Goal: Task Accomplishment & Management: Manage account settings

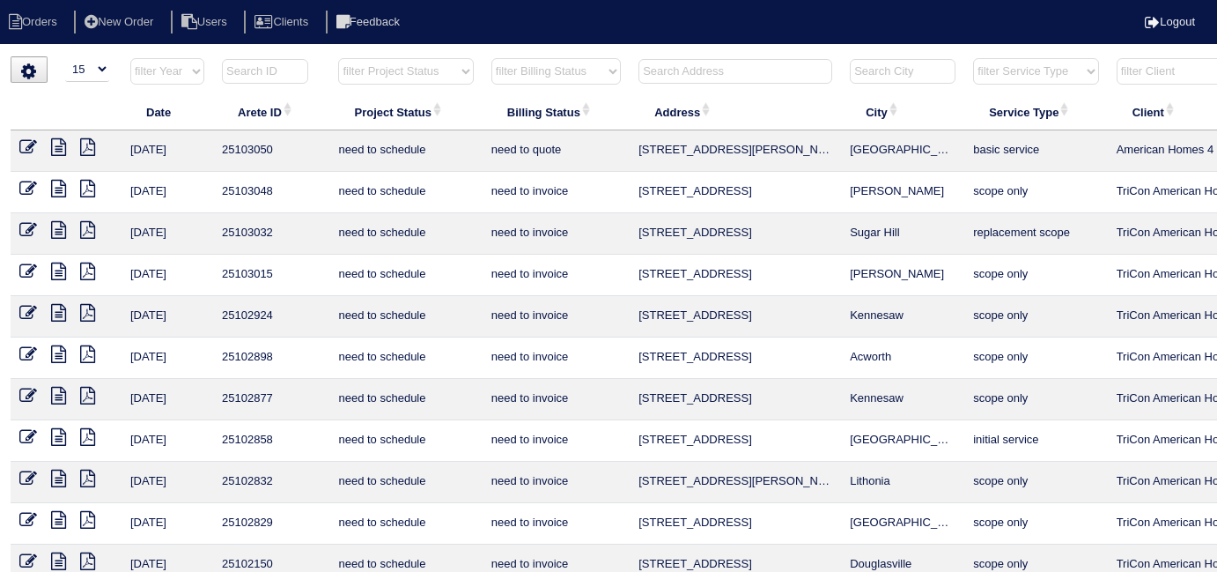
select select "15"
click at [708, 76] on input "text" at bounding box center [736, 71] width 194 height 25
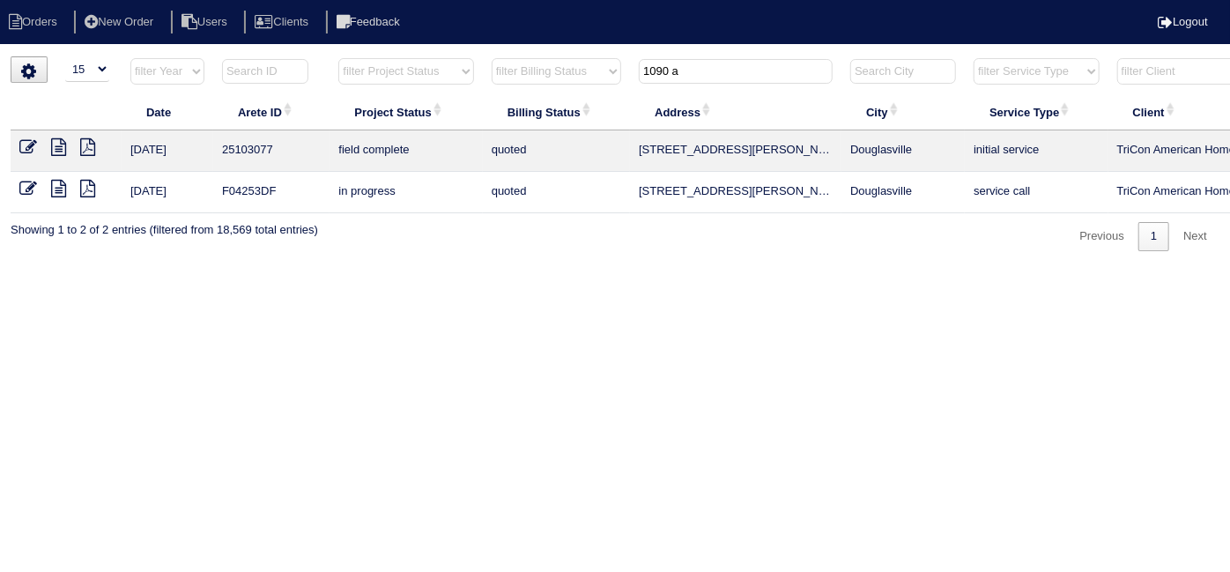
type input "1090 a"
click at [23, 138] on icon at bounding box center [28, 147] width 18 height 18
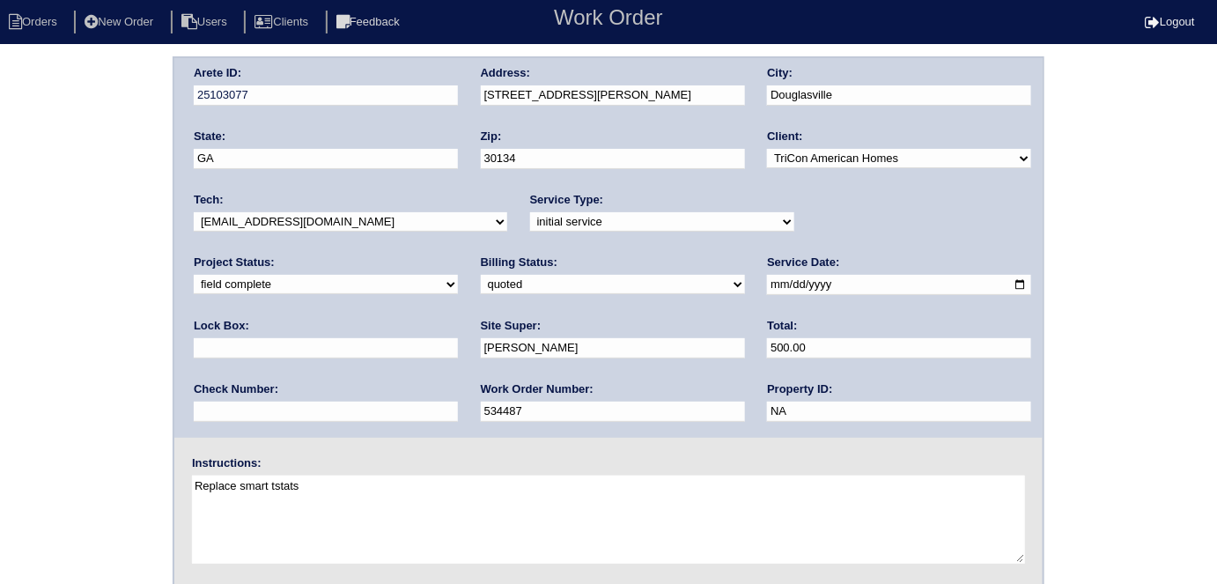
click at [481, 284] on select "need to quote quoted need to invoice invoiced paid warranty purchase order need…" at bounding box center [613, 284] width 264 height 19
select select "need to invoice"
click at [481, 275] on select "need to quote quoted need to invoice invoiced paid warranty purchase order need…" at bounding box center [613, 284] width 264 height 19
click at [100, 358] on div "Arete ID: 25103077 Address: 1090 Augusta Woods Dr City: Douglasville State: GA …" at bounding box center [608, 412] width 1217 height 713
click at [19, 315] on div "Arete ID: 25103077 Address: 1090 Augusta Woods Dr City: Douglasville State: GA …" at bounding box center [608, 412] width 1217 height 713
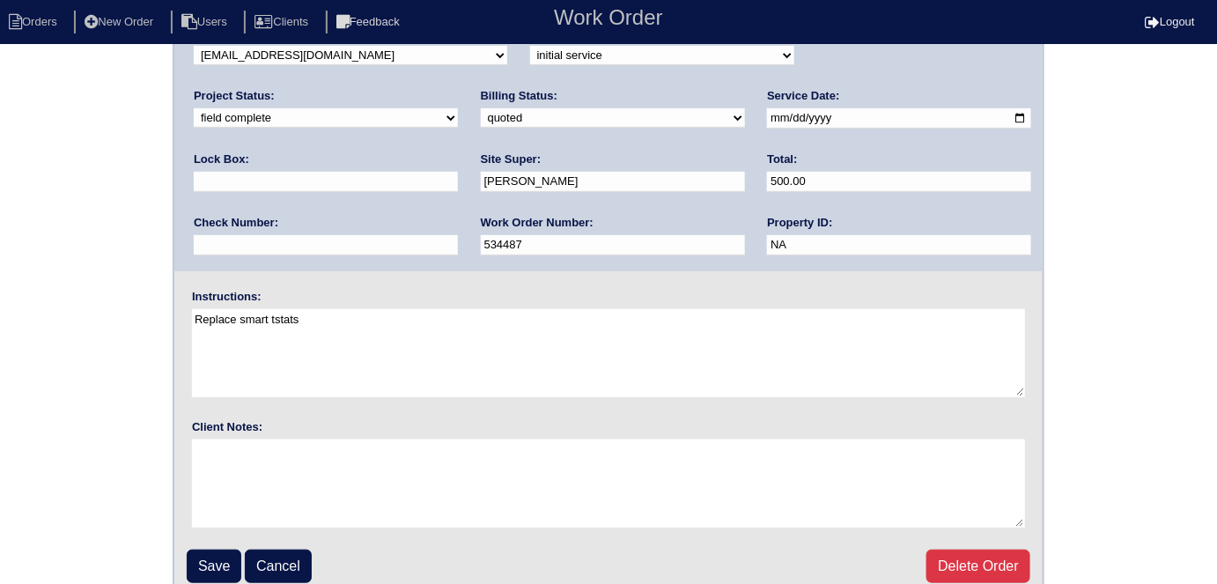
scroll to position [181, 0]
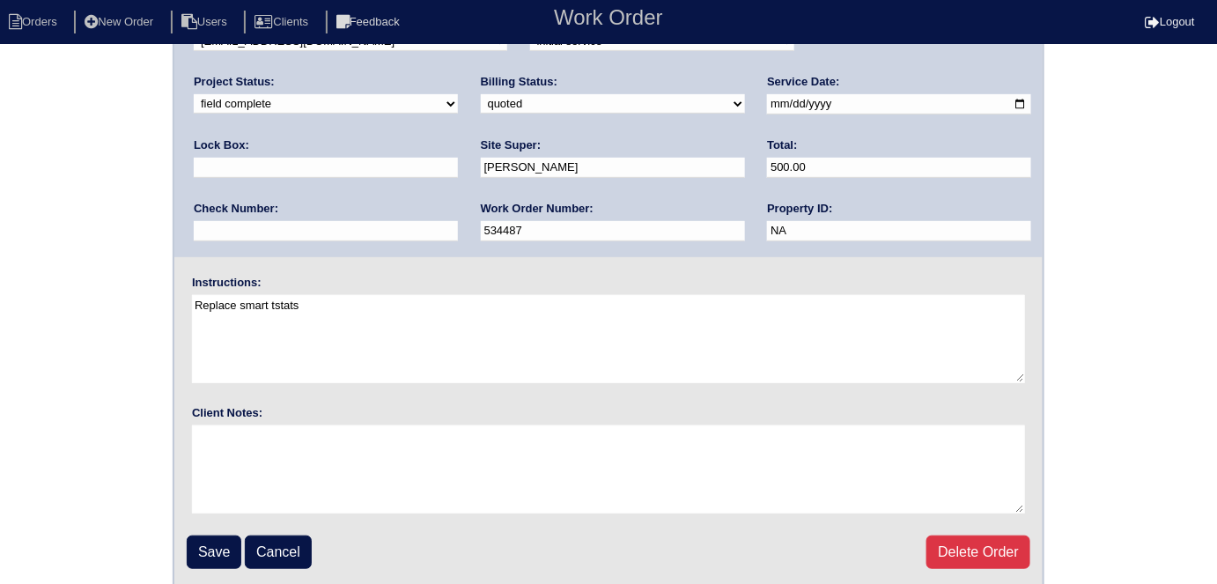
click at [201, 536] on input "Save" at bounding box center [214, 552] width 55 height 33
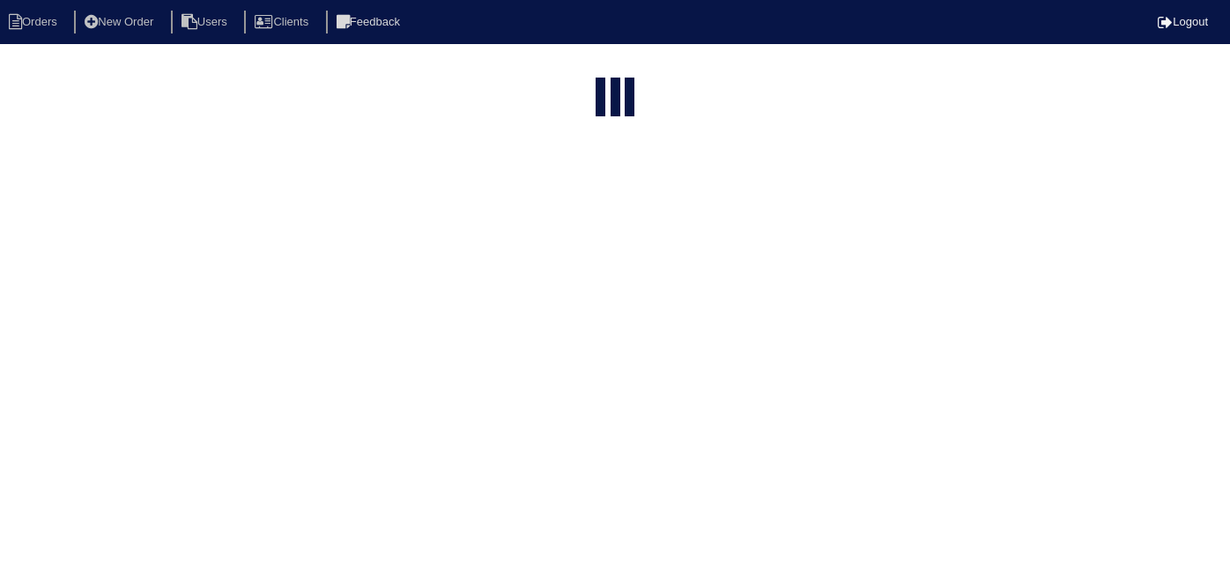
select select "15"
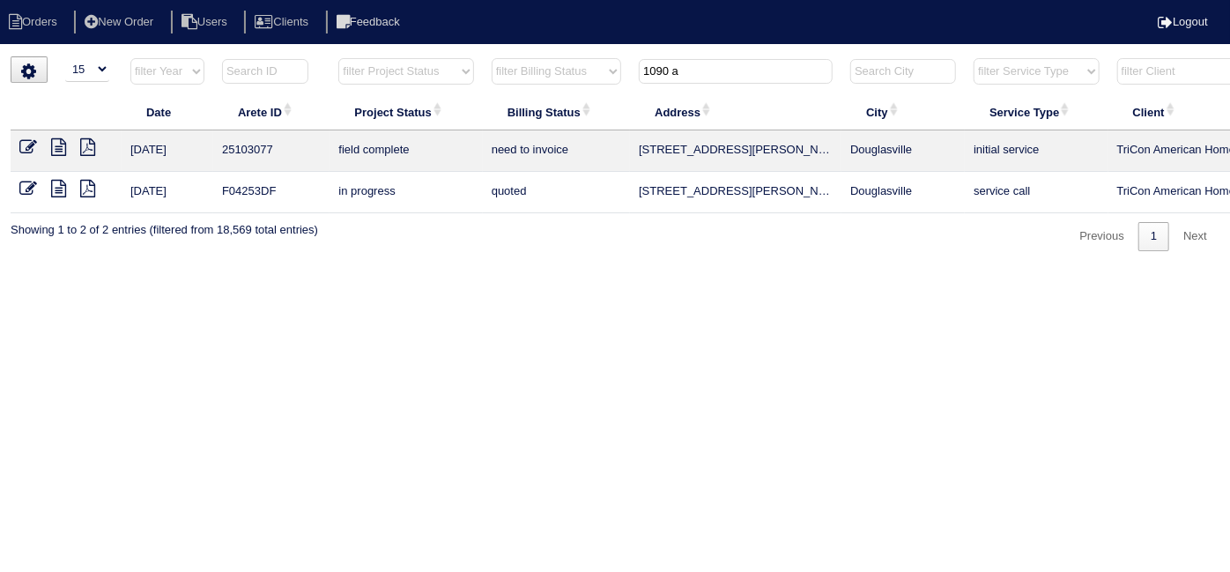
drag, startPoint x: 711, startPoint y: 73, endPoint x: 540, endPoint y: 46, distance: 173.1
click at [603, 59] on tr "filter Year -- Any Year -- 2025 2024 2023 2022 2021 2020 2019 filter Project St…" at bounding box center [774, 75] width 1527 height 36
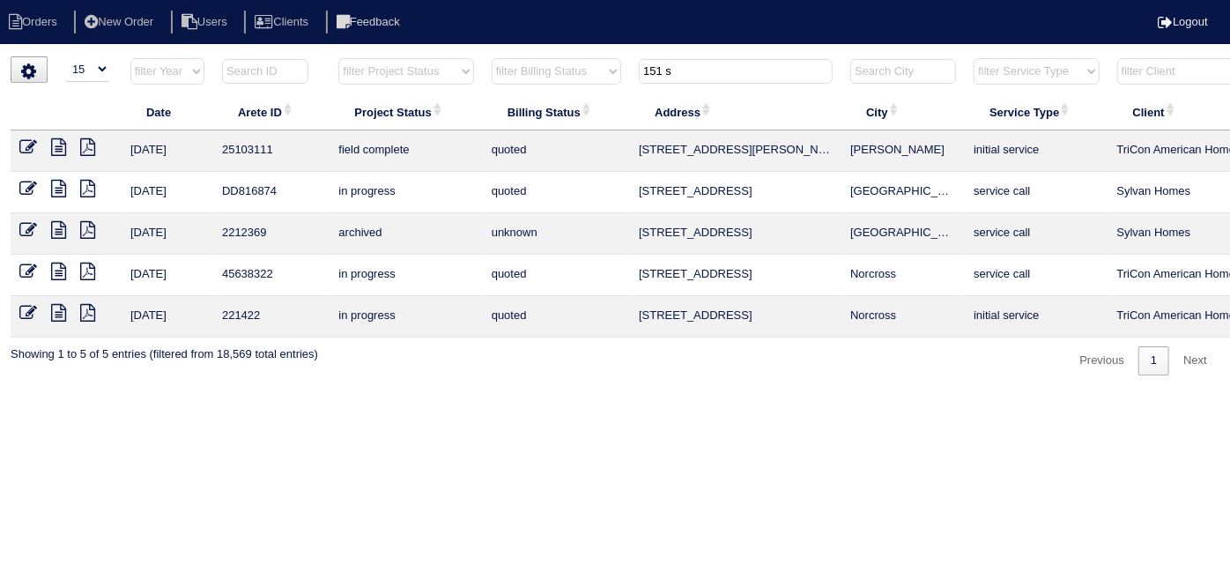
type input "151 s"
click at [21, 145] on icon at bounding box center [28, 147] width 18 height 18
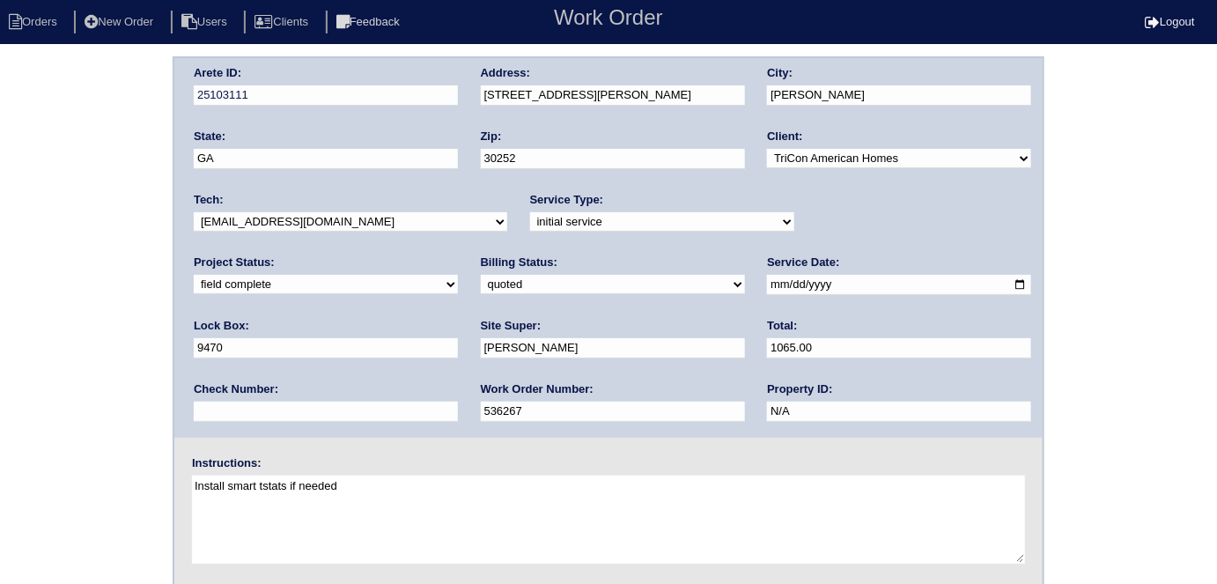
click at [481, 289] on select "need to quote quoted need to invoice invoiced paid warranty purchase order need…" at bounding box center [613, 284] width 264 height 19
select select "need to invoice"
click at [481, 275] on select "need to quote quoted need to invoice invoiced paid warranty purchase order need…" at bounding box center [613, 284] width 264 height 19
click at [135, 351] on div "Arete ID: 25103111 Address: 151 Shelton Dr City: McDonough State: GA Zip: 30252…" at bounding box center [608, 412] width 1217 height 713
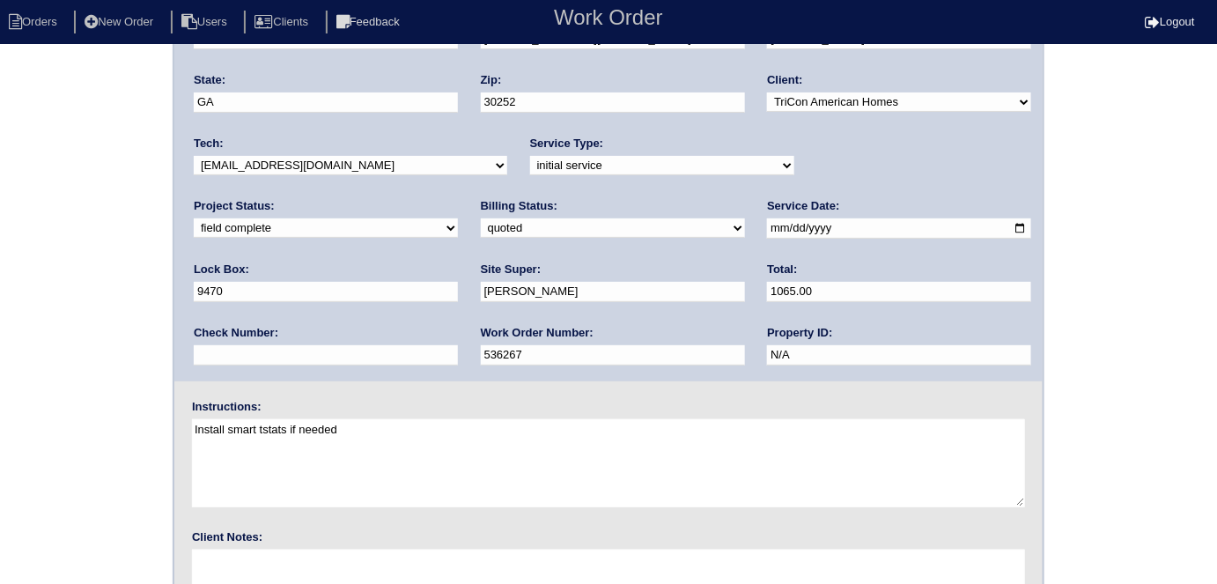
scroll to position [181, 0]
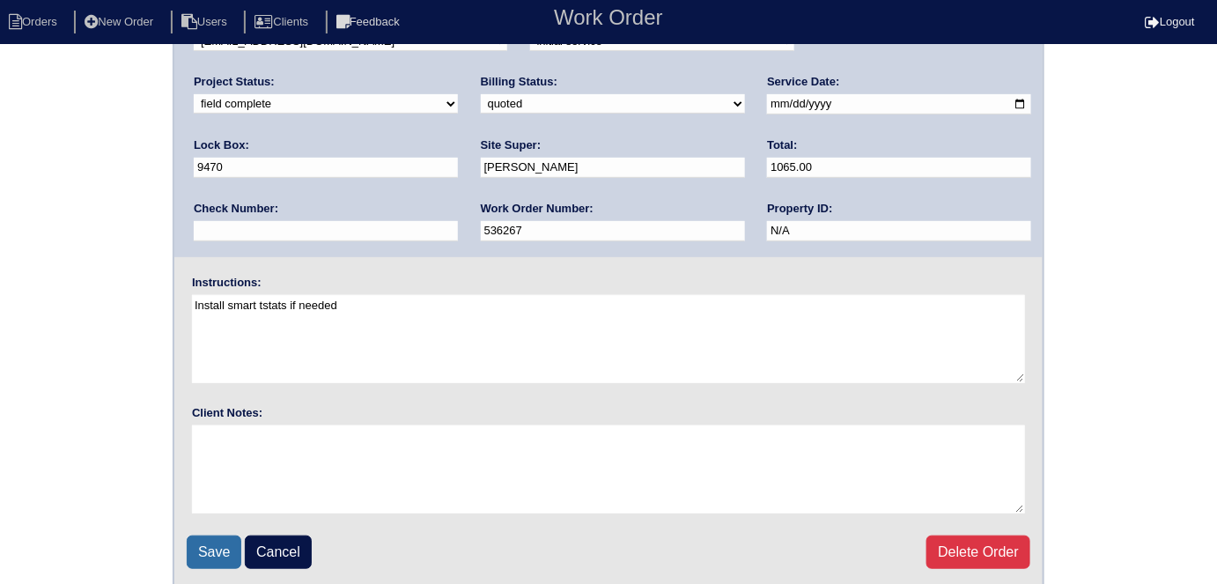
click at [233, 548] on input "Save" at bounding box center [214, 552] width 55 height 33
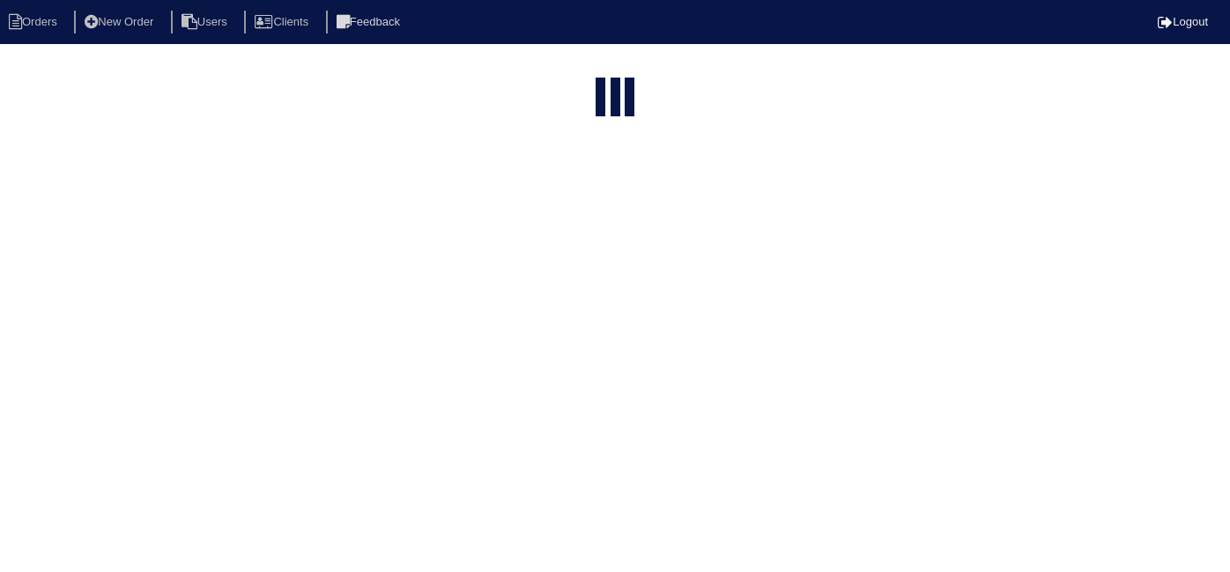
select select "15"
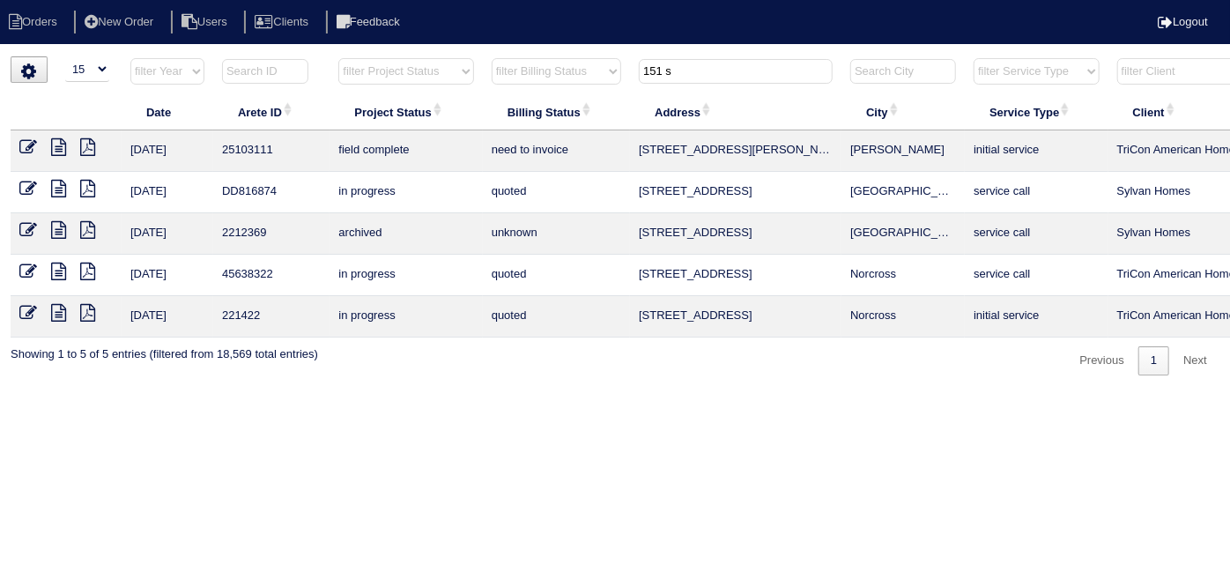
drag, startPoint x: 681, startPoint y: 78, endPoint x: 532, endPoint y: 55, distance: 150.8
click at [544, 60] on tr "filter Year -- Any Year -- 2025 2024 2023 2022 2021 2020 2019 filter Project St…" at bounding box center [774, 75] width 1527 height 36
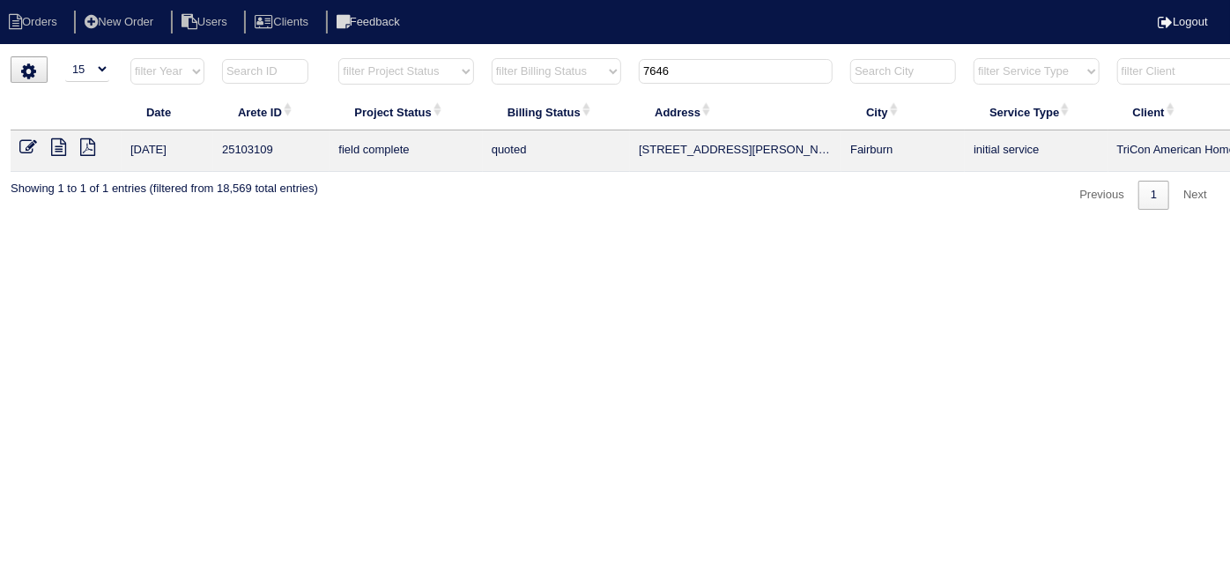
type input "7646"
click at [23, 148] on icon at bounding box center [28, 147] width 18 height 18
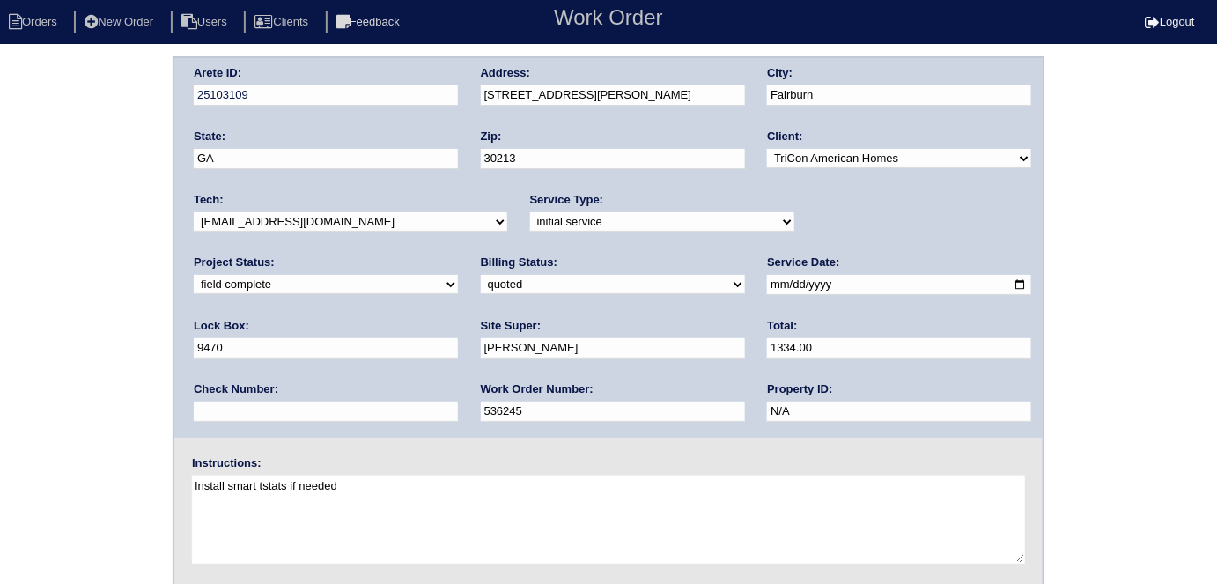
click at [70, 180] on div "Arete ID: 25103109 Address: 7646 Crawford Ct City: Fairburn State: GA Zip: 3021…" at bounding box center [608, 412] width 1217 height 713
click at [481, 285] on select "need to quote quoted need to invoice invoiced paid warranty purchase order need…" at bounding box center [613, 284] width 264 height 19
select select "need to invoice"
click at [481, 275] on select "need to quote quoted need to invoice invoiced paid warranty purchase order need…" at bounding box center [613, 284] width 264 height 19
click at [82, 361] on div "Arete ID: 25103109 Address: 7646 Crawford Ct City: Fairburn State: GA Zip: 3021…" at bounding box center [608, 412] width 1217 height 713
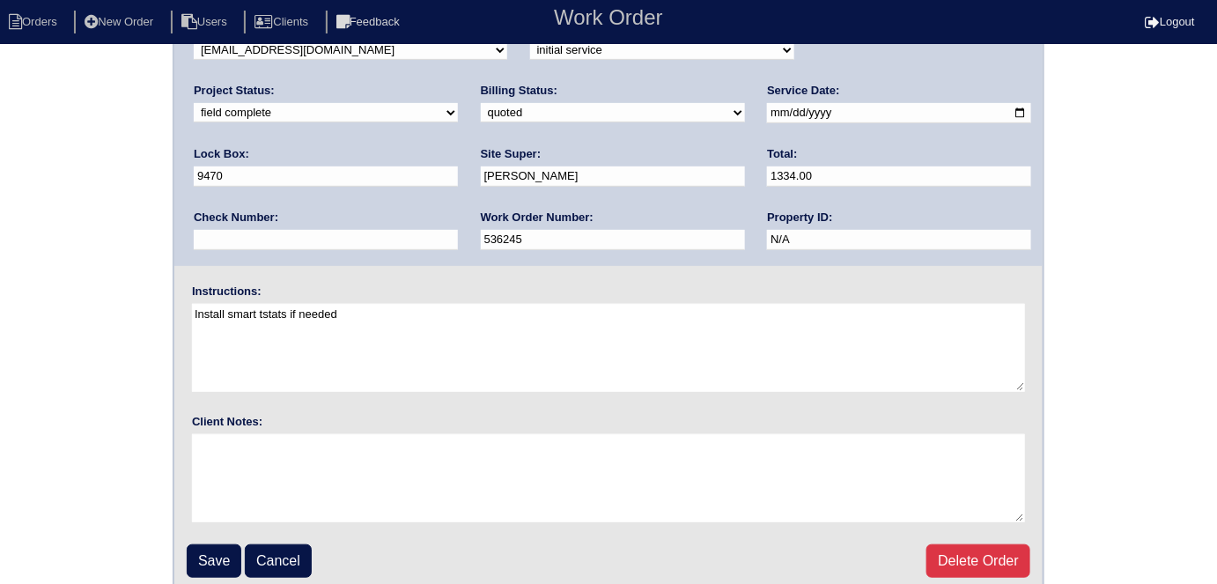
scroll to position [181, 0]
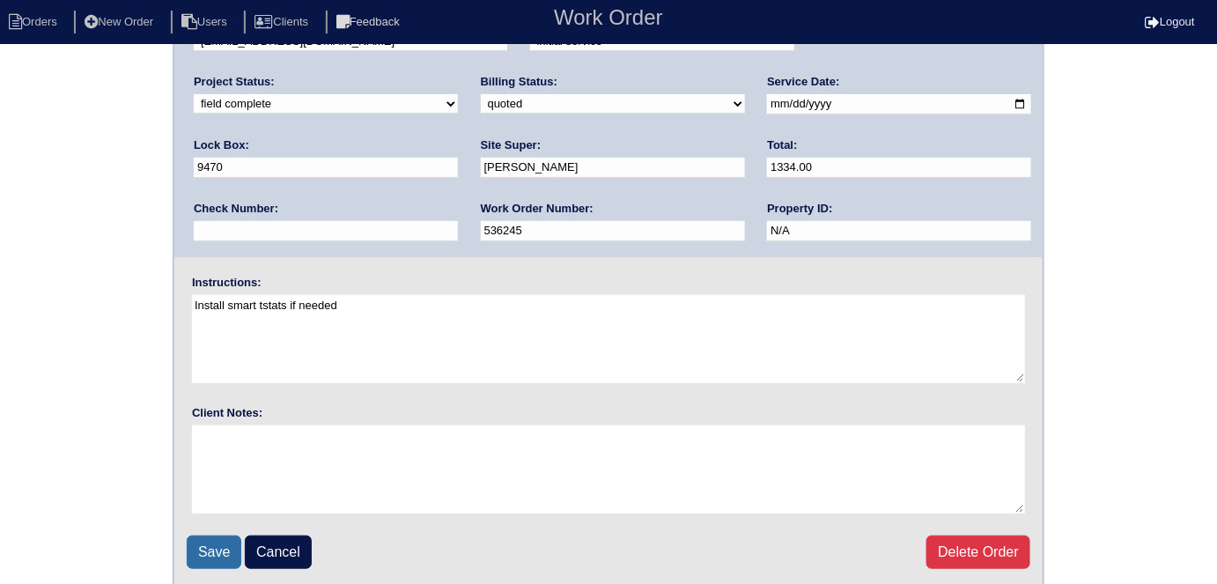
click at [206, 544] on input "Save" at bounding box center [214, 552] width 55 height 33
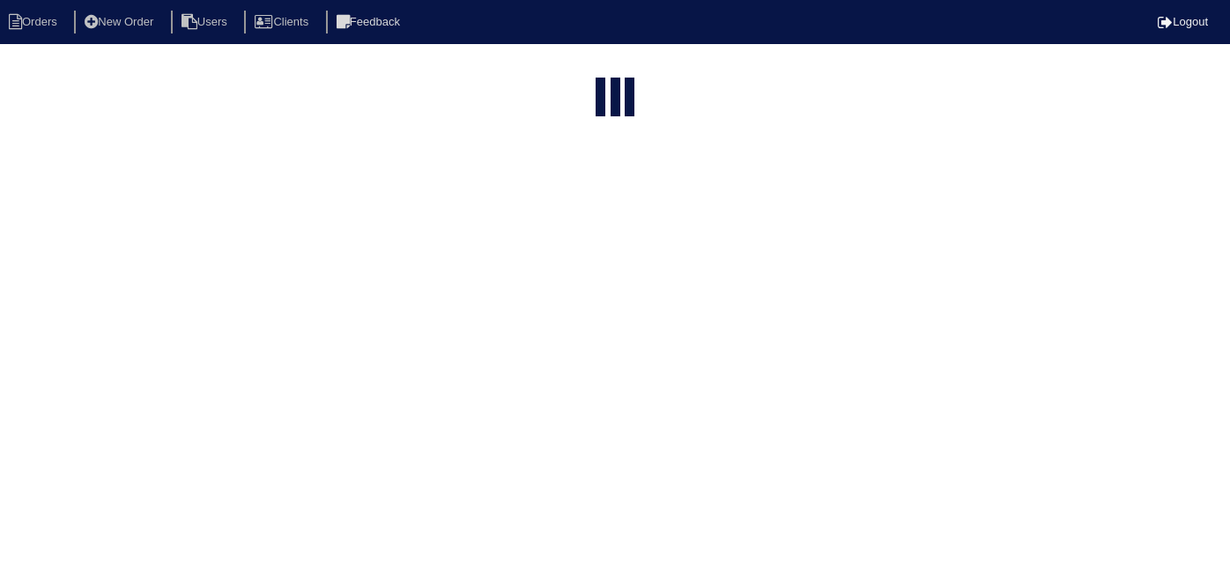
select select "15"
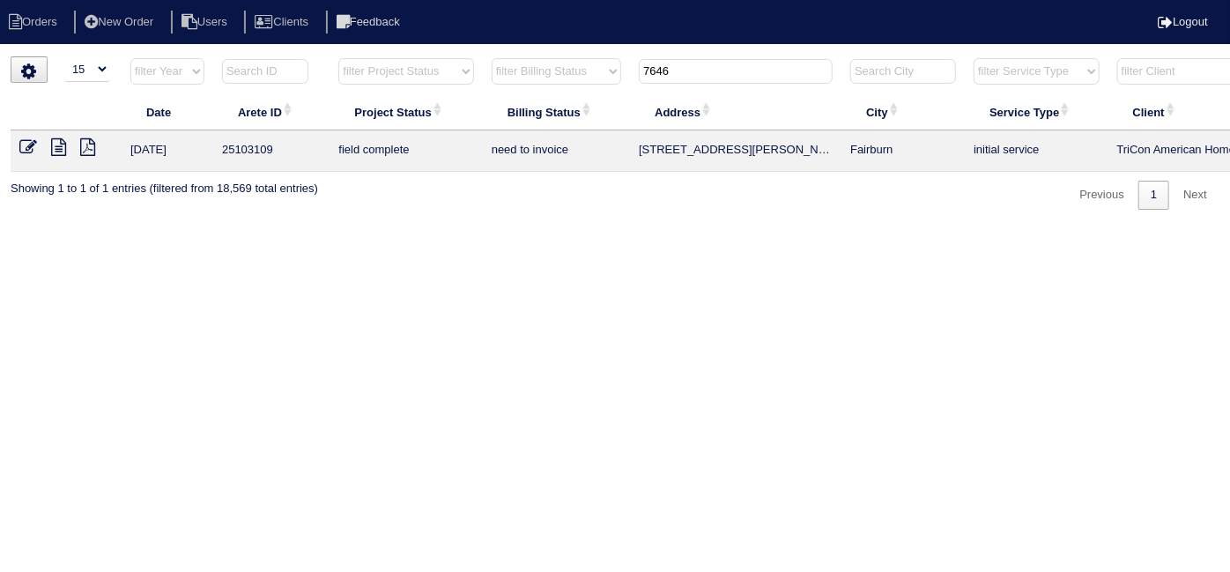
drag, startPoint x: 698, startPoint y: 69, endPoint x: 571, endPoint y: 60, distance: 127.2
click at [571, 60] on tr "filter Year -- Any Year -- 2025 2024 2023 2022 2021 2020 2019 filter Project St…" at bounding box center [774, 75] width 1527 height 36
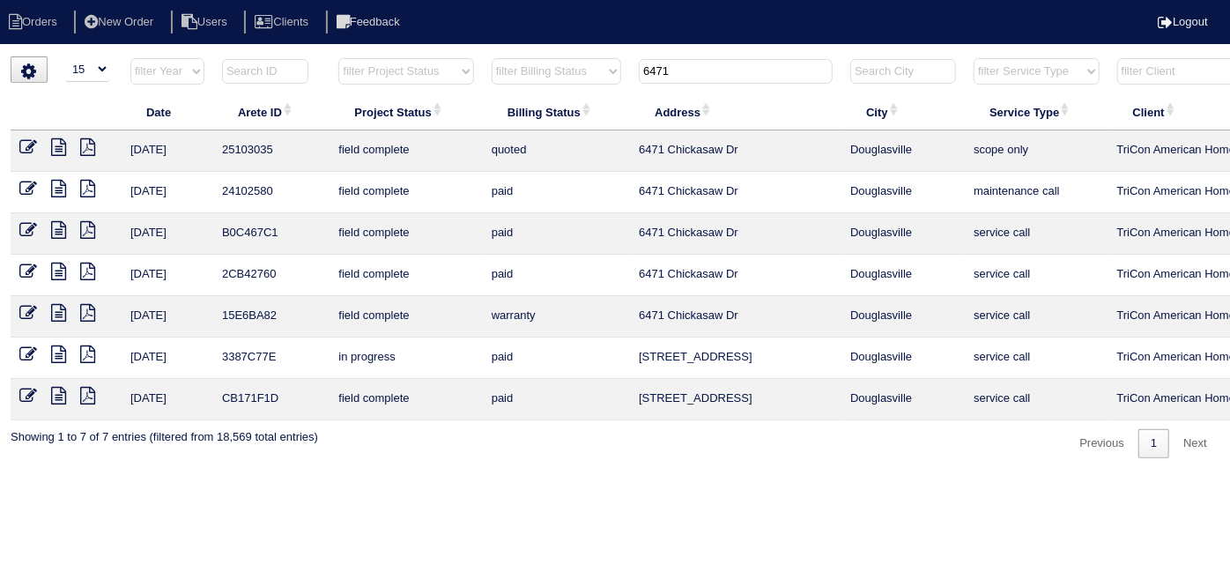
type input "6471"
click at [31, 144] on icon at bounding box center [28, 147] width 18 height 18
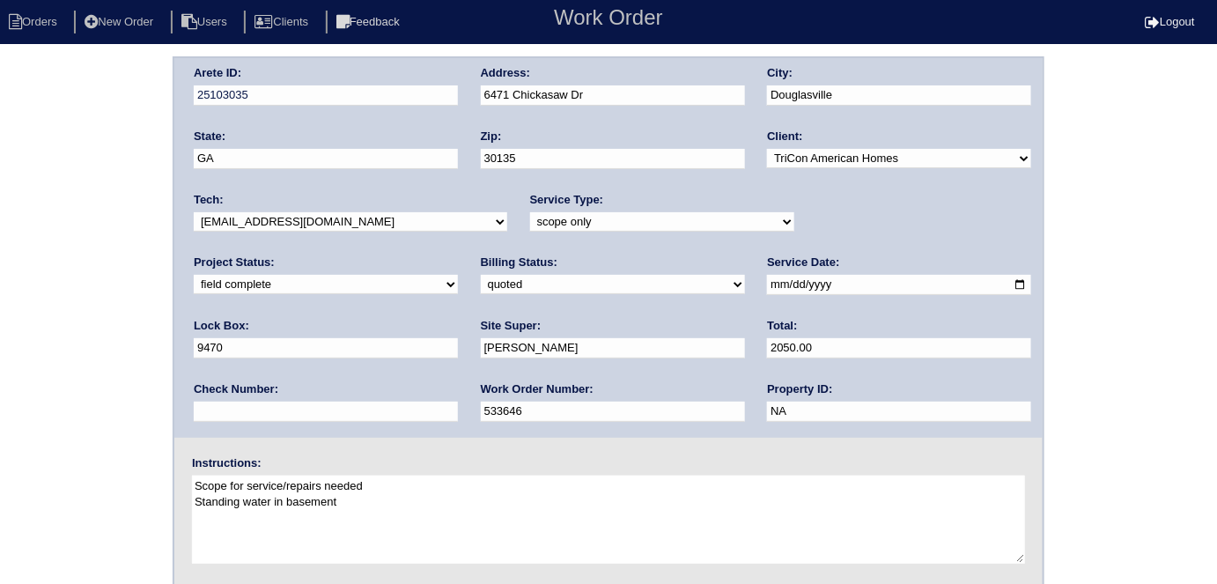
click at [481, 277] on select "need to quote quoted need to invoice invoiced paid warranty purchase order need…" at bounding box center [613, 284] width 264 height 19
click at [481, 275] on select "need to quote quoted need to invoice invoiced paid warranty purchase order need…" at bounding box center [613, 284] width 264 height 19
click at [481, 292] on select "need to quote quoted need to invoice invoiced paid warranty purchase order need…" at bounding box center [613, 284] width 264 height 19
select select "need to invoice"
click at [481, 275] on select "need to quote quoted need to invoice invoiced paid warranty purchase order need…" at bounding box center [613, 284] width 264 height 19
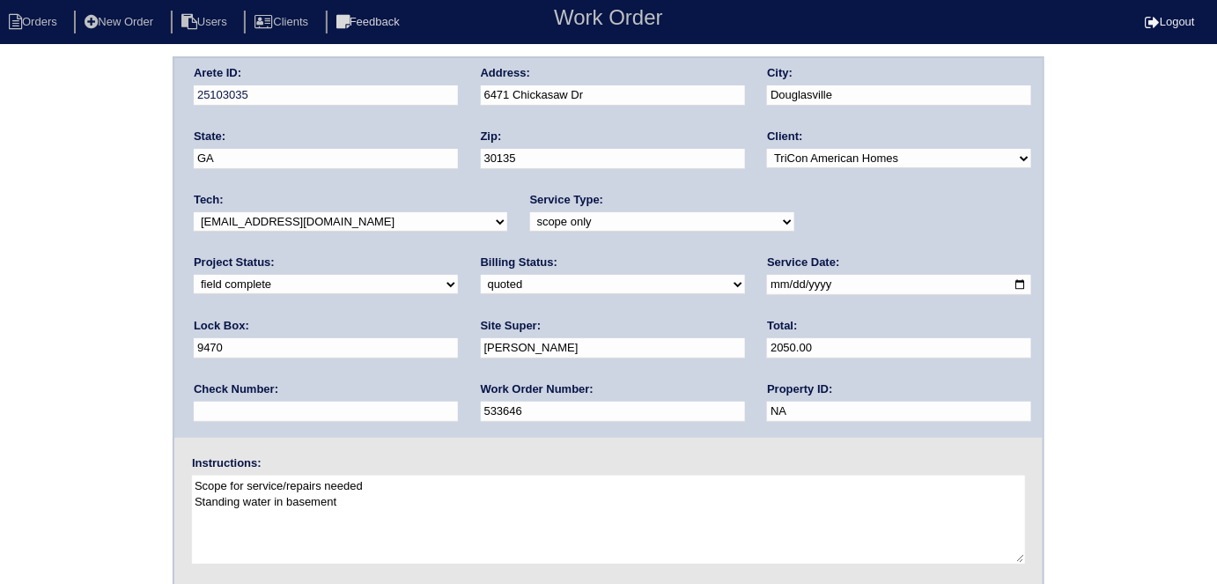
click at [458, 275] on select "new order assigned in progress field complete need to schedule admin review arc…" at bounding box center [326, 284] width 264 height 19
select select "need to schedule"
click at [458, 275] on select "new order assigned in progress field complete need to schedule admin review arc…" at bounding box center [326, 284] width 264 height 19
click at [767, 279] on input "2025-08-15" at bounding box center [899, 285] width 264 height 20
type input "2025-08-28"
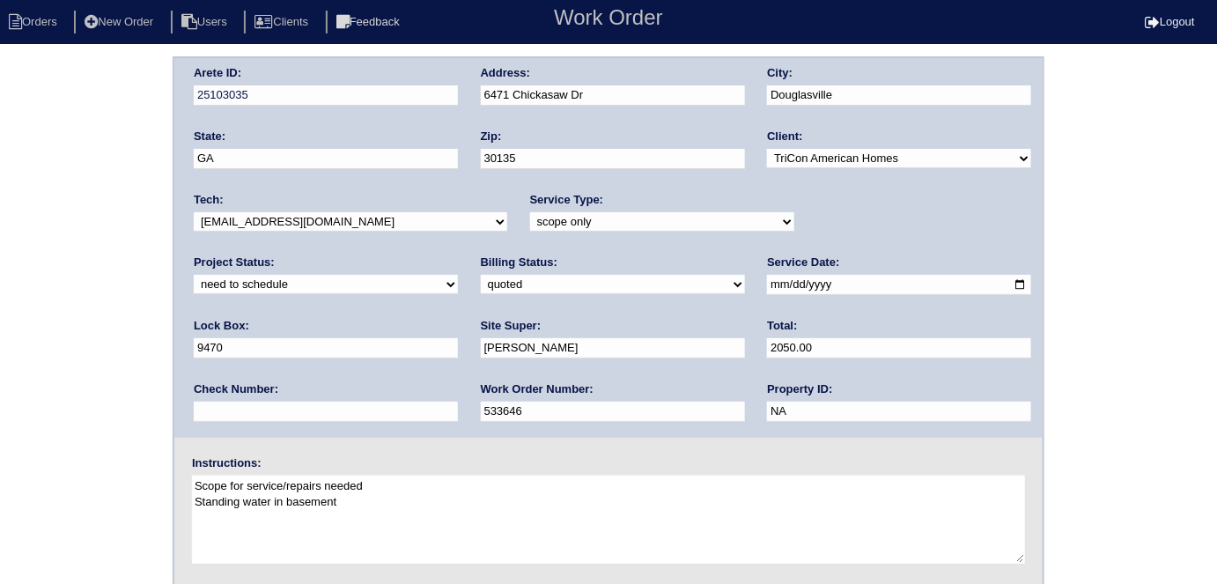
click at [0, 362] on div "Arete ID: 25103035 Address: 6471 Chickasaw Dr City: Douglasville State: GA Zip:…" at bounding box center [608, 412] width 1217 height 713
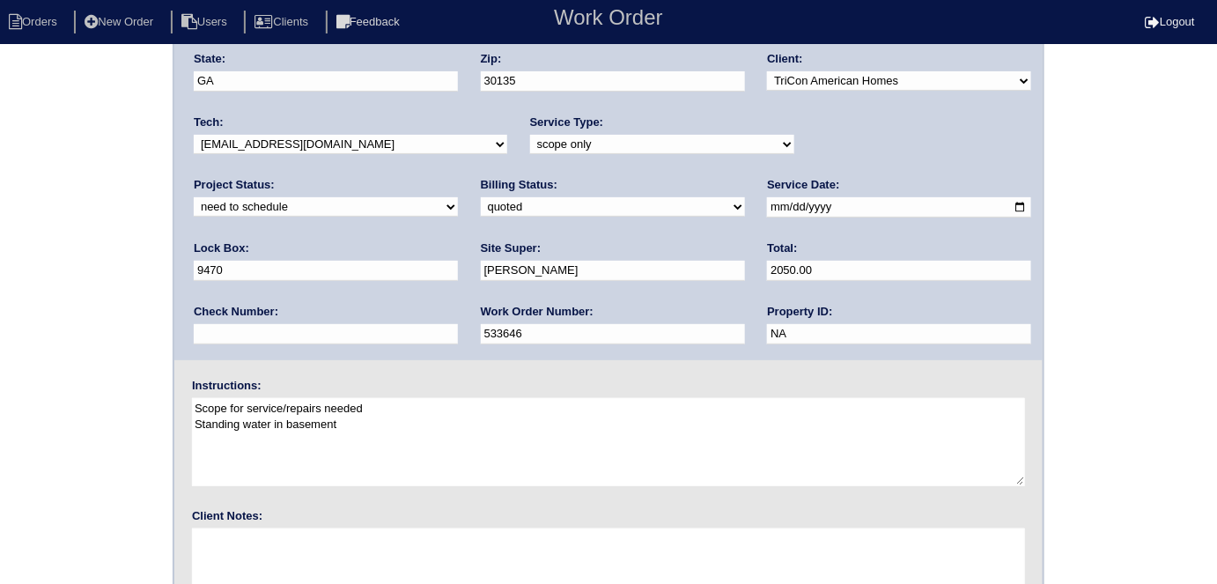
scroll to position [181, 0]
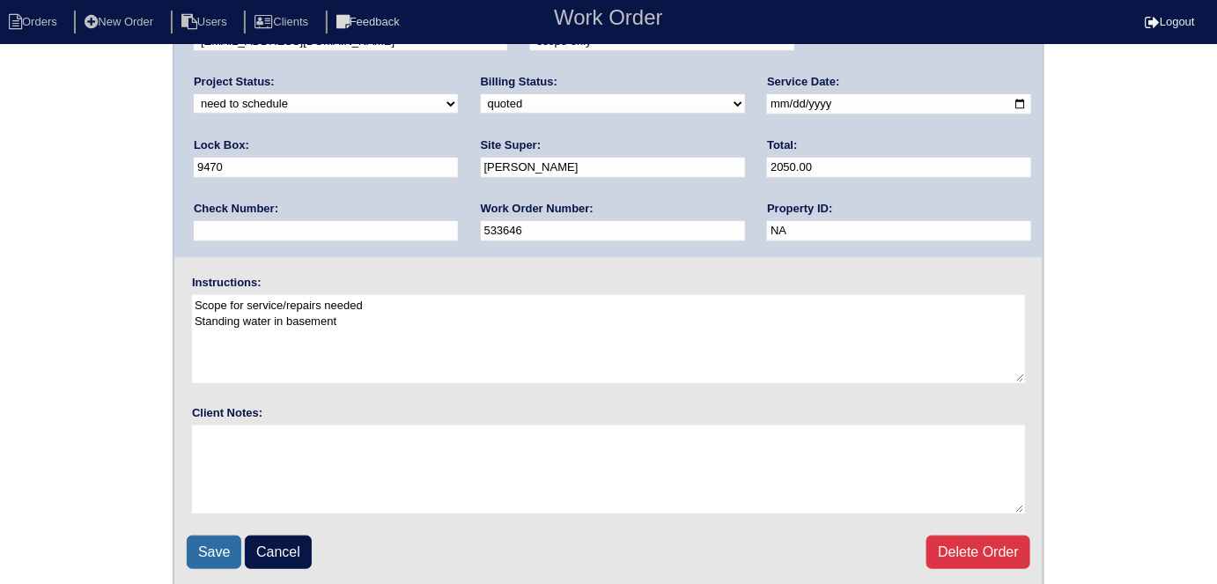
click at [227, 540] on input "Save" at bounding box center [214, 552] width 55 height 33
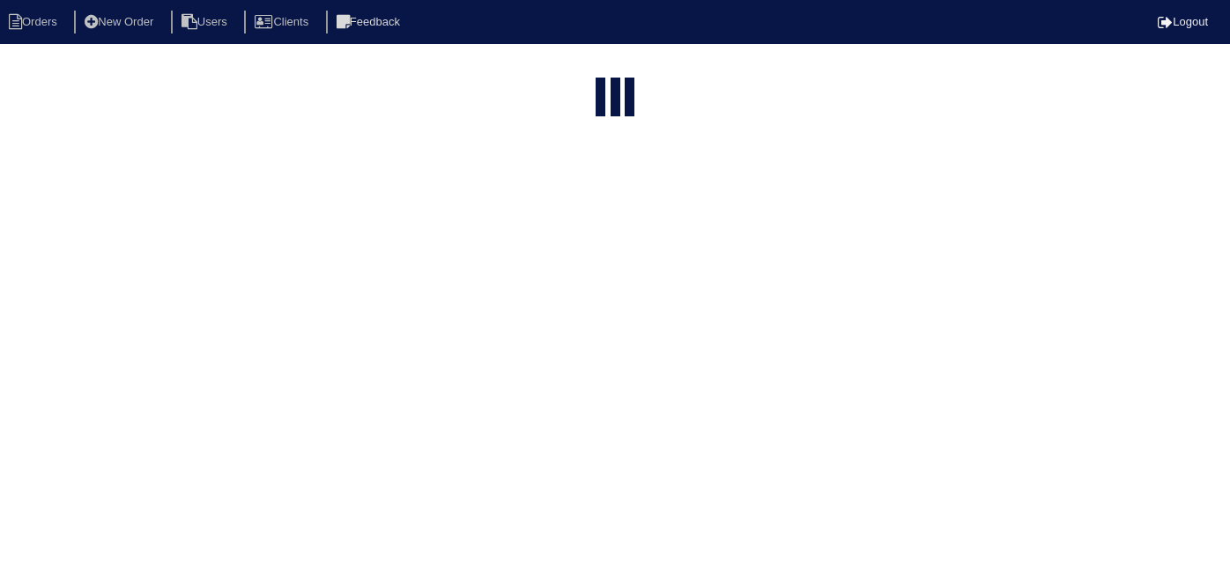
select select "15"
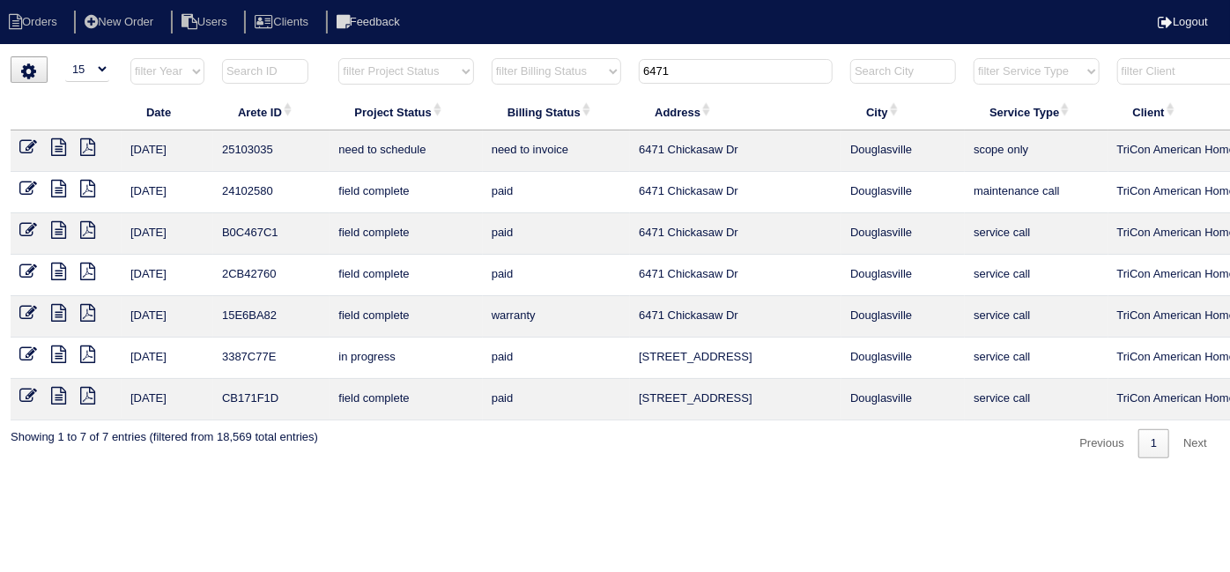
scroll to position [0, 307]
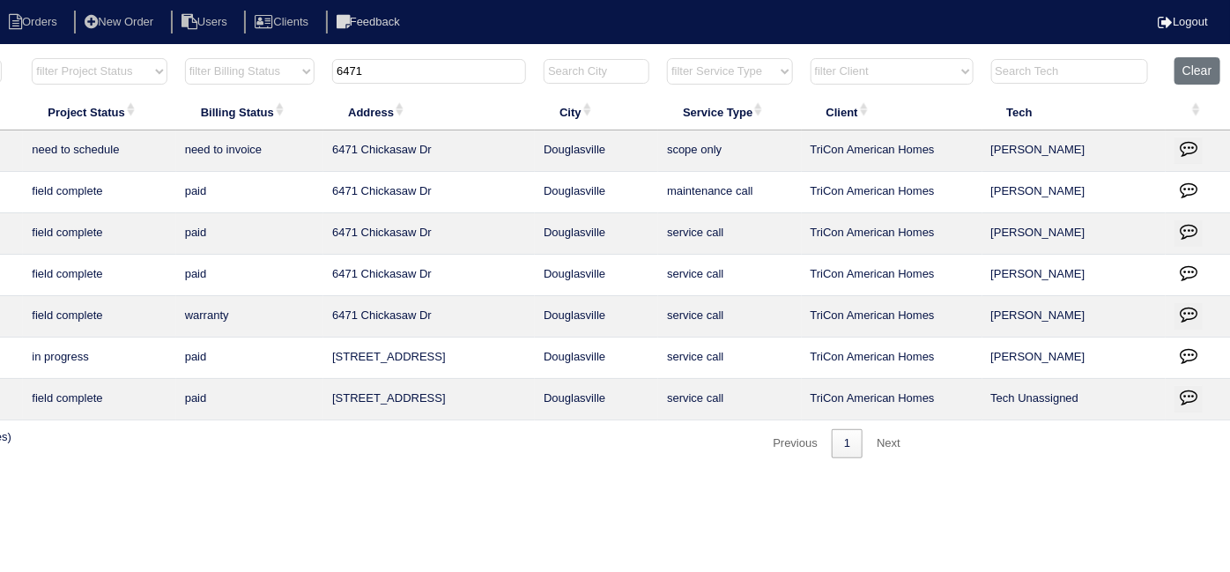
click at [1200, 146] on button "button" at bounding box center [1188, 150] width 28 height 26
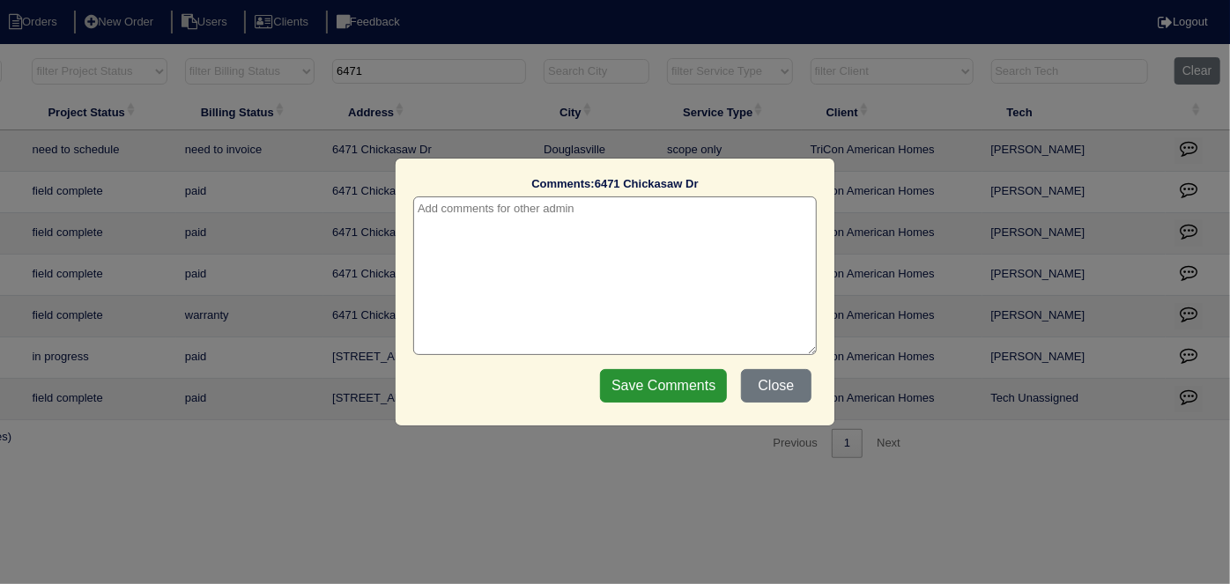
click at [675, 204] on textarea at bounding box center [614, 275] width 403 height 159
paste textarea "Service/Duct cleaning/Insulation 300sf"
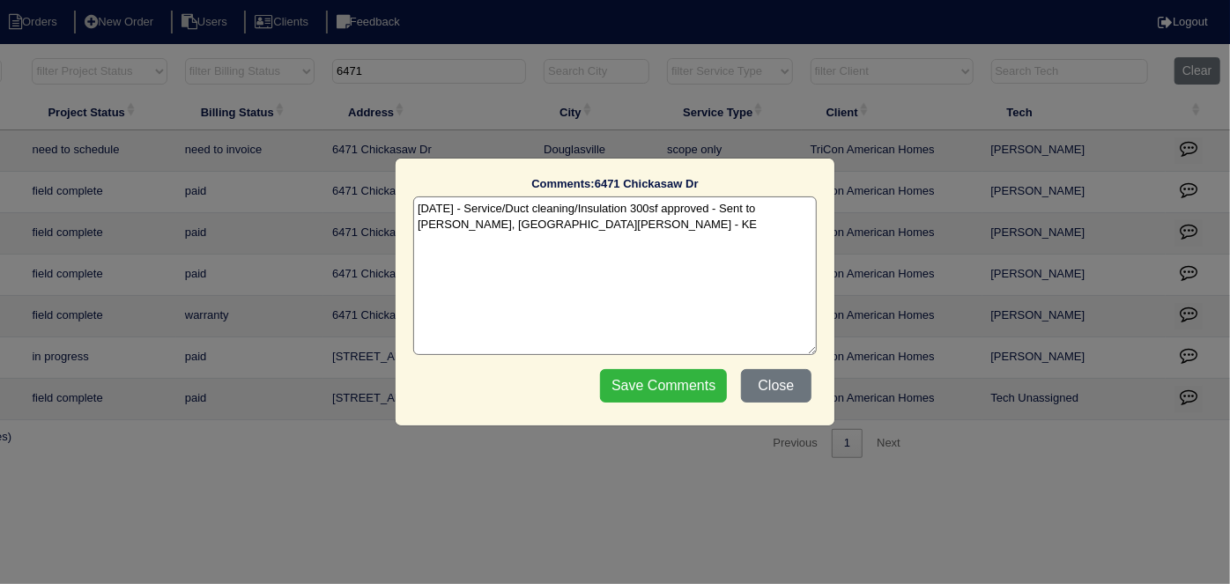
type textarea "8/27/25 - Service/Duct cleaning/Insulation 300sf approved - Sent to Dan, Payton…"
click at [671, 376] on input "Save Comments" at bounding box center [663, 385] width 127 height 33
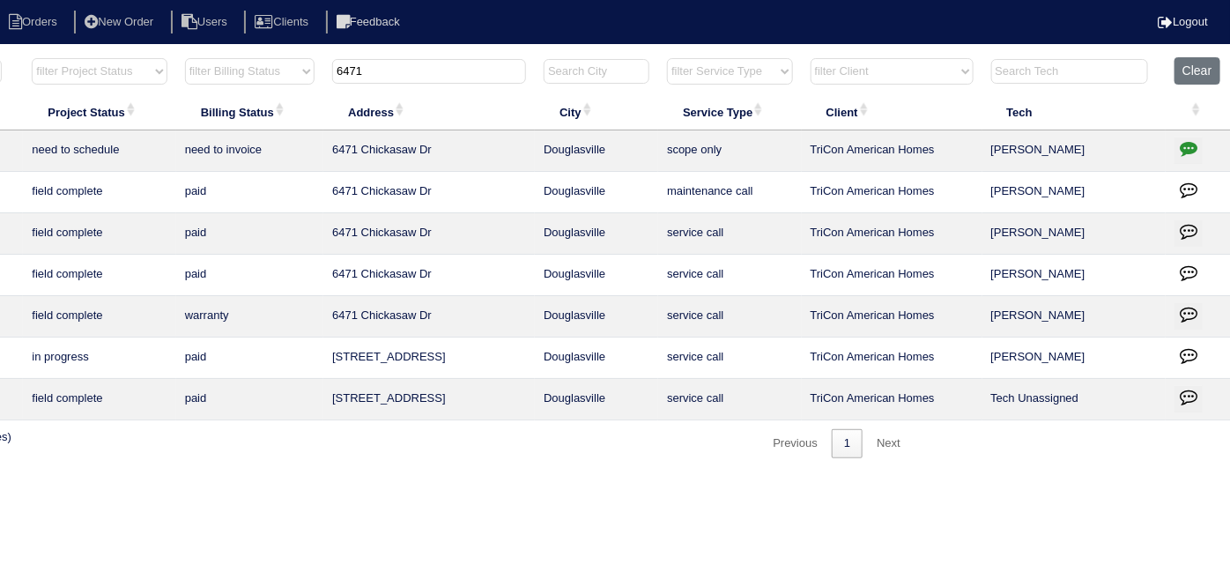
click at [411, 57] on th "6471" at bounding box center [428, 75] width 211 height 36
drag, startPoint x: 393, startPoint y: 78, endPoint x: 315, endPoint y: 66, distance: 78.4
click at [317, 68] on tr "filter Year -- Any Year -- 2025 2024 2023 2022 2021 2020 2019 filter Project St…" at bounding box center [467, 75] width 1527 height 36
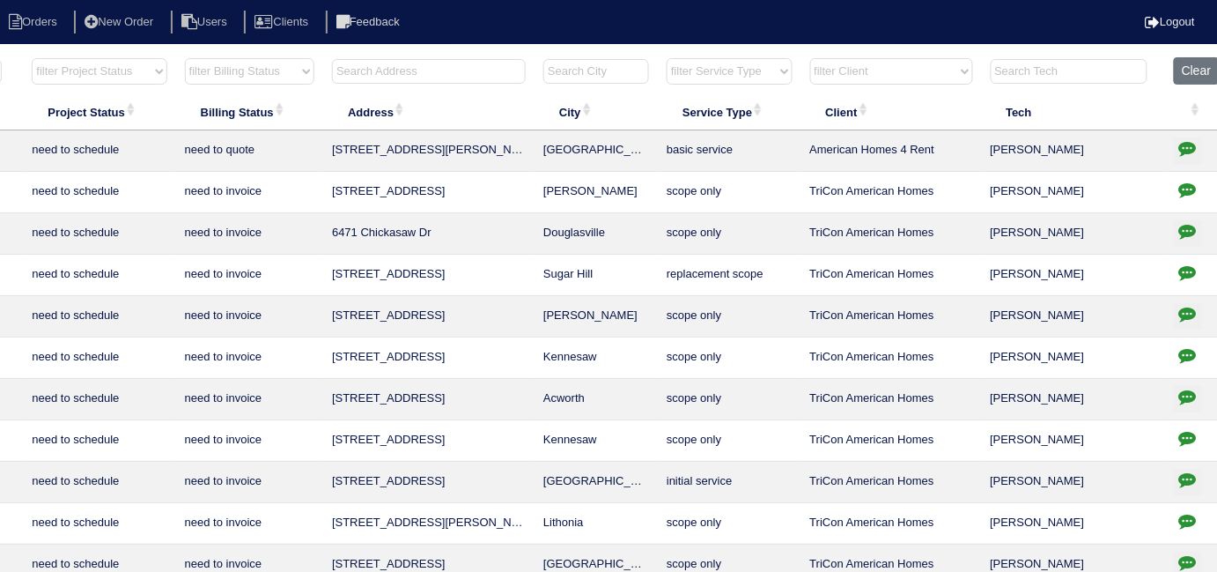
click at [448, 78] on input "text" at bounding box center [429, 71] width 194 height 25
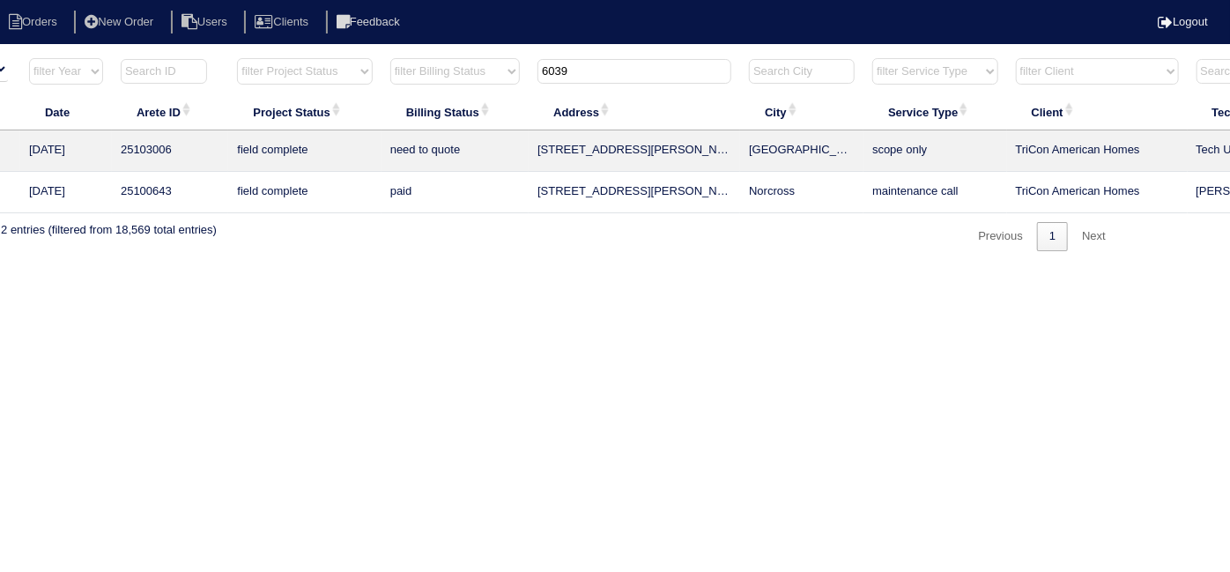
scroll to position [0, 0]
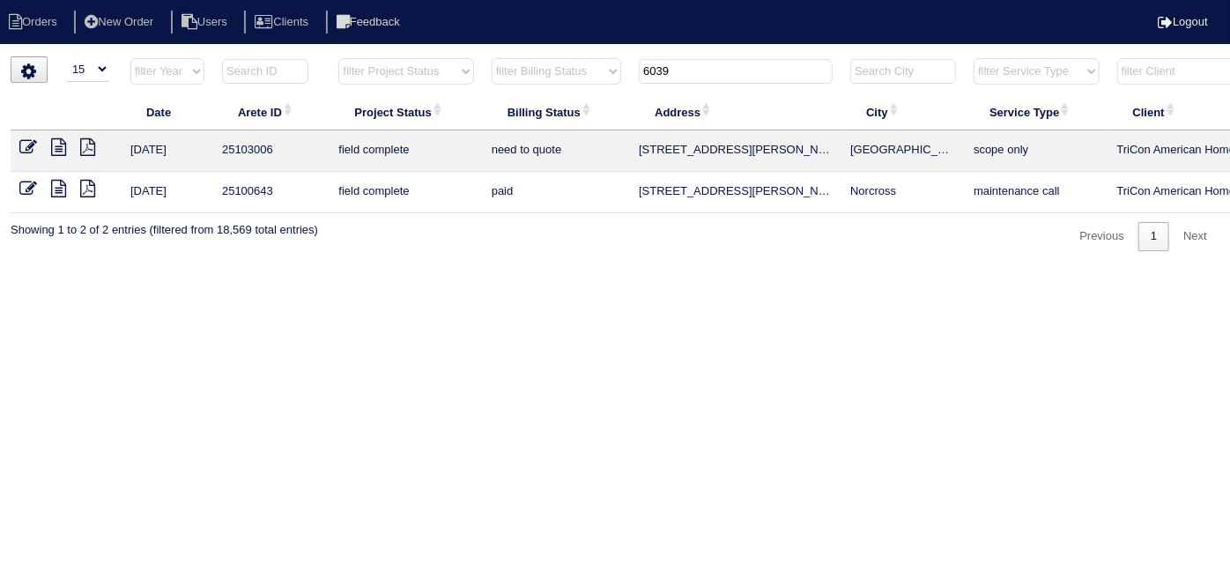
type input "6039"
click at [33, 147] on icon at bounding box center [28, 147] width 18 height 18
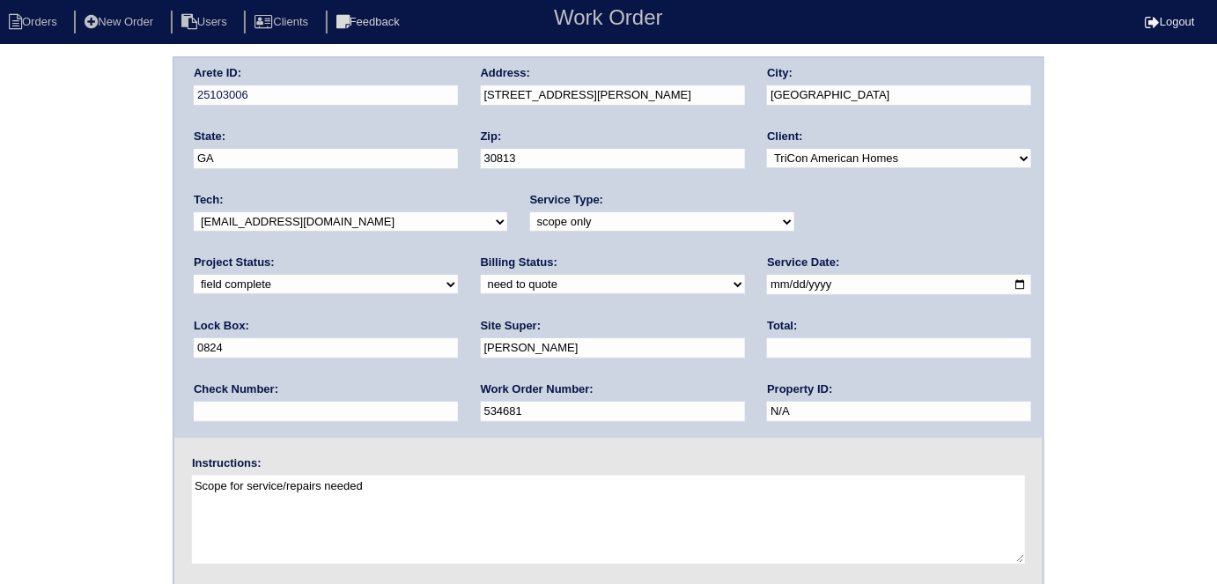
click at [767, 356] on input "text" at bounding box center [899, 348] width 264 height 20
type input "8114.00"
click at [481, 281] on select "need to quote quoted need to invoice invoiced paid warranty purchase order need…" at bounding box center [613, 284] width 264 height 19
select select "quoted"
click at [481, 275] on select "need to quote quoted need to invoice invoiced paid warranty purchase order need…" at bounding box center [613, 284] width 264 height 19
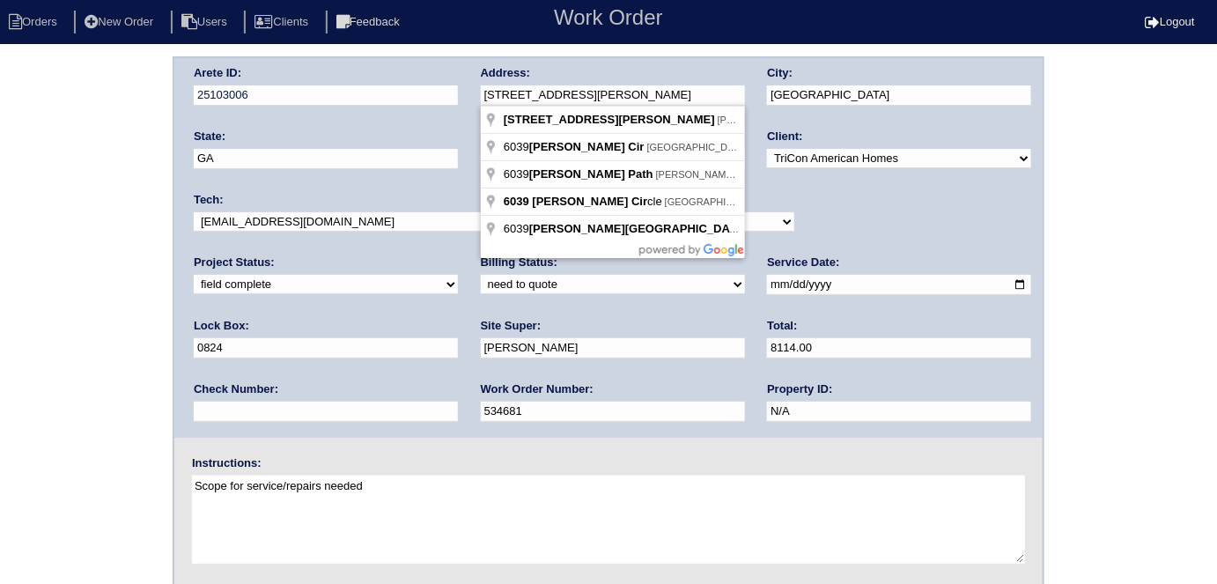
drag, startPoint x: 629, startPoint y: 91, endPoint x: 486, endPoint y: 99, distance: 142.9
click at [486, 99] on input "[STREET_ADDRESS][PERSON_NAME]" at bounding box center [613, 95] width 264 height 20
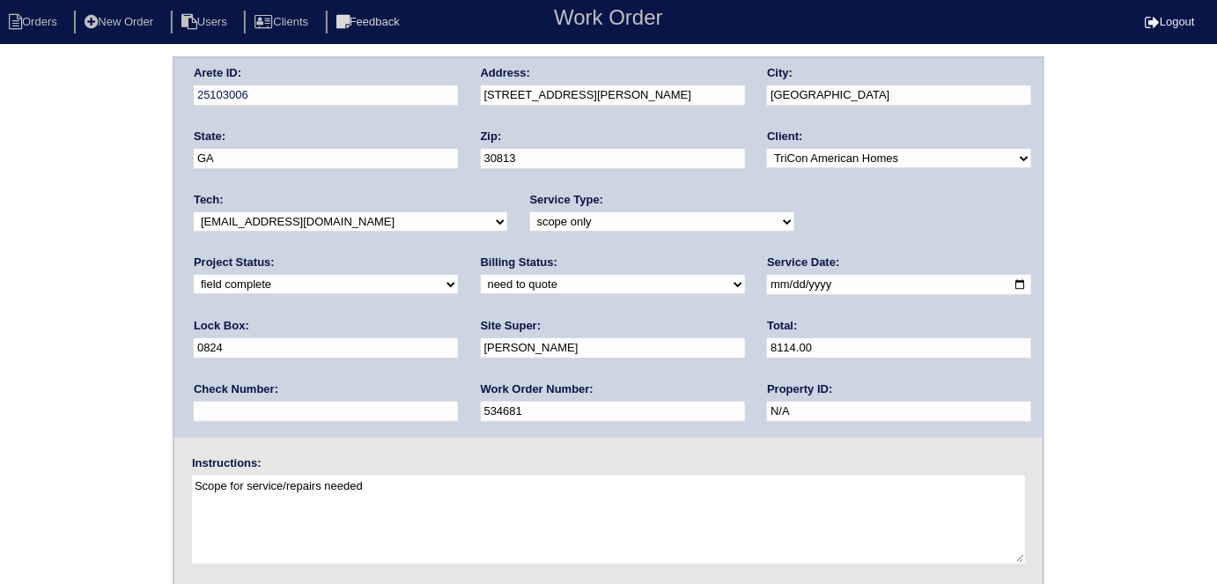
click at [47, 183] on div "Arete ID: 25103006 Address: 6039 Reynolds Cir City: Grovetown State: GA Zip: 30…" at bounding box center [608, 412] width 1217 height 713
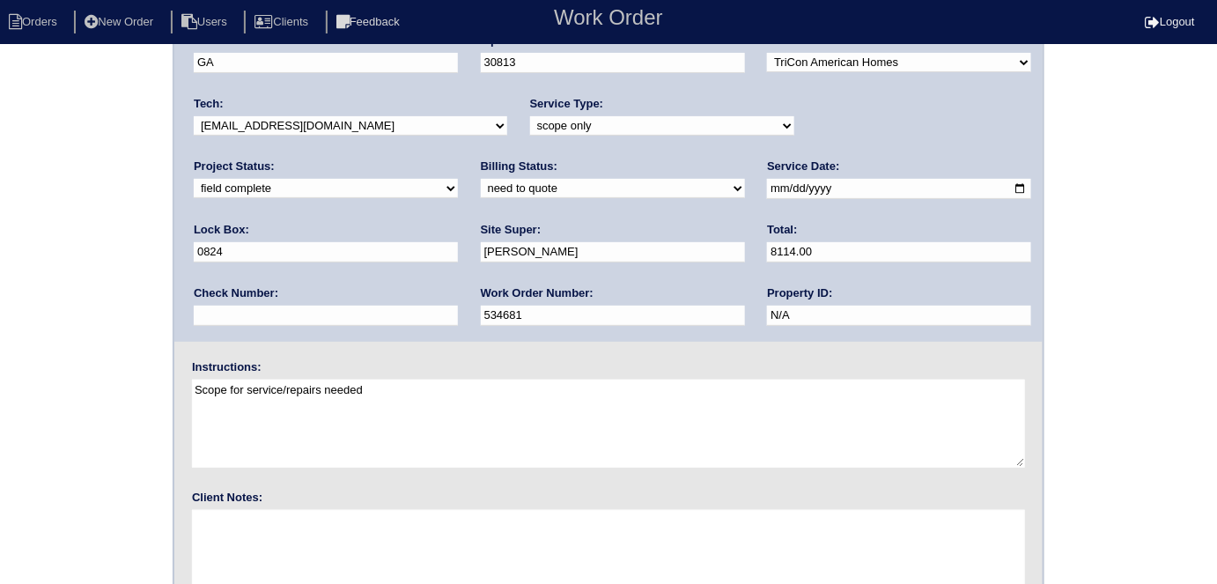
scroll to position [181, 0]
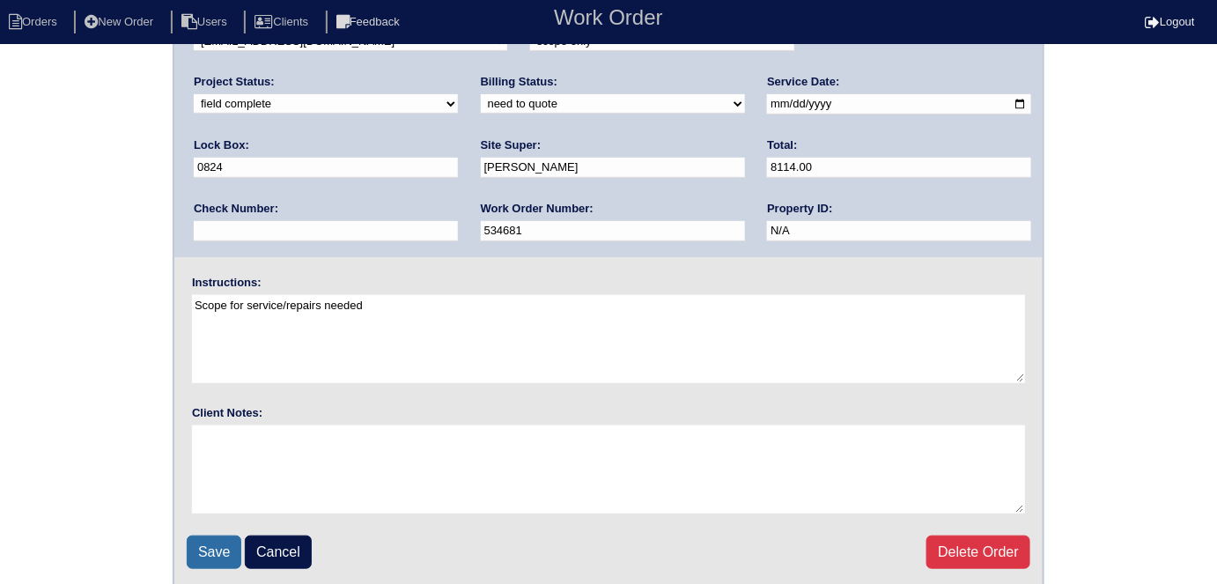
click at [196, 543] on input "Save" at bounding box center [214, 552] width 55 height 33
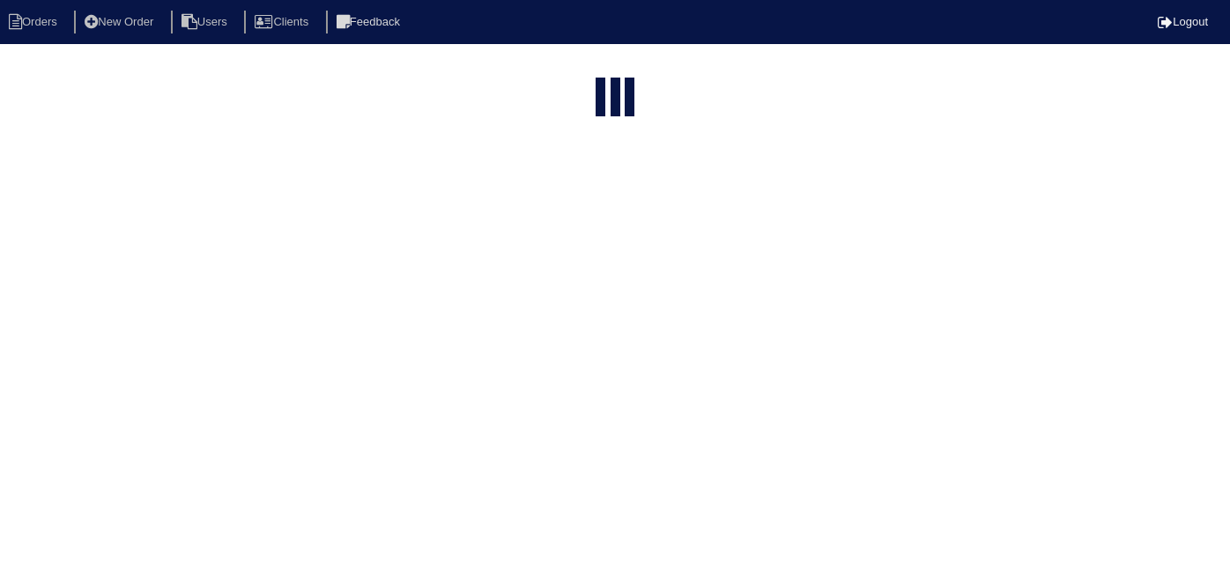
select select "15"
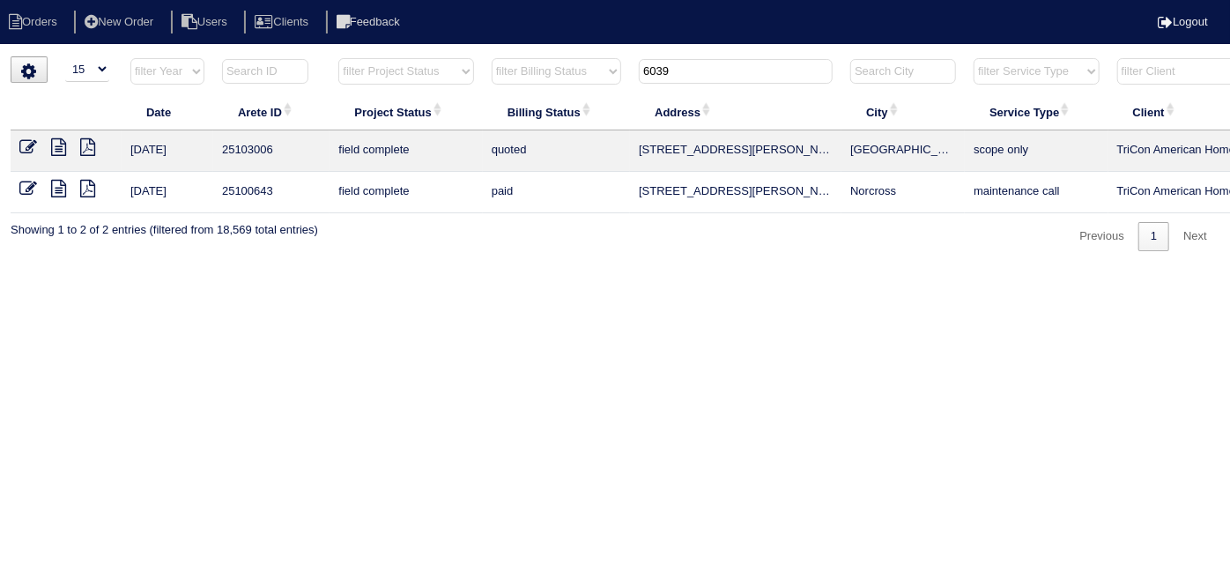
drag, startPoint x: 705, startPoint y: 77, endPoint x: 519, endPoint y: 69, distance: 186.1
click at [522, 70] on tr "filter Year -- Any Year -- 2025 2024 2023 2022 2021 2020 2019 filter Project St…" at bounding box center [774, 75] width 1527 height 36
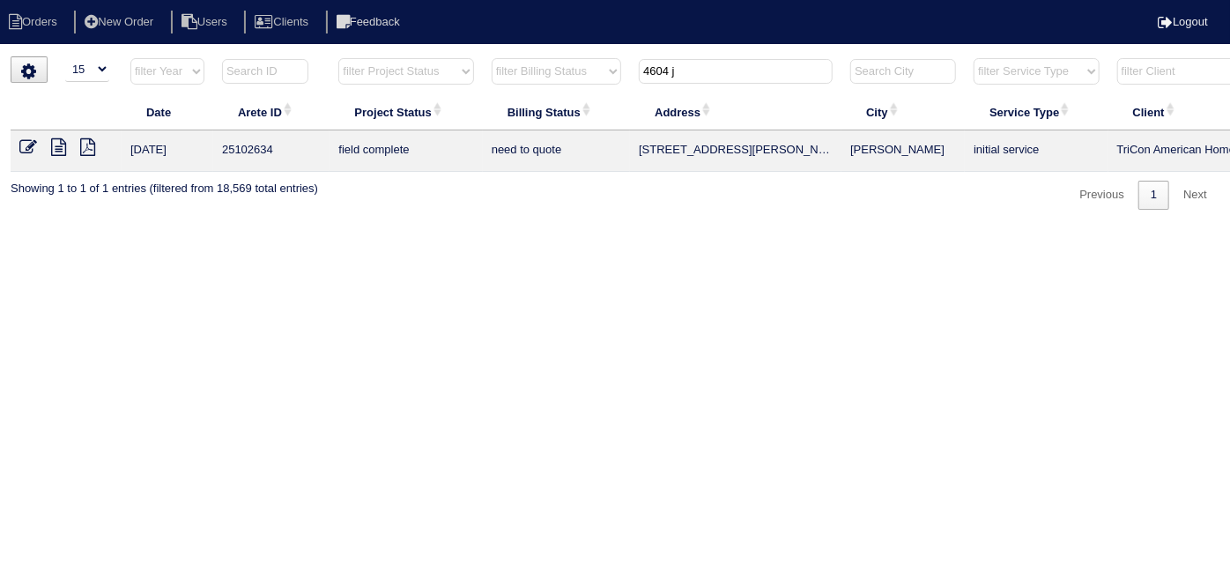
type input "4604 j"
drag, startPoint x: 782, startPoint y: 158, endPoint x: 642, endPoint y: 159, distance: 140.1
click at [642, 159] on td "[STREET_ADDRESS][PERSON_NAME]" at bounding box center [735, 150] width 211 height 41
copy td "[STREET_ADDRESS][PERSON_NAME]"
click at [27, 147] on icon at bounding box center [28, 147] width 18 height 18
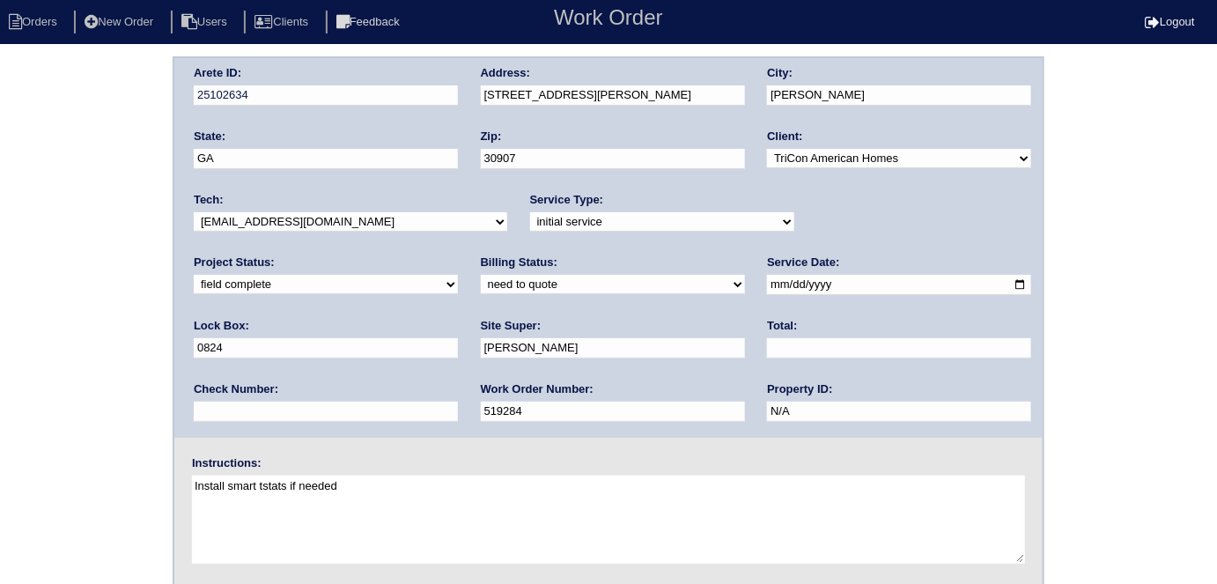
click at [481, 282] on select "need to quote quoted need to invoice invoiced paid warranty purchase order need…" at bounding box center [613, 284] width 264 height 19
select select "quoted"
click at [481, 275] on select "need to quote quoted need to invoice invoiced paid warranty purchase order need…" at bounding box center [613, 284] width 264 height 19
click at [767, 347] on input "text" at bounding box center [899, 348] width 264 height 20
type input "10895.00"
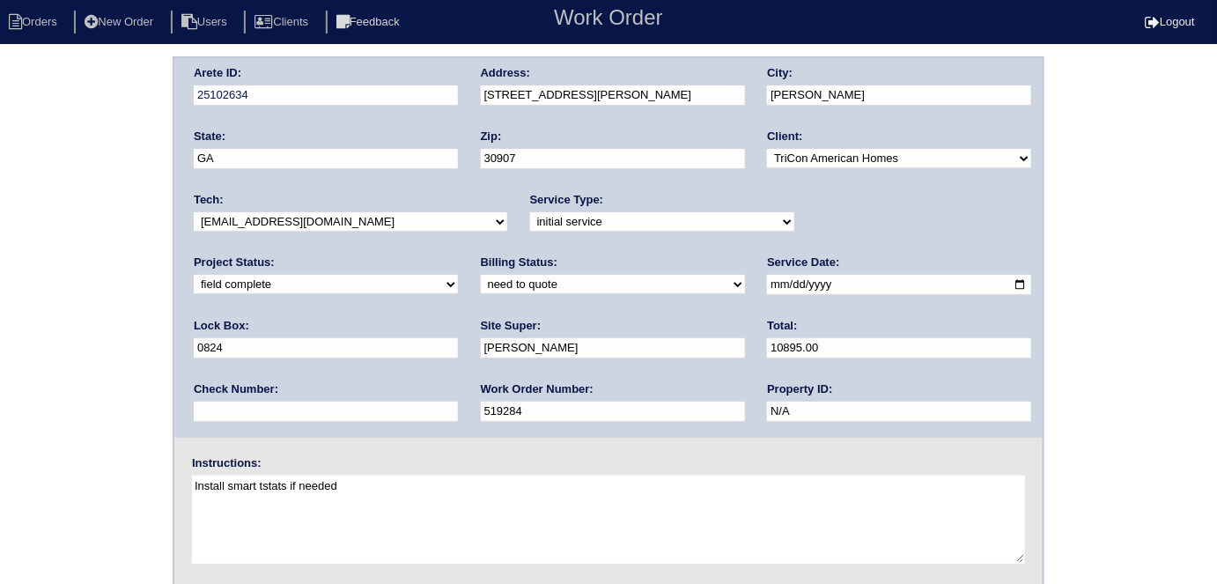
click at [4, 338] on div "Arete ID: 25102634 Address: 4604 Jessie Rd City: Martinez State: GA Zip: 30907 …" at bounding box center [608, 412] width 1217 height 713
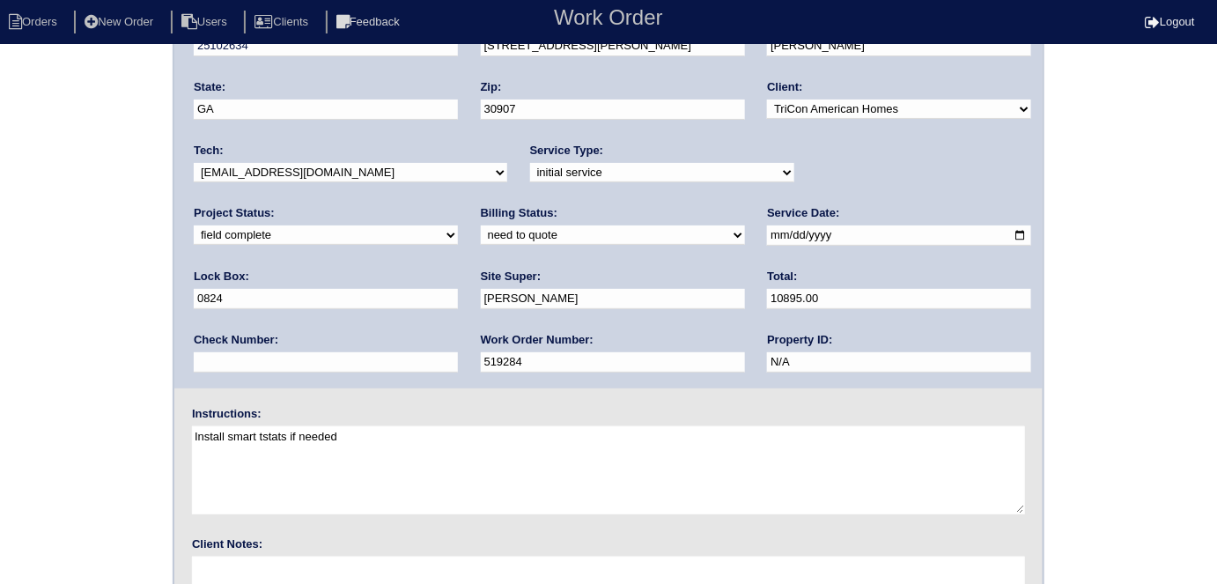
scroll to position [181, 0]
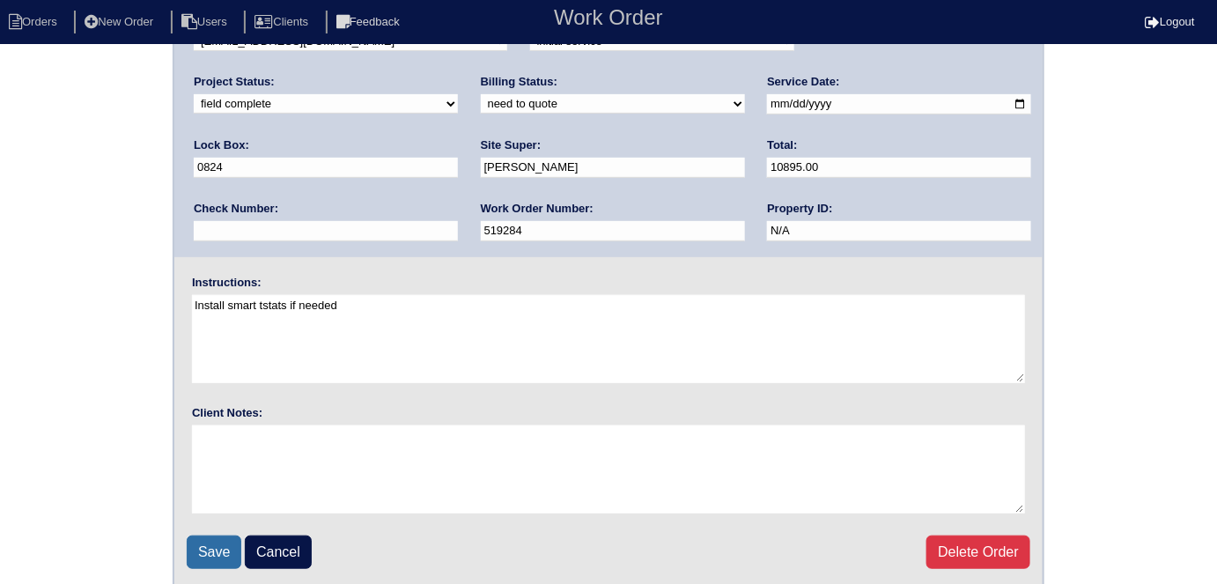
click at [195, 536] on input "Save" at bounding box center [214, 552] width 55 height 33
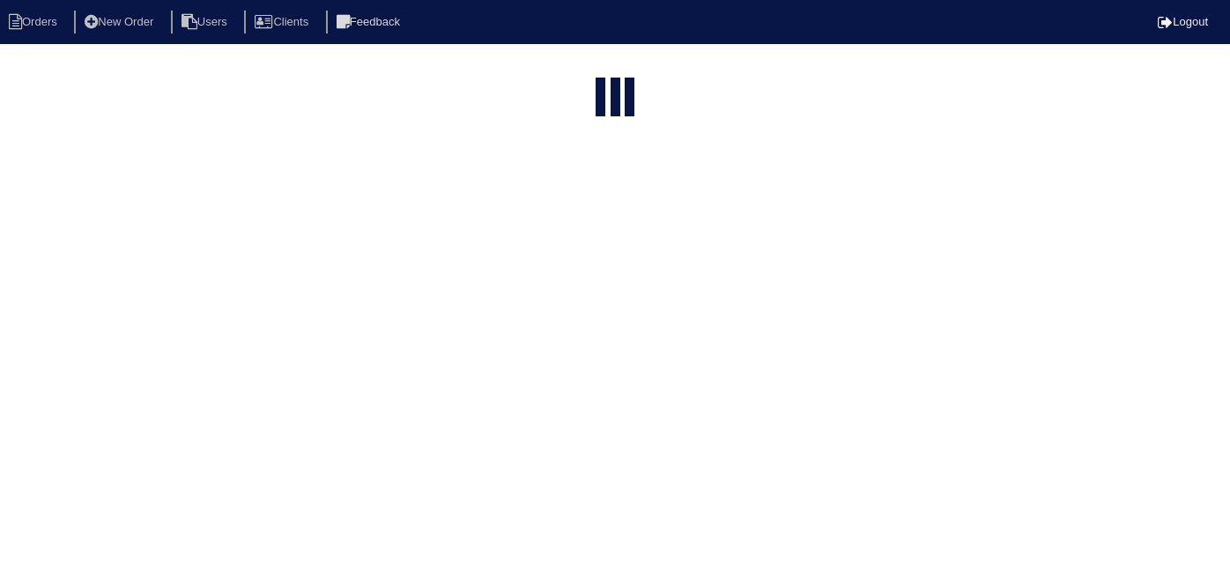
select select "15"
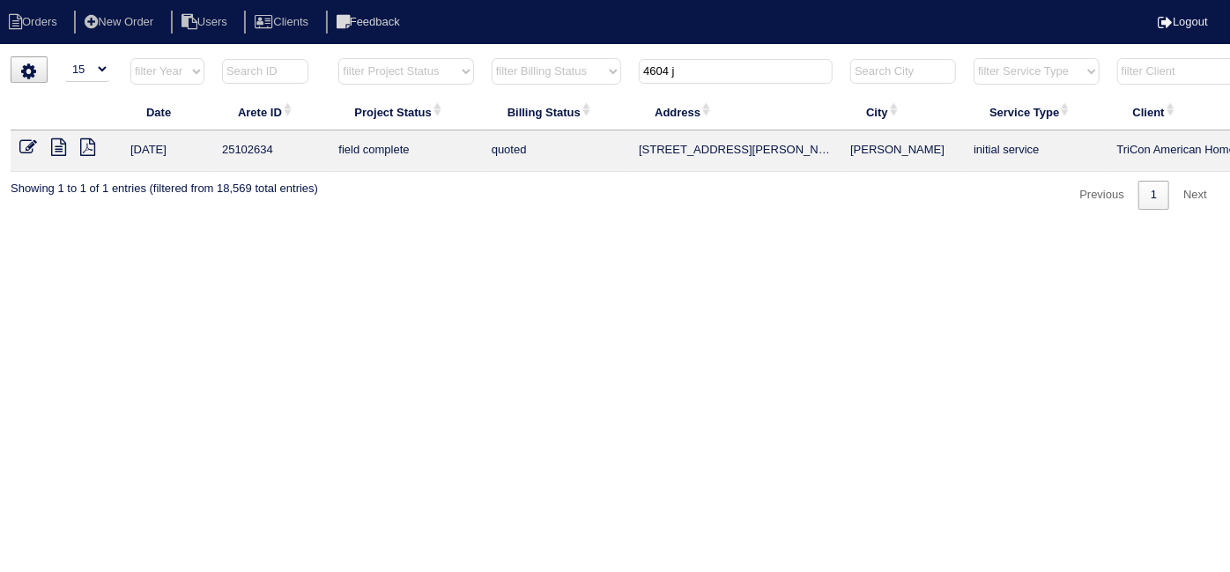
drag, startPoint x: 720, startPoint y: 78, endPoint x: 709, endPoint y: 84, distance: 11.8
click at [709, 84] on th "4604 j" at bounding box center [735, 75] width 211 height 36
type input "4"
type input "60"
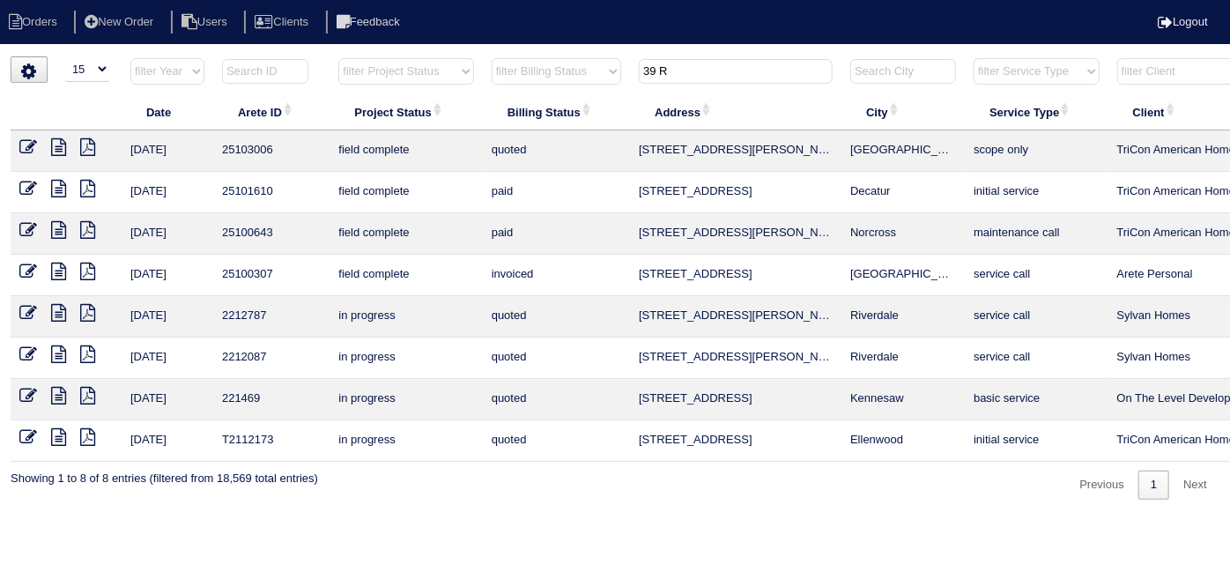
click at [705, 82] on input "39 R" at bounding box center [736, 71] width 194 height 25
type input "39 R"
click at [30, 139] on icon at bounding box center [28, 147] width 18 height 18
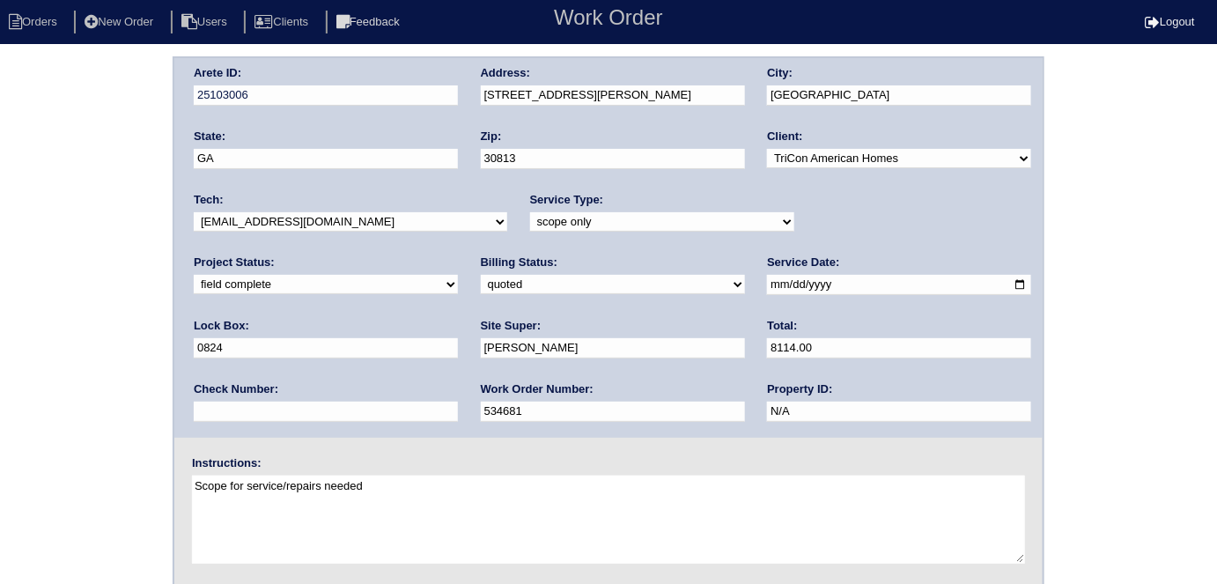
click at [481, 290] on select "need to quote quoted need to invoice invoiced paid warranty purchase order need…" at bounding box center [613, 284] width 264 height 19
select select "need to invoice"
click at [481, 275] on select "need to quote quoted need to invoice invoiced paid warranty purchase order need…" at bounding box center [613, 284] width 264 height 19
click at [458, 275] on select "new order assigned in progress field complete need to schedule admin review arc…" at bounding box center [326, 284] width 264 height 19
select select "need to schedule"
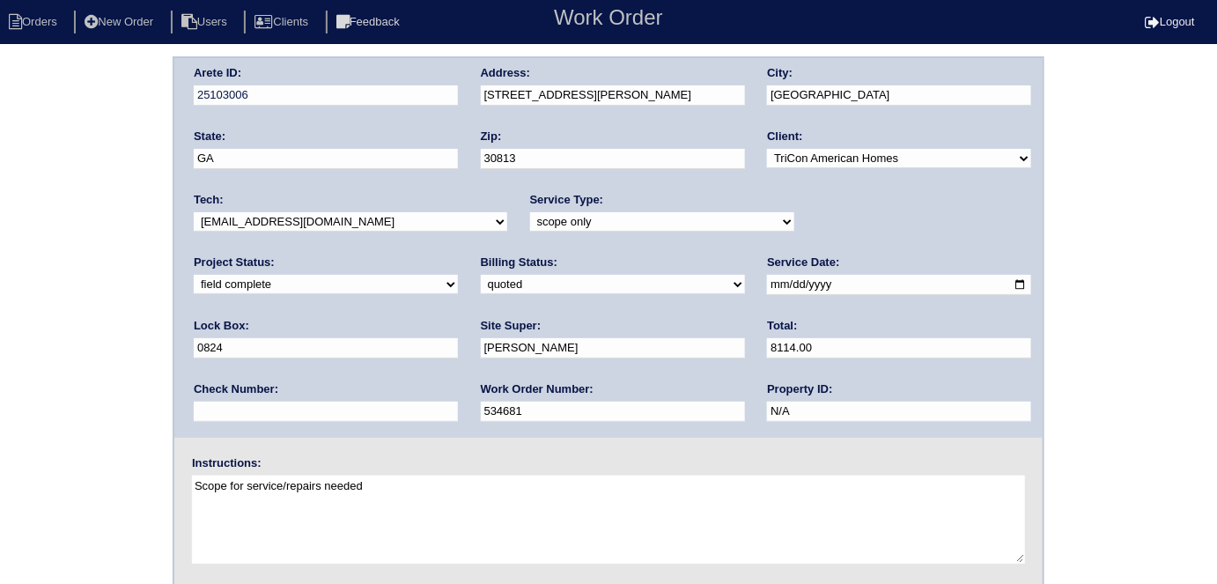
click at [458, 275] on select "new order assigned in progress field complete need to schedule admin review arc…" at bounding box center [326, 284] width 264 height 19
click at [767, 284] on input "2025-08-13" at bounding box center [899, 285] width 264 height 20
type input "[DATE]"
click at [0, 382] on div "Arete ID: 25103006 Address: 6039 Reynolds Cir City: Grovetown State: GA Zip: 30…" at bounding box center [608, 412] width 1217 height 713
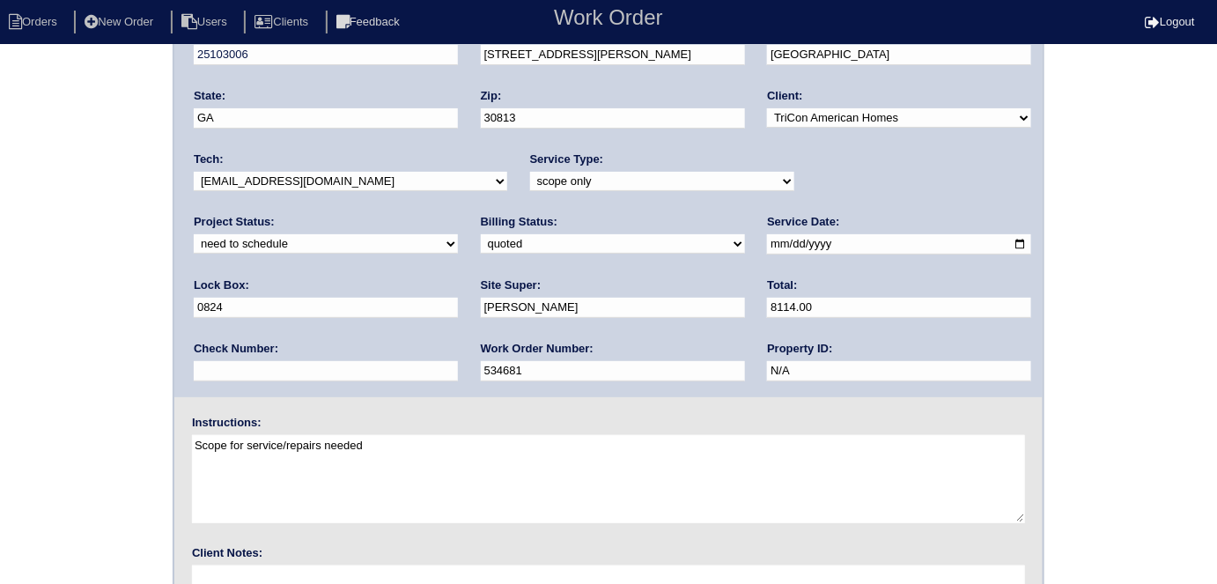
scroll to position [181, 0]
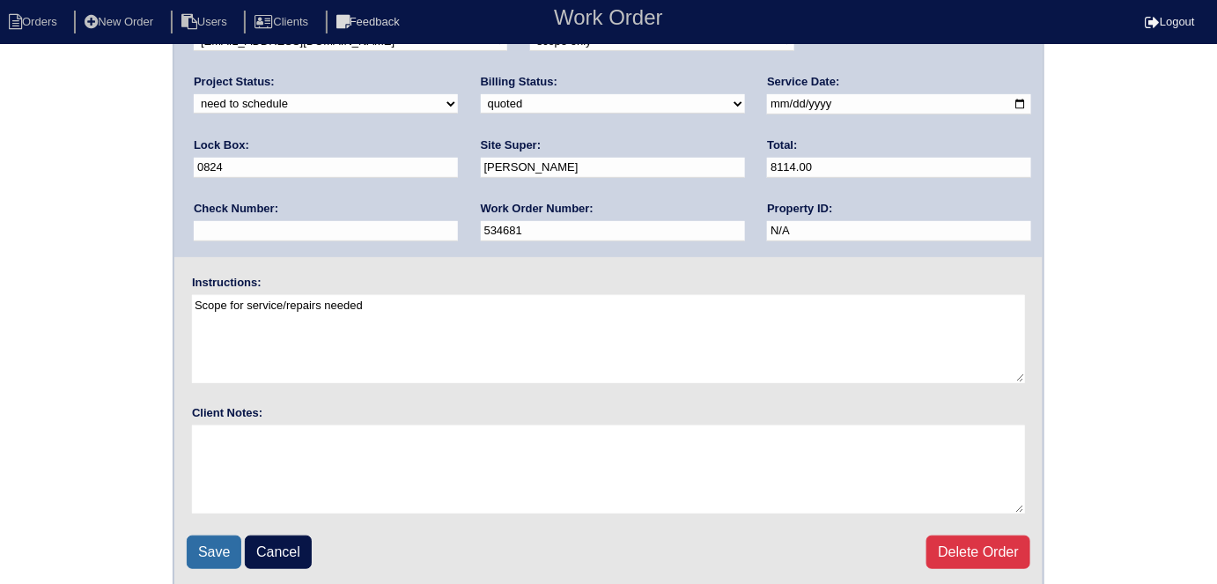
click at [188, 545] on input "Save" at bounding box center [214, 552] width 55 height 33
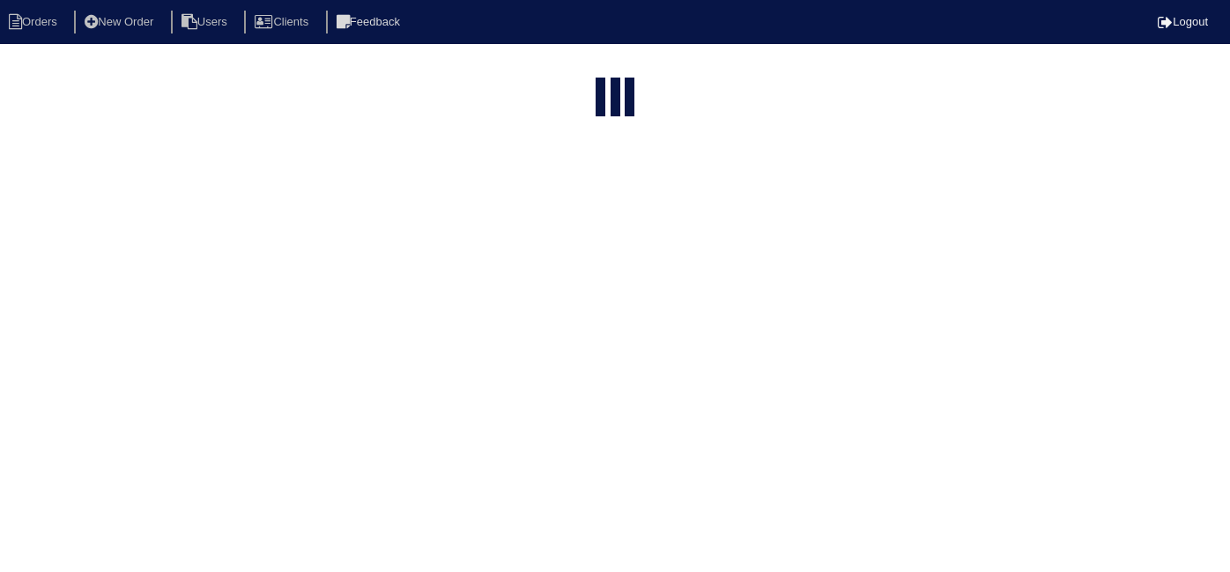
select select "15"
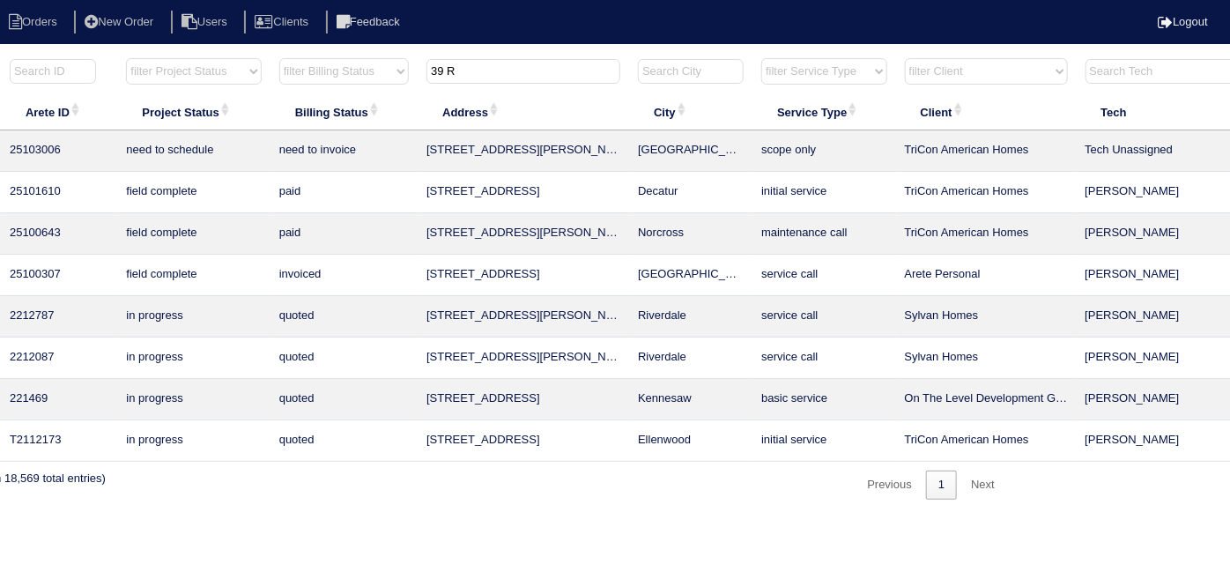
scroll to position [0, 307]
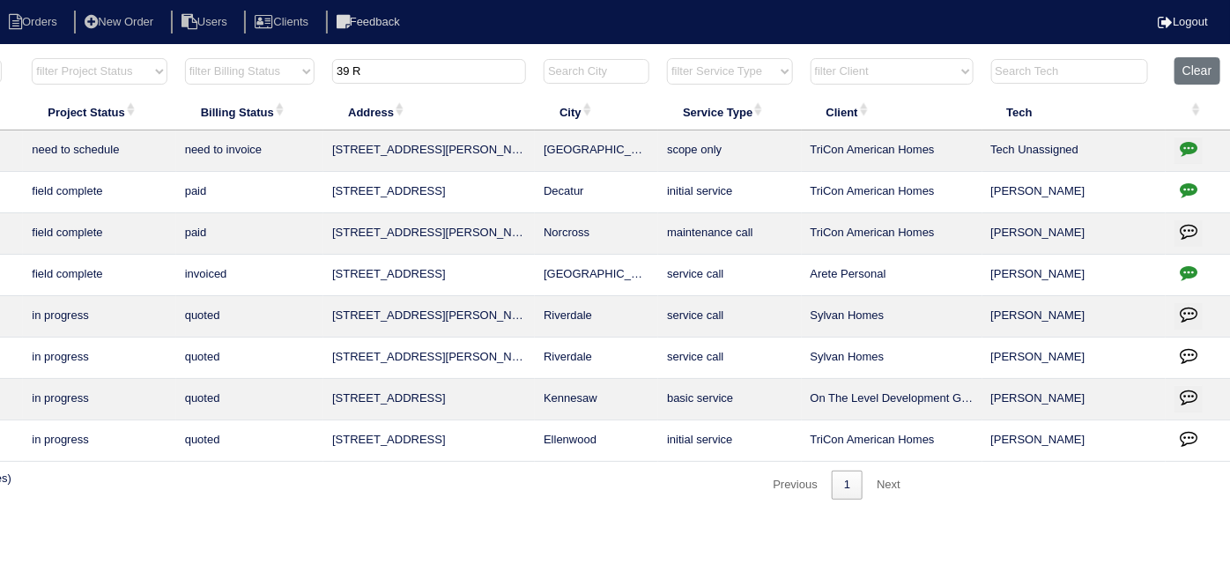
click at [1188, 144] on icon "button" at bounding box center [1189, 148] width 18 height 18
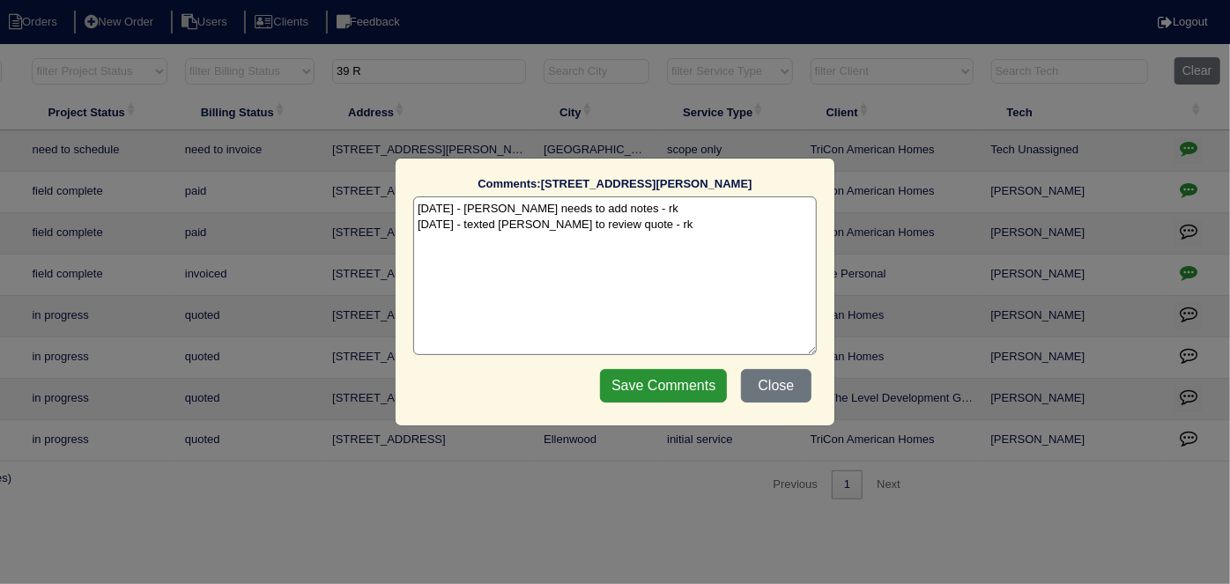
click at [660, 230] on textarea "8/27/25 - Dan needs to add notes - rk 8/27/25 - texted Dan to review quote - rk" at bounding box center [614, 275] width 403 height 159
paste textarea "Replacement/Replace zone board and motors"
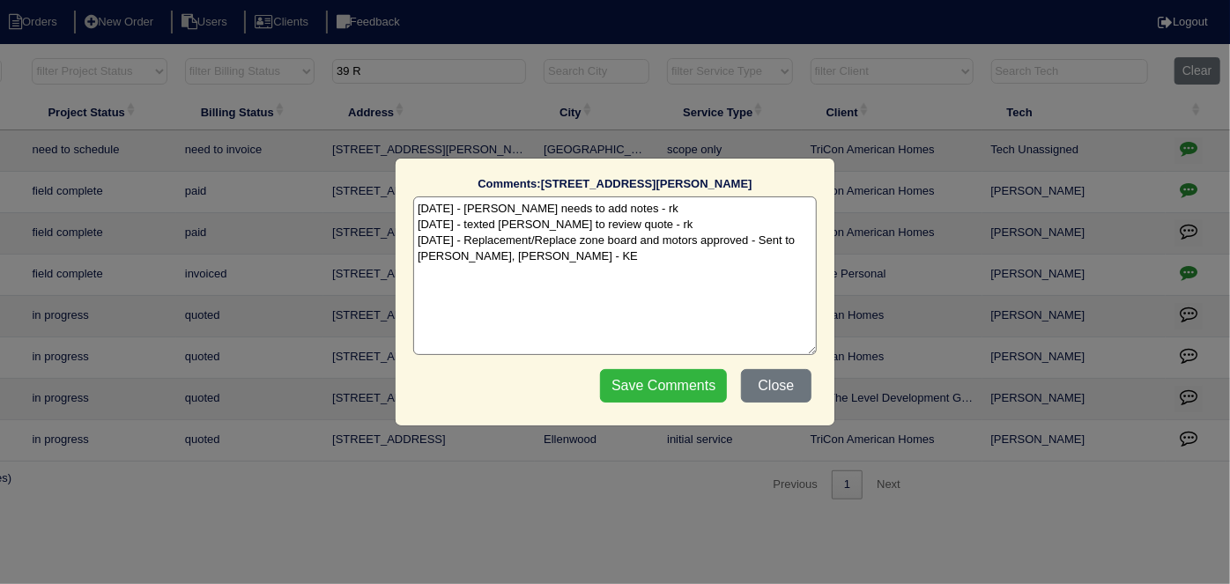
type textarea "8/27/25 - Dan needs to add notes - rk 8/27/25 - texted Dan to review quote - rk…"
click at [699, 382] on input "Save Comments" at bounding box center [663, 385] width 127 height 33
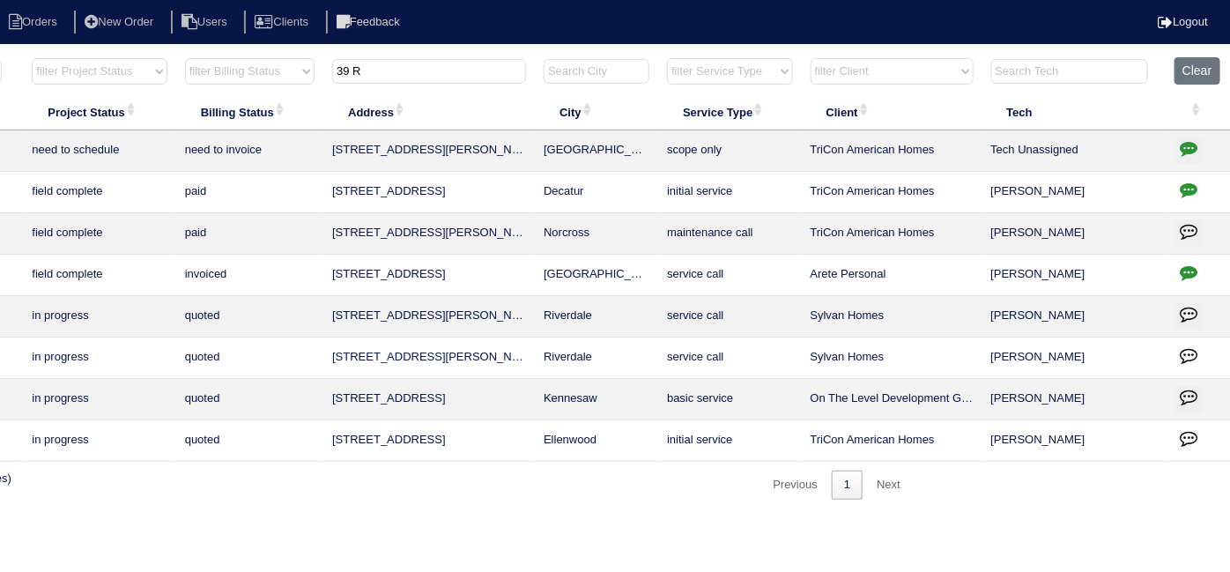
drag, startPoint x: 428, startPoint y: 71, endPoint x: 322, endPoint y: 75, distance: 106.7
click at [322, 75] on tr "filter Year -- Any Year -- 2025 2024 2023 2022 2021 2020 2019 filter Project St…" at bounding box center [467, 75] width 1527 height 36
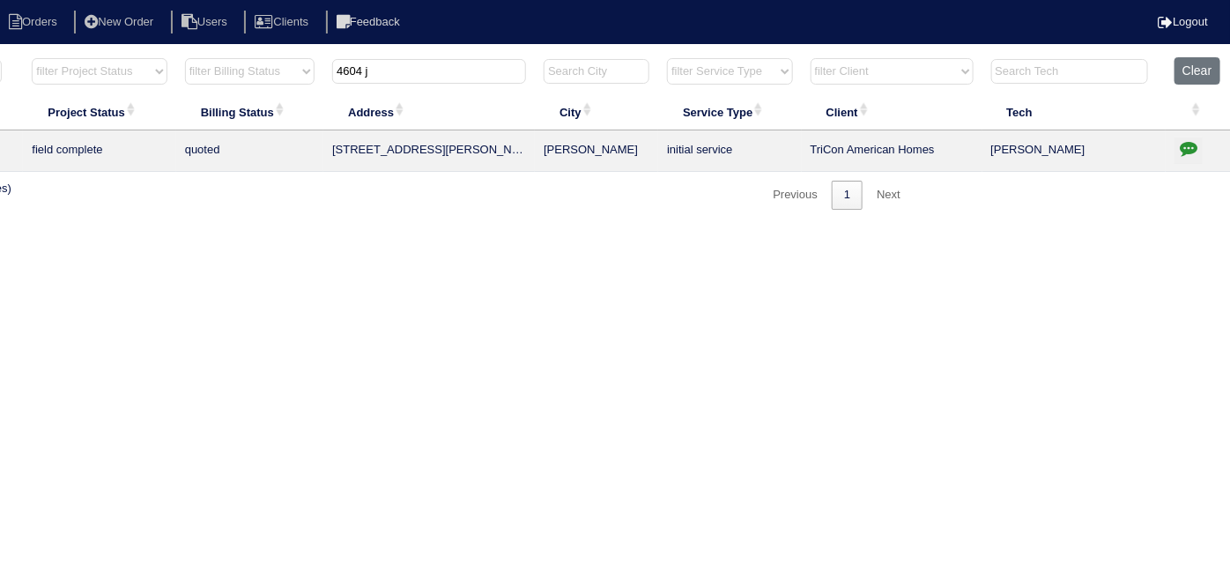
scroll to position [0, 0]
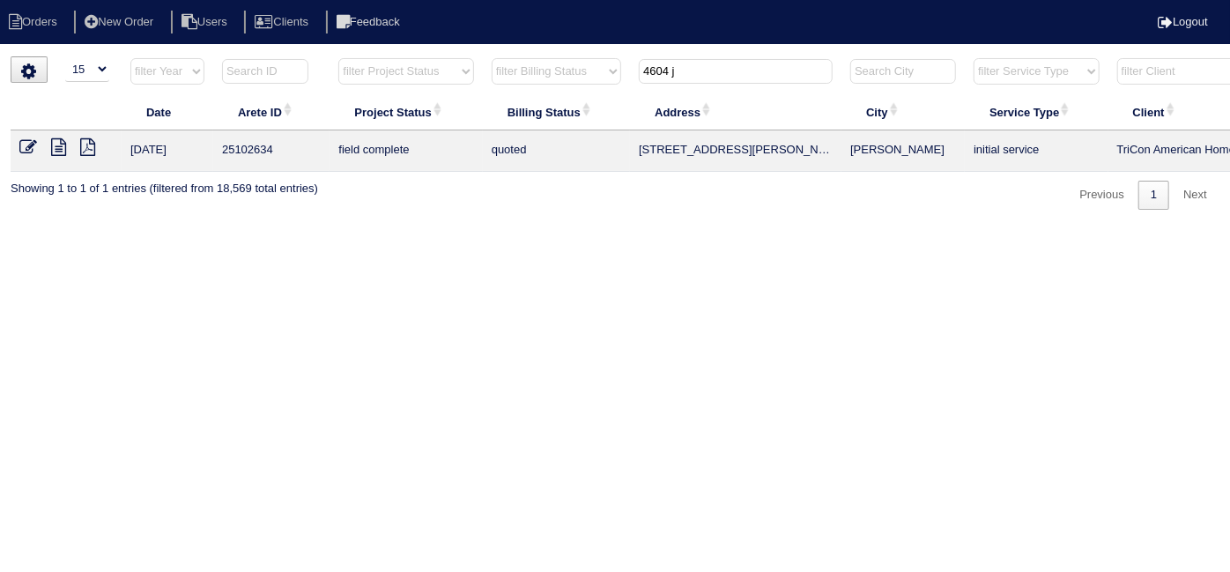
type input "4604 j"
click at [28, 153] on icon at bounding box center [28, 147] width 18 height 18
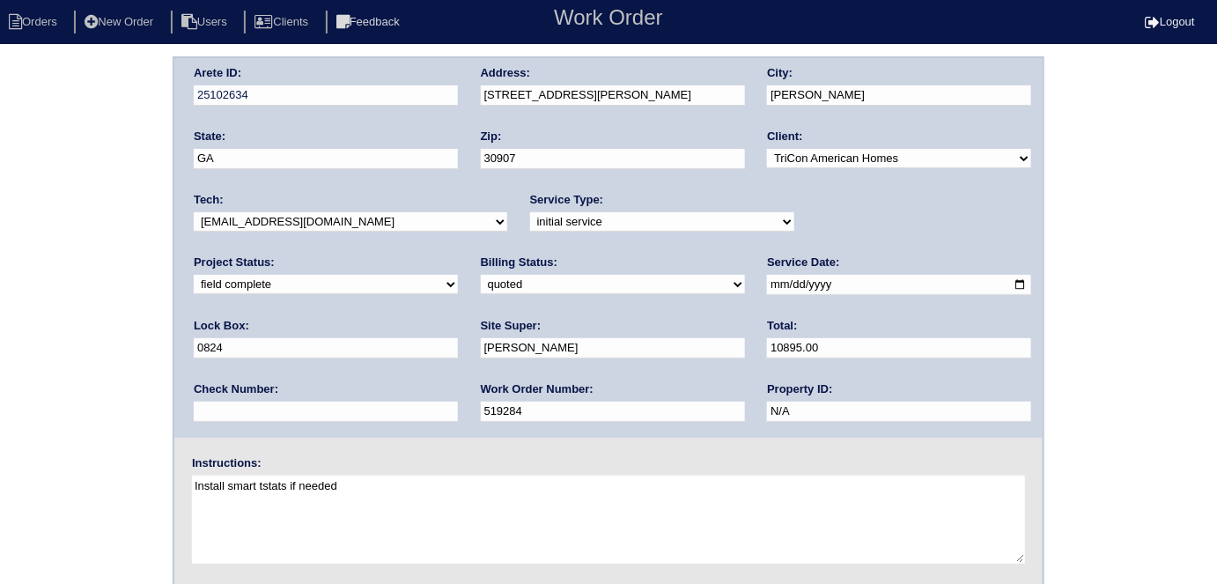
click at [481, 289] on select "need to quote quoted need to invoice invoiced paid warranty purchase order need…" at bounding box center [613, 284] width 264 height 19
select select "need to invoice"
click at [481, 275] on select "need to quote quoted need to invoice invoiced paid warranty purchase order need…" at bounding box center [613, 284] width 264 height 19
click at [458, 275] on select "new order assigned in progress field complete need to schedule admin review arc…" at bounding box center [326, 284] width 264 height 19
select select "need to schedule"
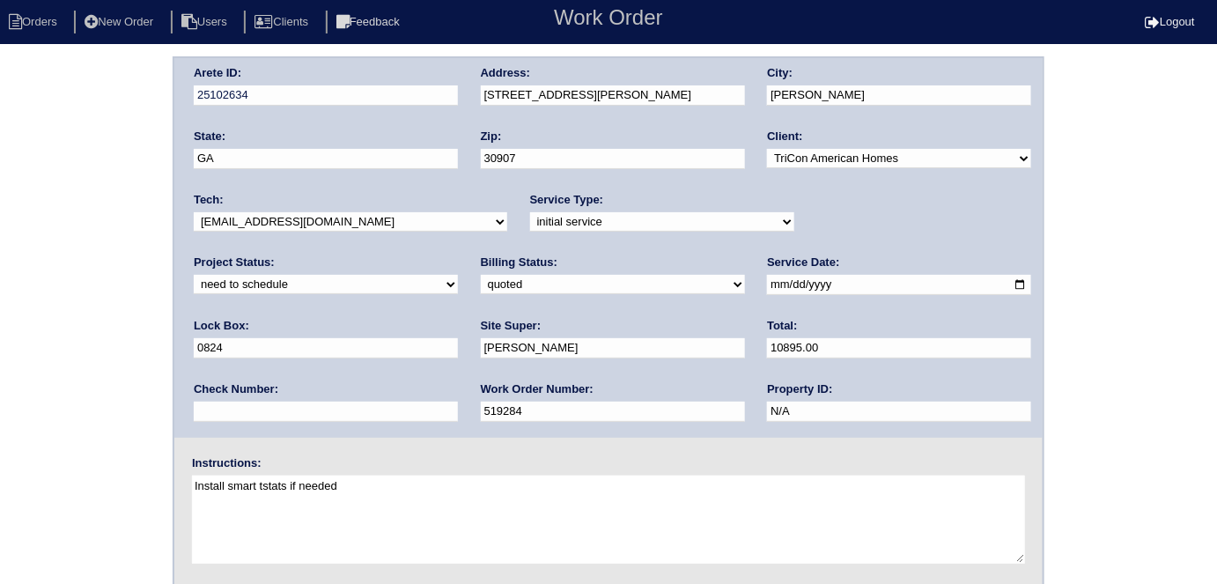
click at [458, 275] on select "new order assigned in progress field complete need to schedule admin review arc…" at bounding box center [326, 284] width 264 height 19
click at [767, 287] on input "2025-08-11" at bounding box center [899, 285] width 264 height 20
type input "2025-08-28"
click at [42, 325] on div "Arete ID: 25102634 Address: 4604 Jessie Rd City: Martinez State: GA Zip: 30907 …" at bounding box center [608, 412] width 1217 height 713
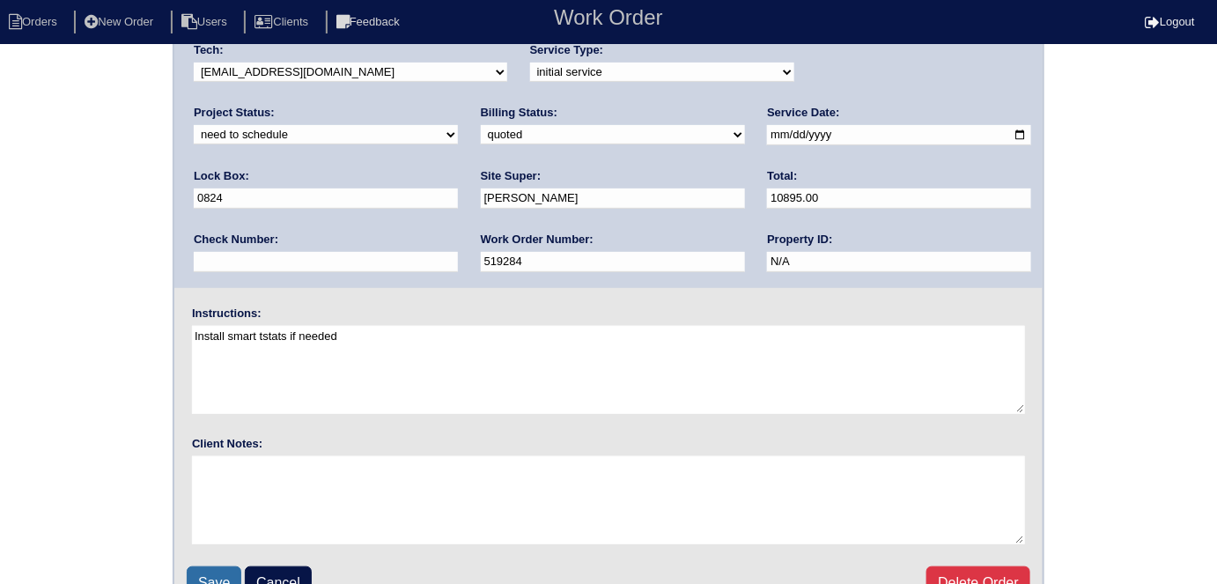
scroll to position [181, 0]
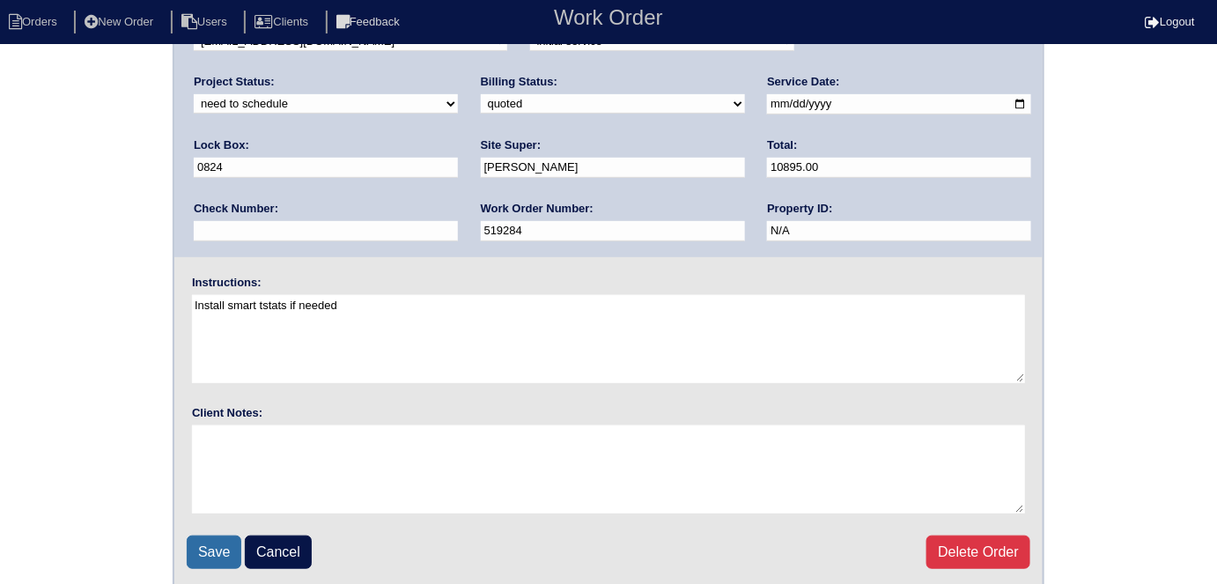
click at [204, 538] on input "Save" at bounding box center [214, 552] width 55 height 33
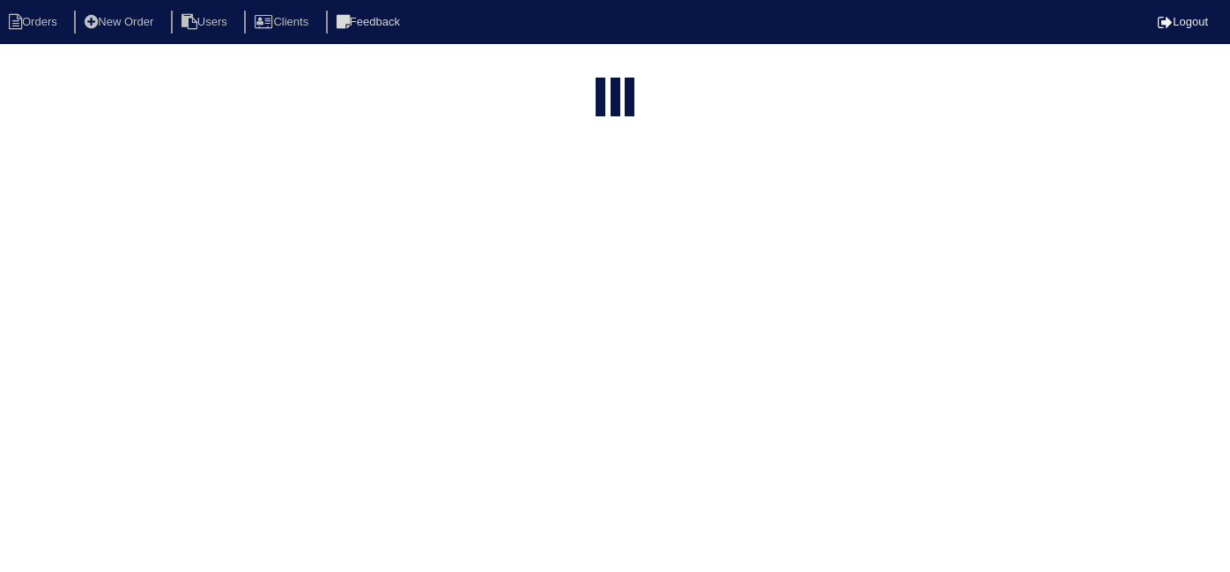
select select "15"
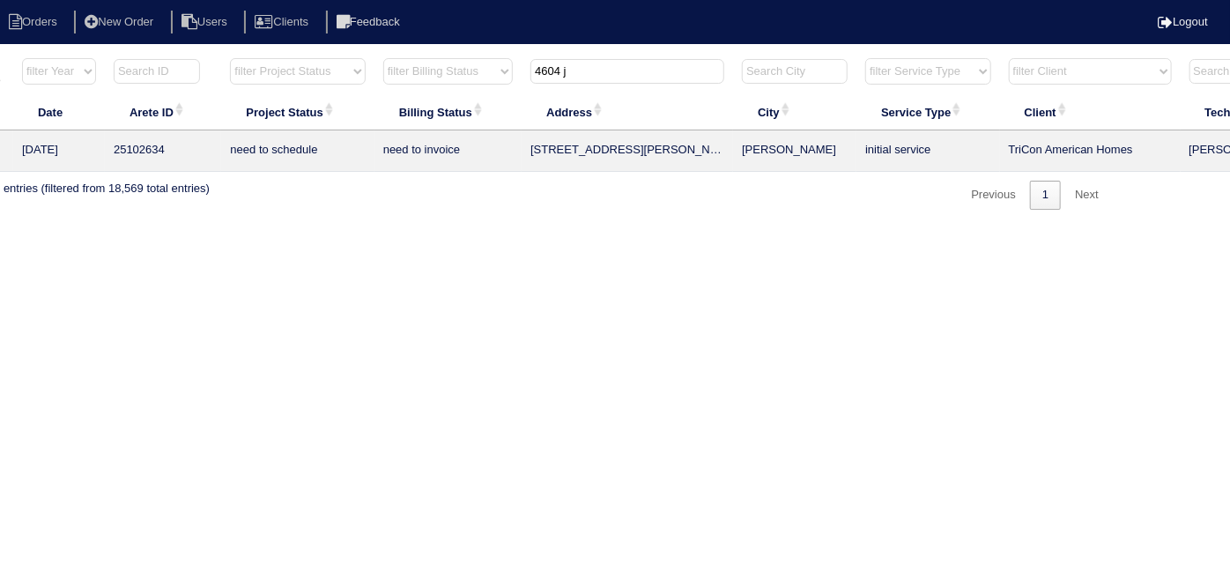
scroll to position [0, 307]
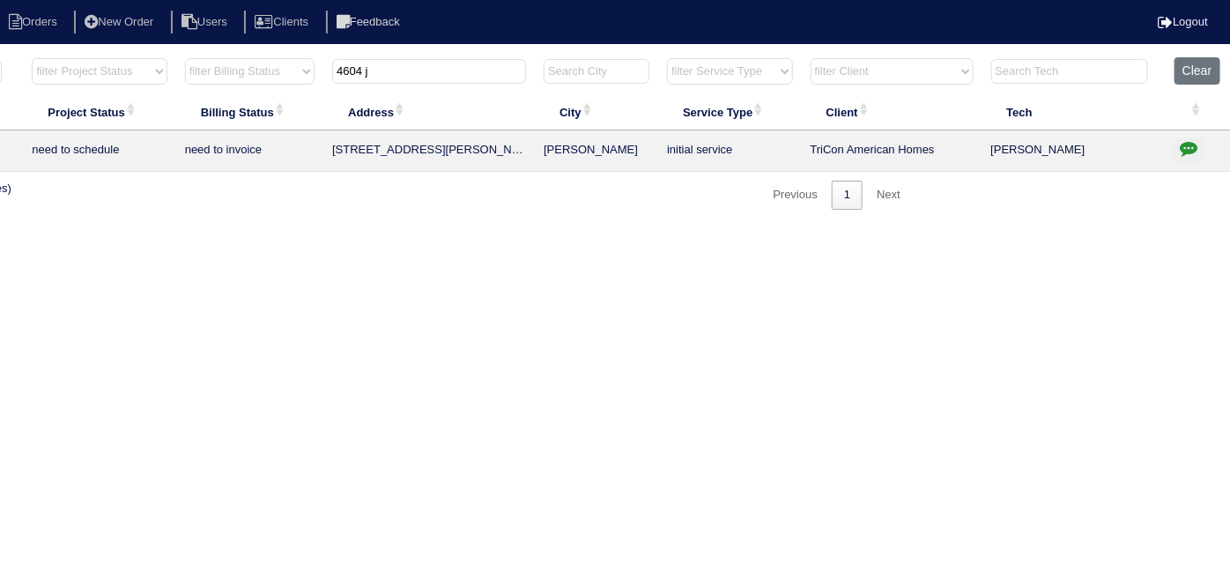
drag, startPoint x: 1194, startPoint y: 147, endPoint x: 1172, endPoint y: 152, distance: 22.6
click at [1193, 147] on icon "button" at bounding box center [1189, 148] width 18 height 18
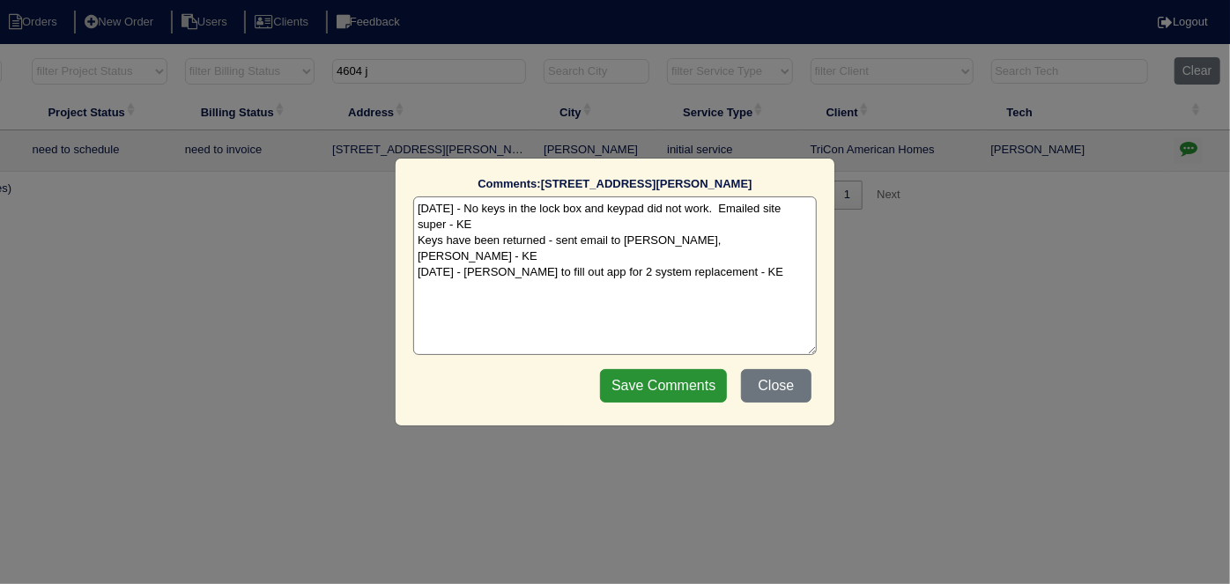
click at [726, 262] on textarea "[DATE] - No keys in the lock box and keypad did not work. Emailed site super - …" at bounding box center [614, 275] width 403 height 159
paste textarea "25102634 Y TriCon LB 0824 - install smart tstats if needed Initial Service [STR…"
click at [518, 266] on textarea "8/12/25 - No keys in the lock box and keypad did not work. Emailed site super -…" at bounding box center [614, 275] width 403 height 159
paste textarea "Replacement x 2/Ductwork reconfig"
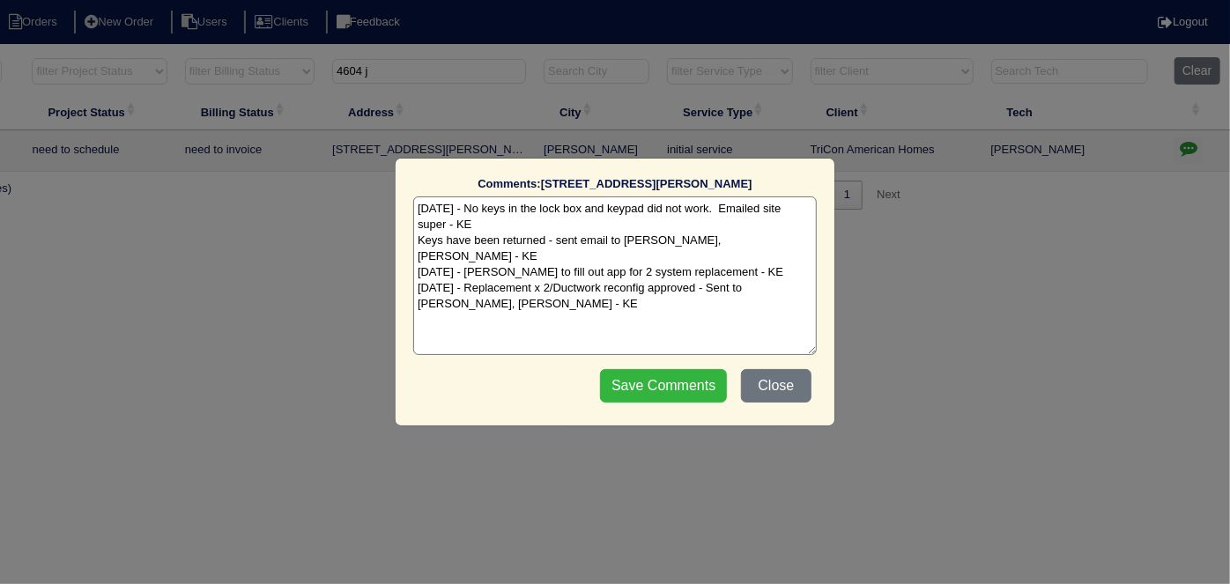
type textarea "8/12/25 - No keys in the lock box and keypad did not work. Emailed site super -…"
click at [649, 387] on input "Save Comments" at bounding box center [663, 385] width 127 height 33
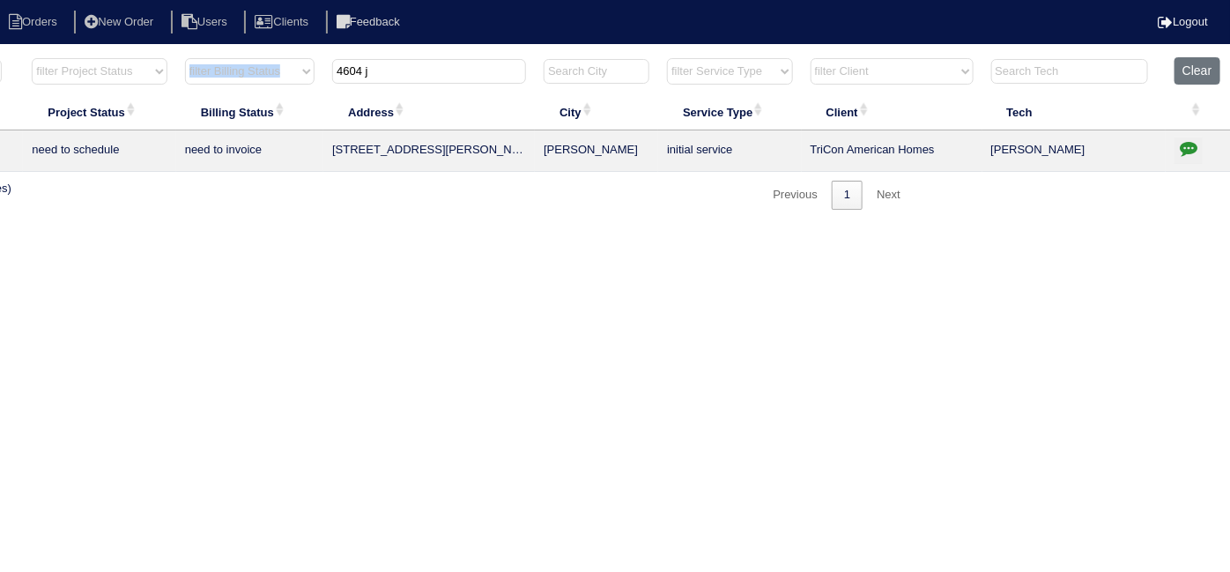
drag, startPoint x: 463, startPoint y: 84, endPoint x: 316, endPoint y: 80, distance: 147.2
click at [316, 80] on tr "filter Year -- Any Year -- 2025 2024 2023 2022 2021 2020 2019 filter Project St…" at bounding box center [467, 75] width 1527 height 36
click at [385, 52] on html "Orders New Order Users Clients Feedback Logout Orders New Order Users Clients M…" at bounding box center [308, 113] width 1230 height 227
drag, startPoint x: 385, startPoint y: 70, endPoint x: 325, endPoint y: 70, distance: 59.9
click at [325, 70] on th "4604 j" at bounding box center [428, 75] width 211 height 36
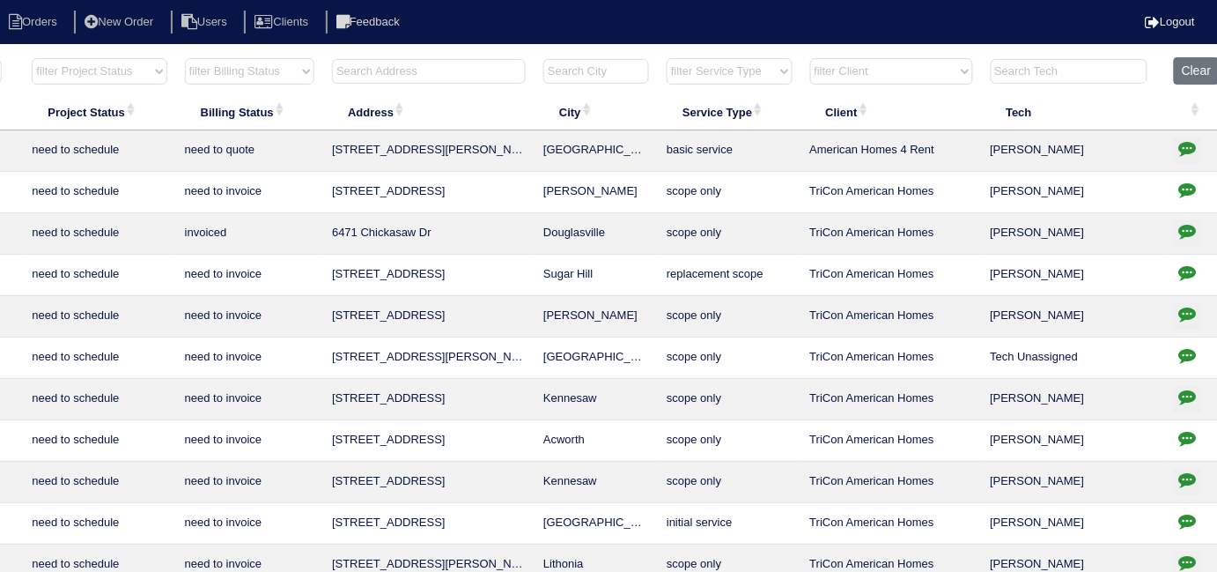
click at [521, 78] on input "text" at bounding box center [429, 71] width 194 height 25
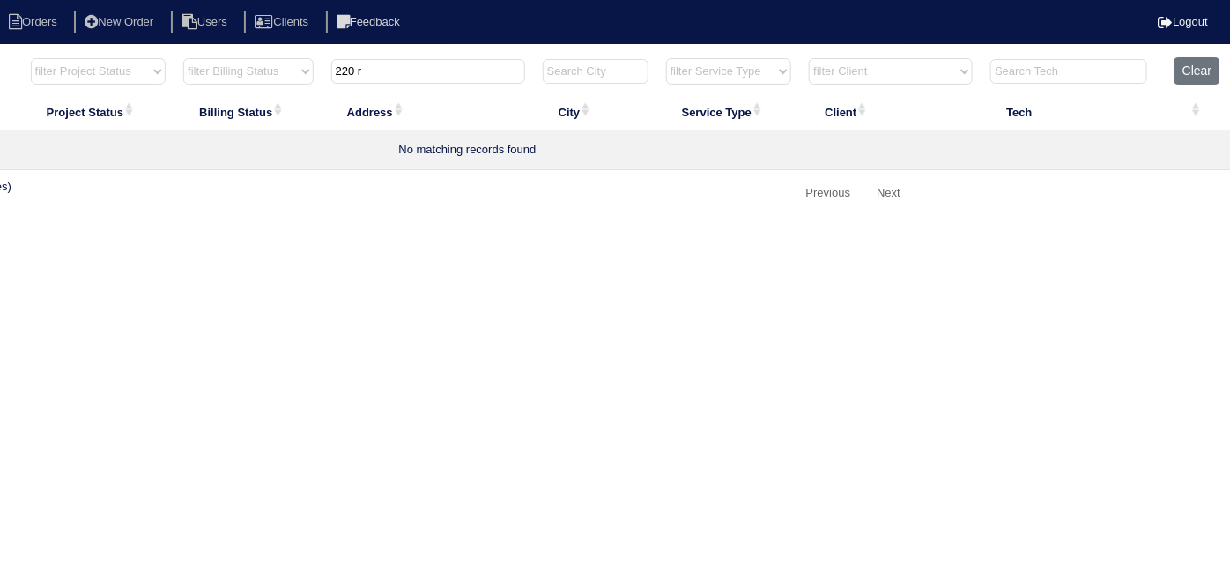
drag, startPoint x: 448, startPoint y: 80, endPoint x: 248, endPoint y: 80, distance: 200.0
click at [248, 80] on tr "filter Year -- Any Year -- 2025 2024 2023 2022 2021 2020 2019 filter Project St…" at bounding box center [467, 75] width 1527 height 36
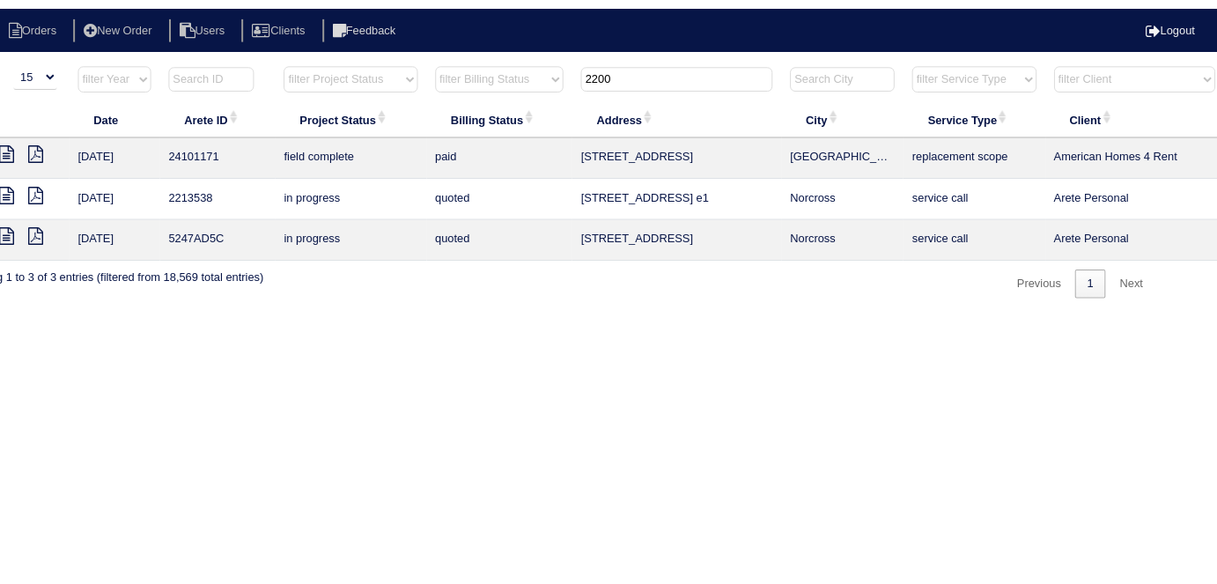
scroll to position [0, 0]
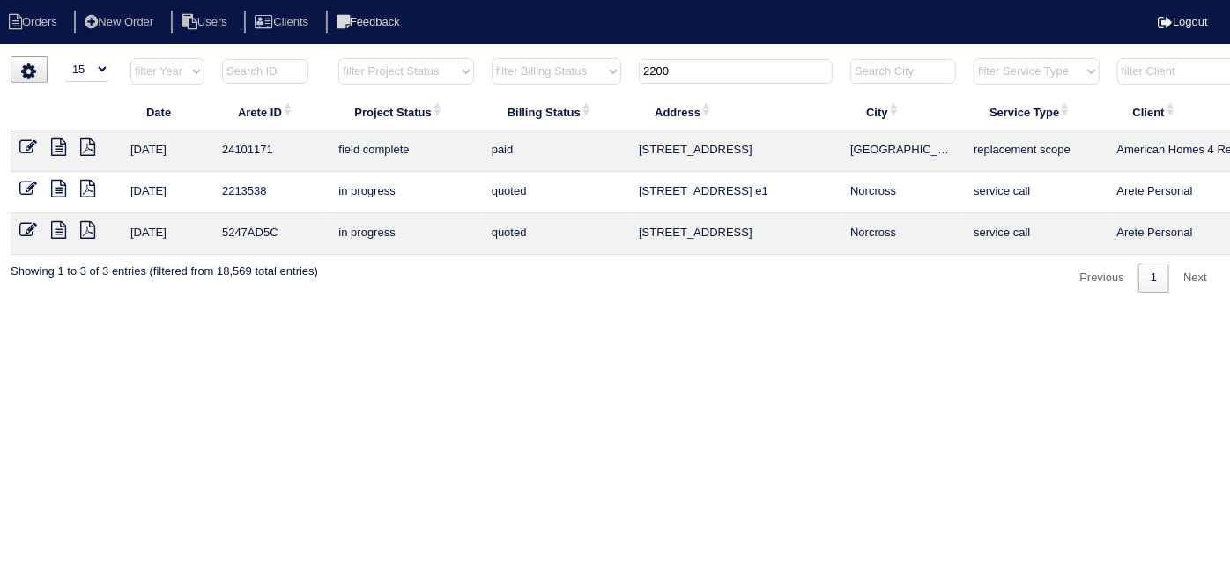
type input "2200"
click at [127, 15] on li "New Order" at bounding box center [120, 23] width 93 height 24
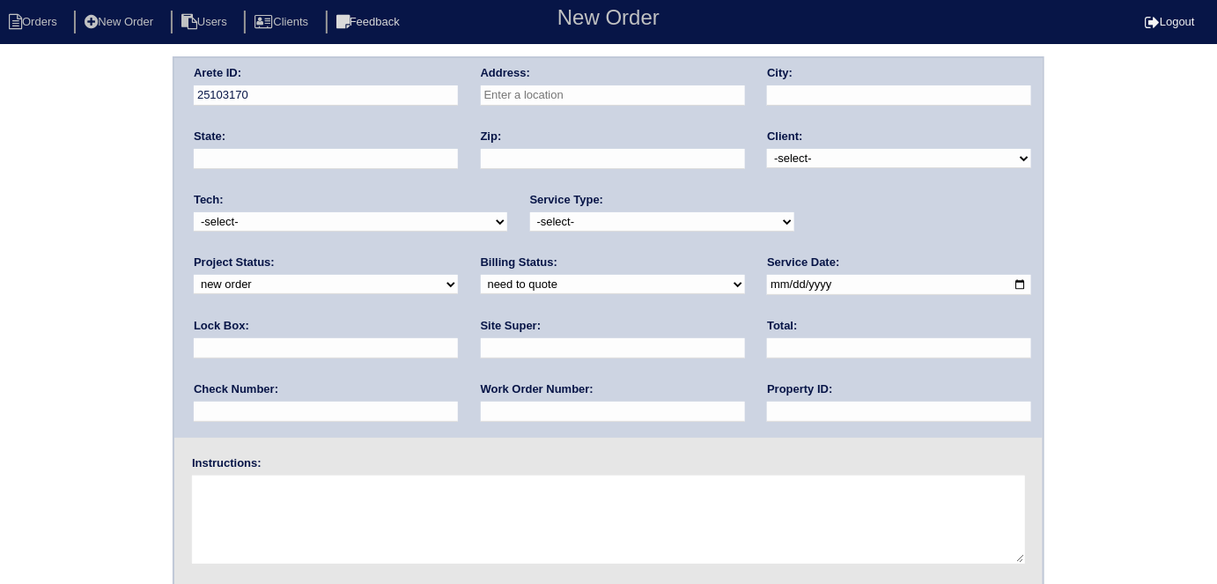
click at [519, 93] on input "text" at bounding box center [613, 95] width 264 height 20
type input "2200 Rosemary Park Ln"
type input "Lawrenceville"
type input "GA"
type input "30046"
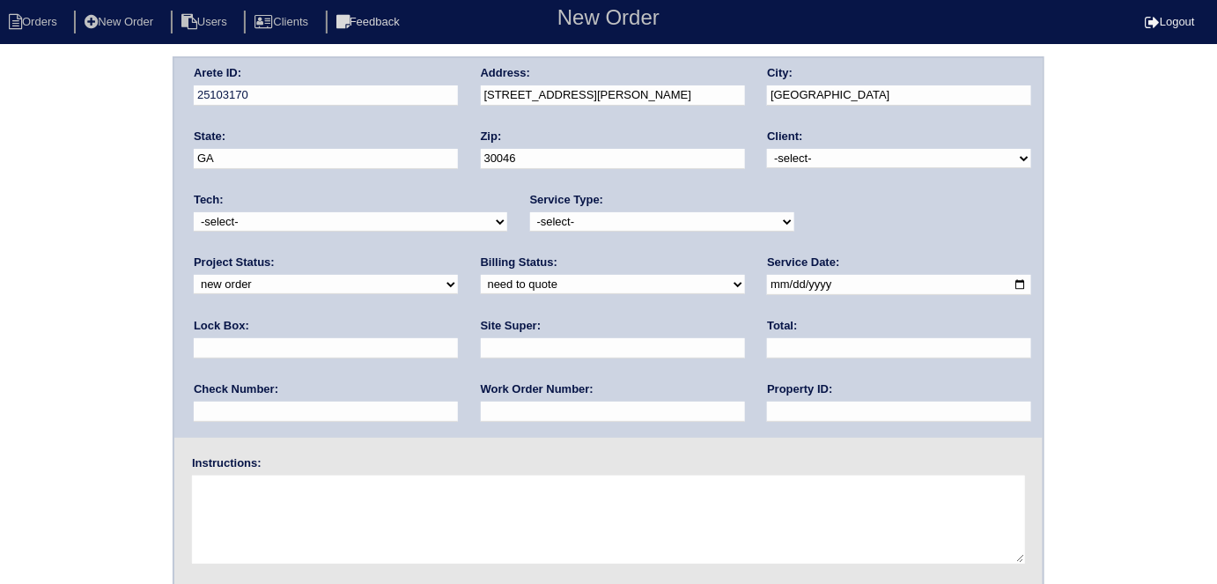
click at [784, 156] on select "-select- TriCon American Homes American Homes 4 Rent First Key Homes Zillow The…" at bounding box center [899, 158] width 264 height 19
select select "1"
click at [768, 149] on select "-select- TriCon American Homes American Homes 4 Rent First Key Homes Zillow The…" at bounding box center [899, 158] width 264 height 19
click at [652, 218] on select "-select- initial service basic service maintenance call replacement scope servi…" at bounding box center [662, 221] width 264 height 19
select select "initial service"
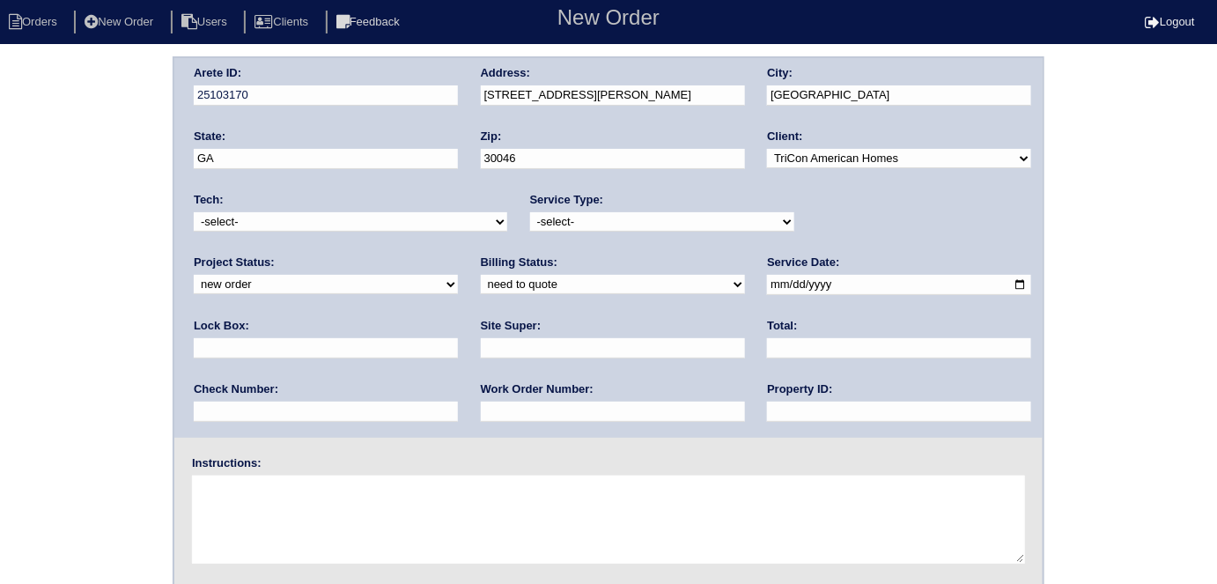
click at [530, 212] on select "-select- initial service basic service maintenance call replacement scope servi…" at bounding box center [662, 221] width 264 height 19
click at [458, 318] on div "Lock Box:" at bounding box center [326, 342] width 264 height 49
click at [458, 338] on input "text" at bounding box center [326, 348] width 264 height 20
type input "0610"
click at [767, 285] on input "date" at bounding box center [899, 285] width 264 height 20
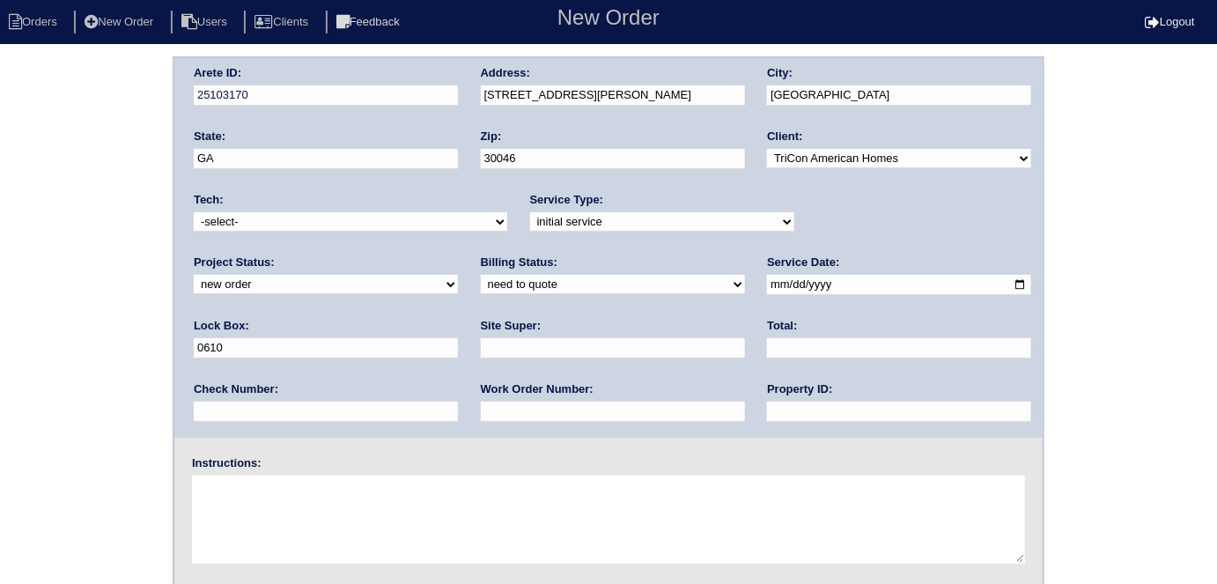
type input "2025-08-27"
drag, startPoint x: 550, startPoint y: 416, endPoint x: 557, endPoint y: 373, distance: 43.7
click at [767, 416] on input "text" at bounding box center [899, 412] width 264 height 20
type input "N/A"
click at [481, 338] on input "text" at bounding box center [613, 348] width 264 height 20
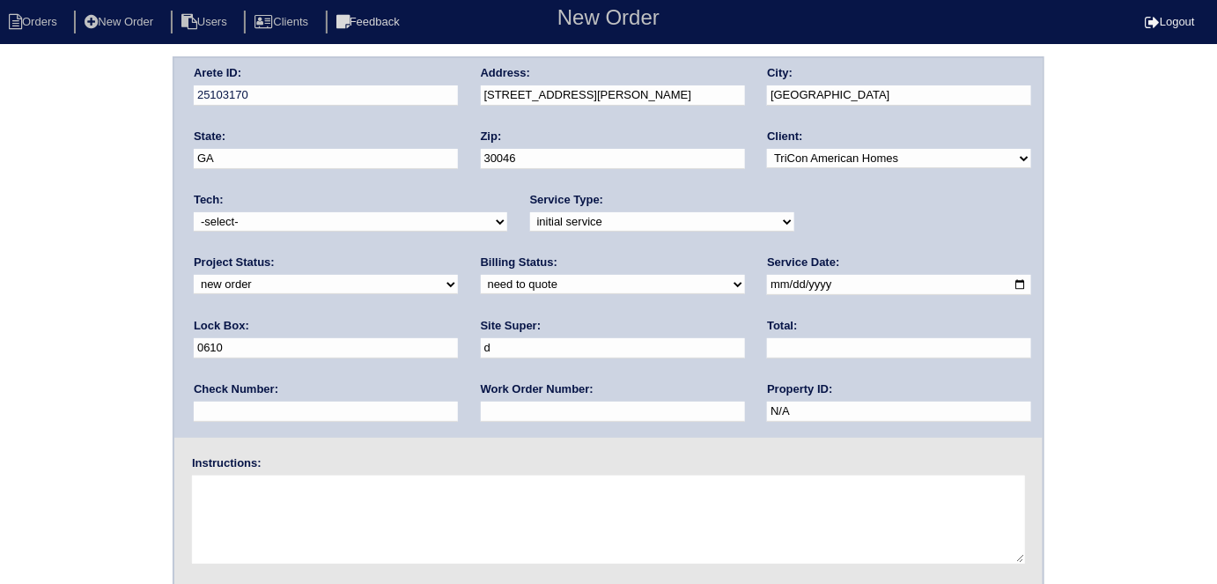
type input "Daniel Rodriquez"
click at [481, 416] on input "text" at bounding box center [613, 412] width 264 height 20
type input "538621"
click at [233, 493] on textarea at bounding box center [608, 520] width 833 height 88
click at [385, 518] on textarea at bounding box center [608, 520] width 833 height 88
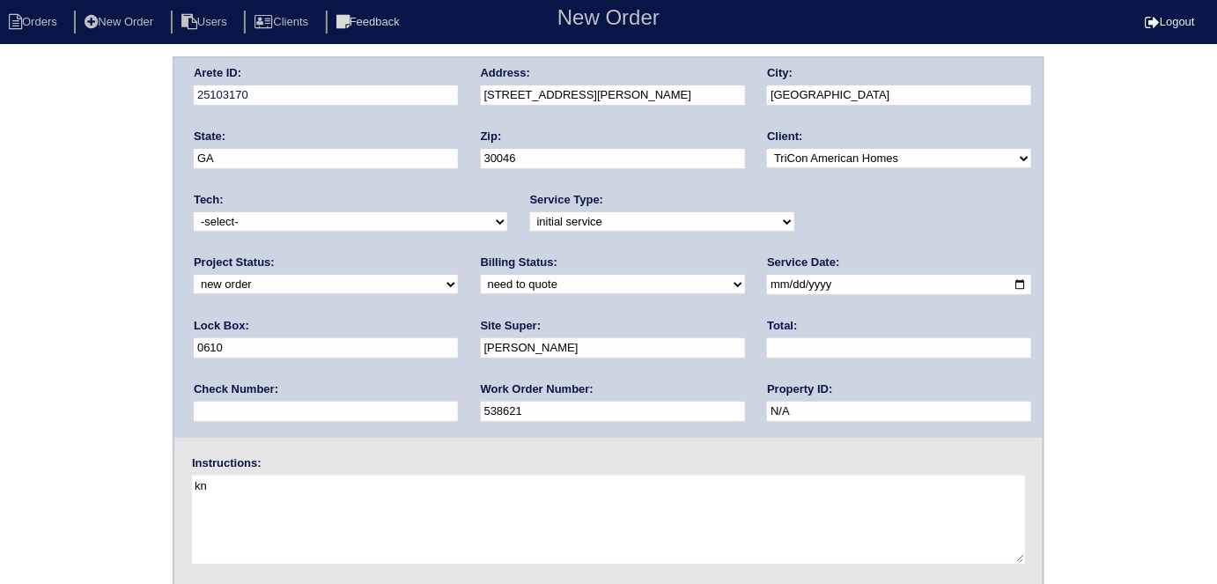
type textarea "k"
type textarea "Install smart tstats if needed"
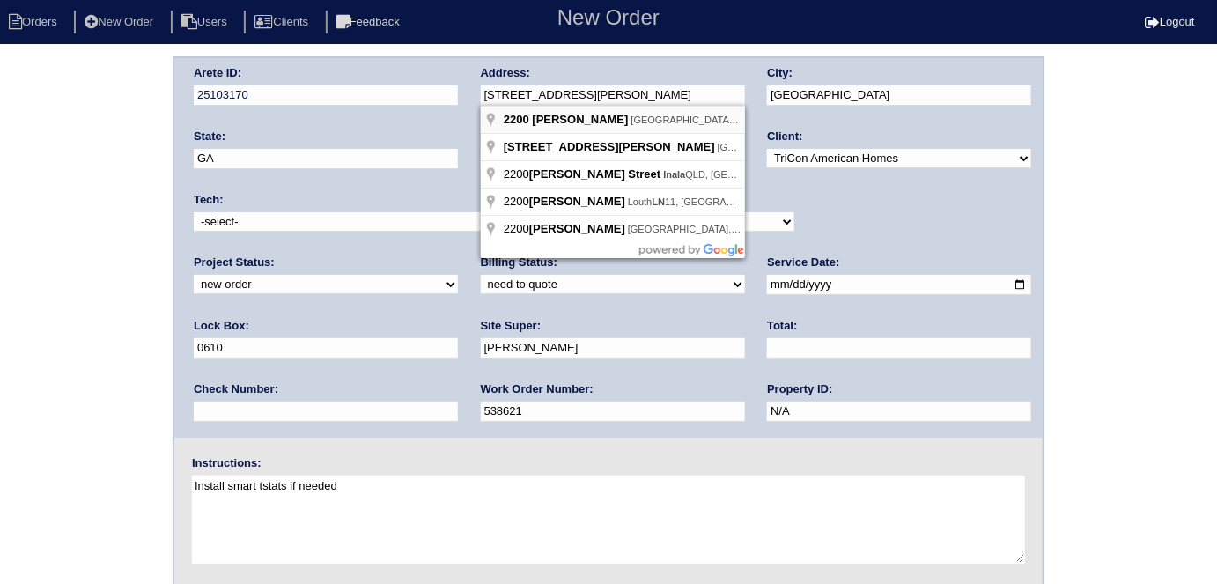
type input "2200 Rosemary Park Ln"
drag, startPoint x: 492, startPoint y: 113, endPoint x: 619, endPoint y: 97, distance: 127.8
click at [619, 97] on input "2200 Rosemary Park Ln" at bounding box center [613, 95] width 264 height 20
drag, startPoint x: 630, startPoint y: 98, endPoint x: 484, endPoint y: 99, distance: 146.2
click at [484, 99] on input "2200 Rosemary Park Ln" at bounding box center [613, 95] width 264 height 20
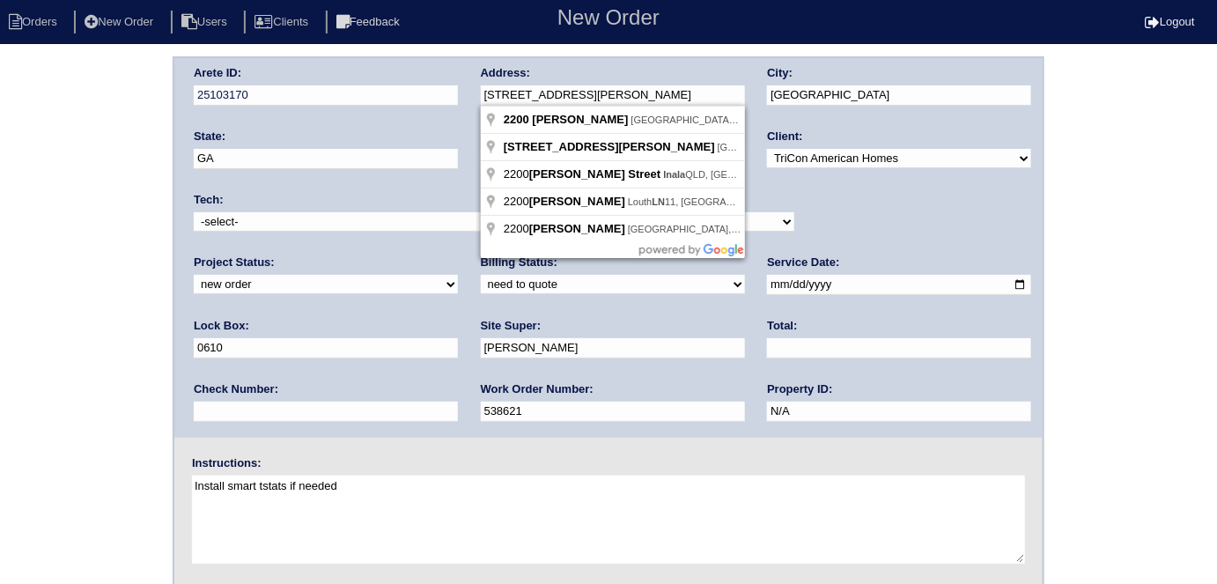
click at [19, 239] on div "Arete ID: 25103170 Address: 2200 Rosemary Park Ln City: Lawrenceville State: GA…" at bounding box center [608, 412] width 1217 height 713
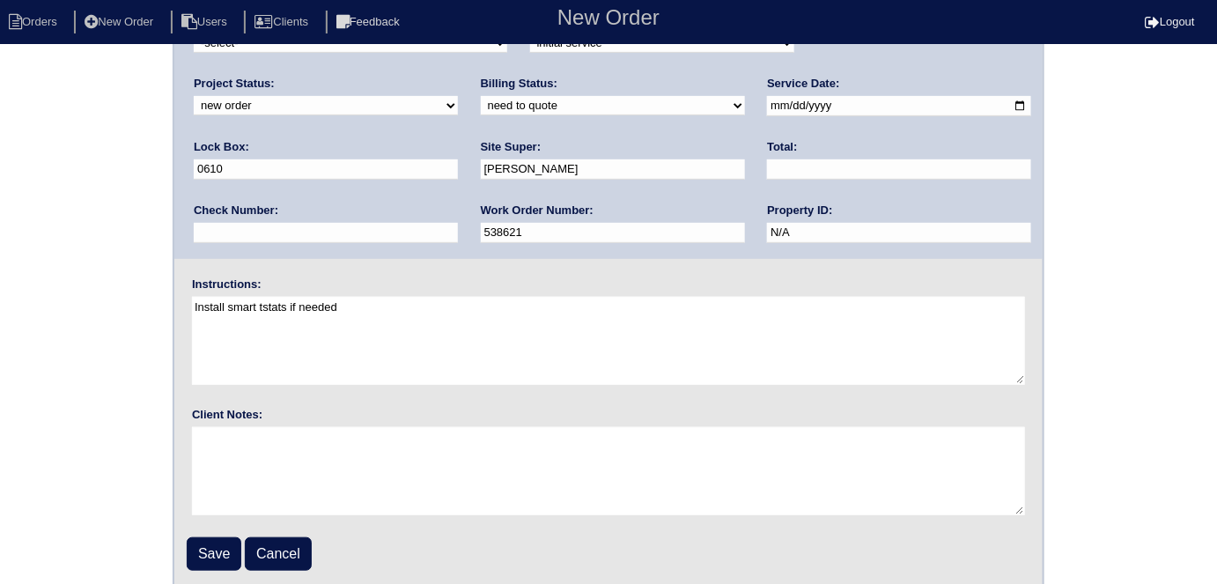
scroll to position [181, 0]
click at [204, 547] on input "Save" at bounding box center [214, 552] width 55 height 33
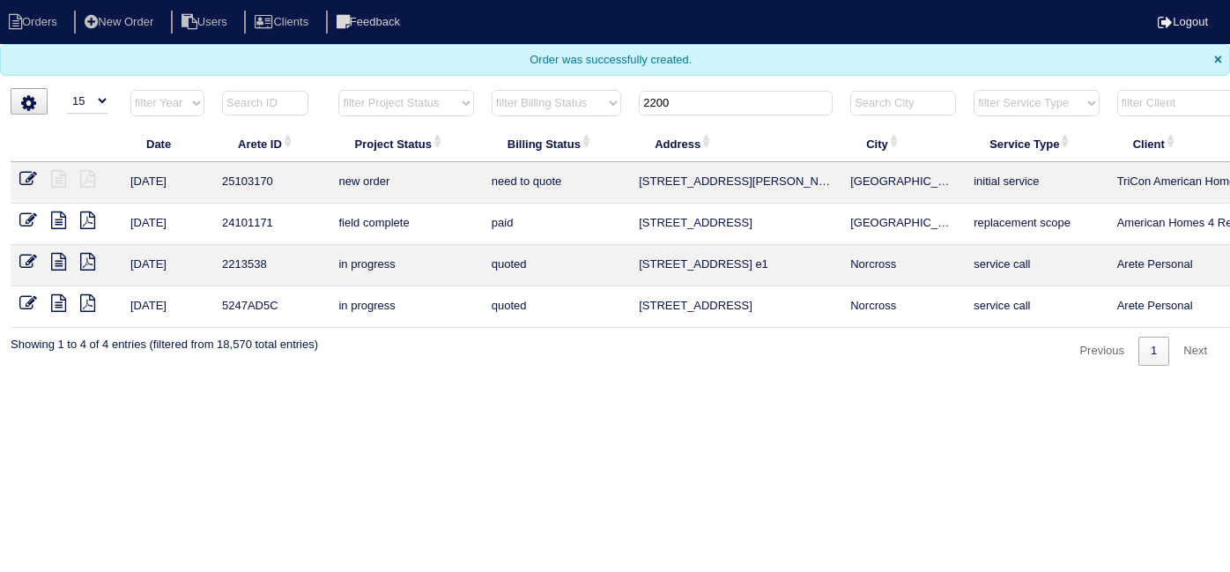
select select "15"
click at [663, 99] on input "2200" at bounding box center [736, 103] width 194 height 25
drag, startPoint x: 677, startPoint y: 101, endPoint x: 416, endPoint y: 52, distance: 265.4
click at [421, 58] on body "Orders New Order Users Clients Feedback Logout Orders New Order Users Clients M…" at bounding box center [615, 183] width 1230 height 366
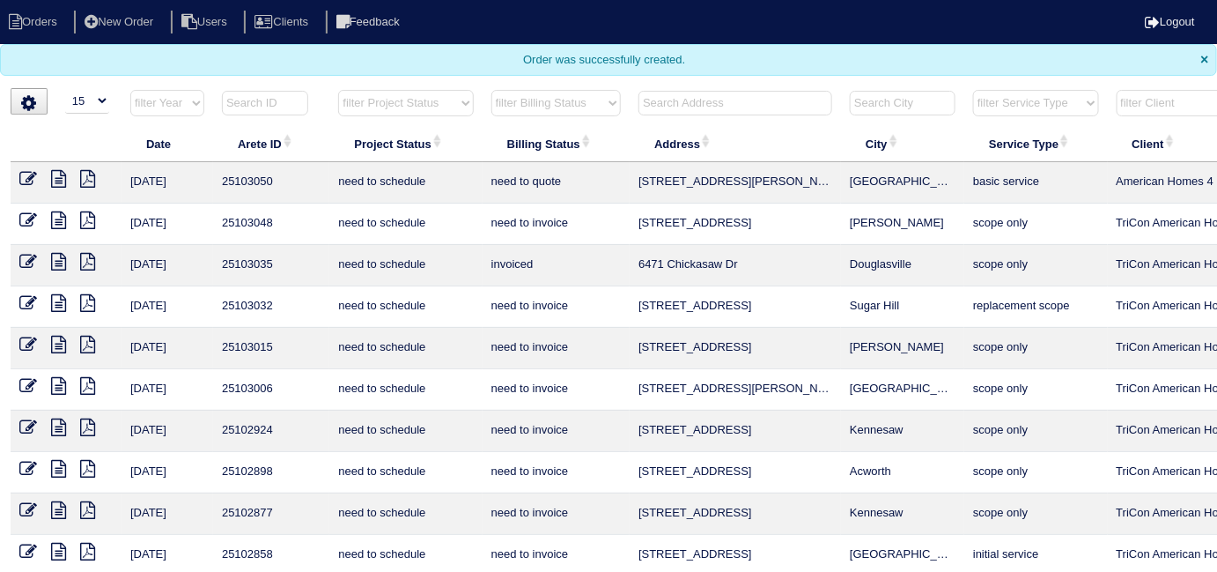
type input "0"
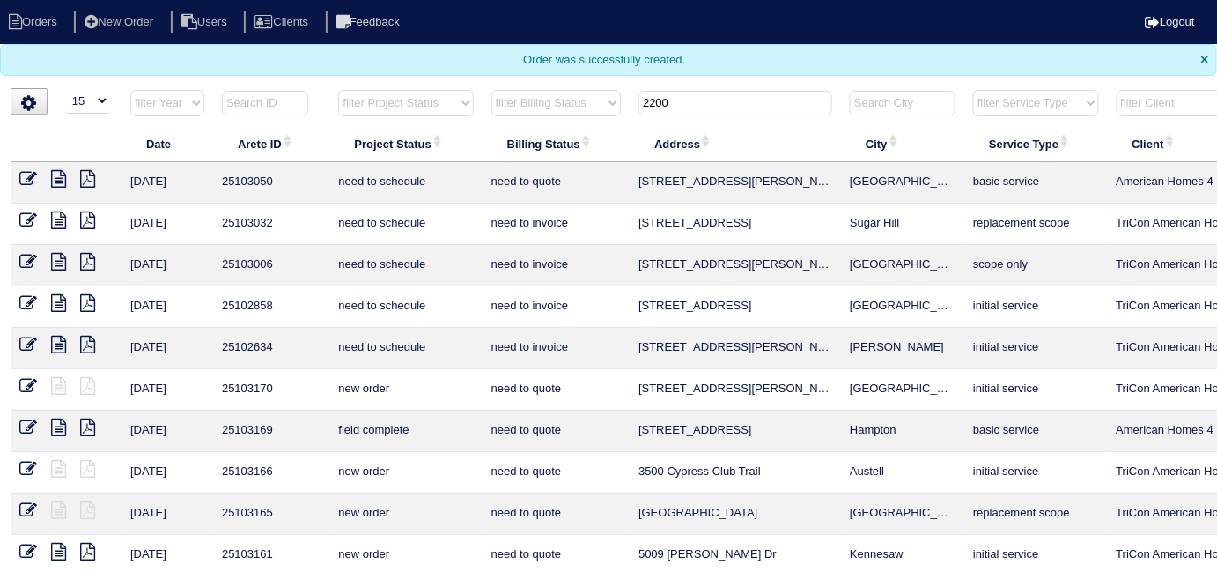
type input "2200"
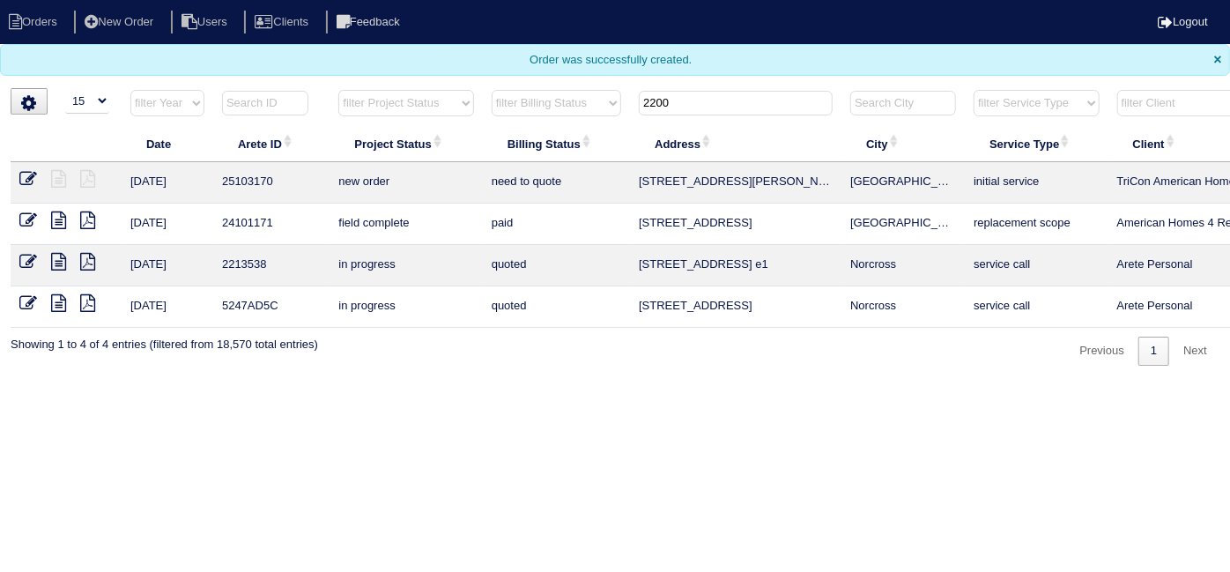
drag, startPoint x: 728, startPoint y: 104, endPoint x: 588, endPoint y: 106, distance: 139.2
click at [588, 106] on tr "filter Year -- Any Year -- 2025 2024 2023 2022 2021 2020 2019 filter Project St…" at bounding box center [774, 107] width 1527 height 36
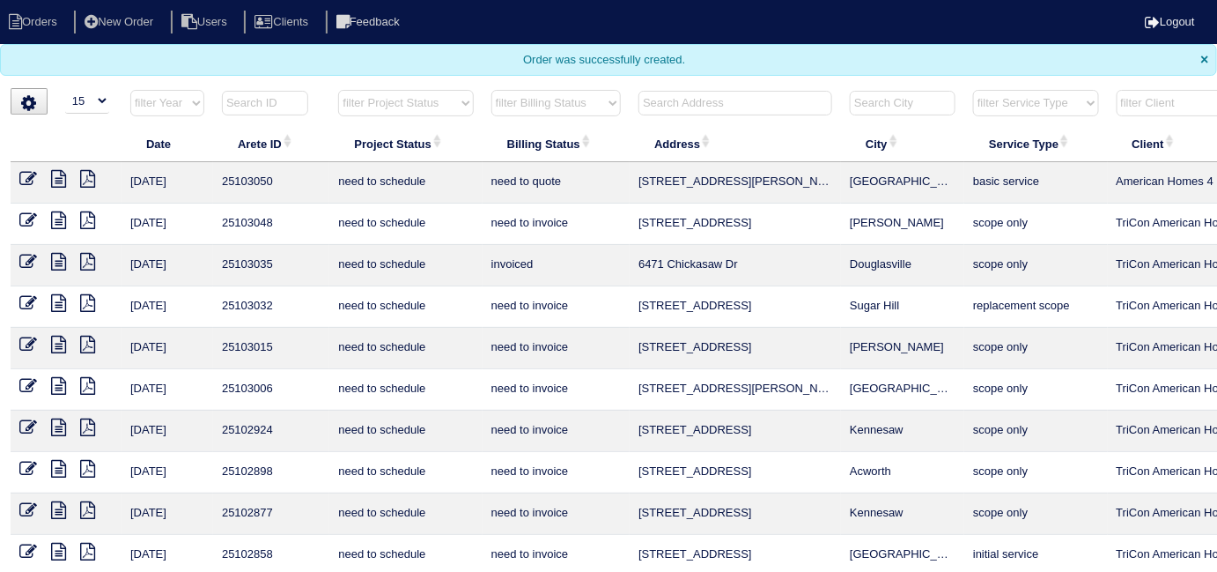
drag, startPoint x: 670, startPoint y: 94, endPoint x: 670, endPoint y: 78, distance: 16.7
click at [671, 88] on div "▼ 10 15 25 50 200 500 Search: Date Arete ID Project Status Billing Status Addre…" at bounding box center [609, 454] width 1196 height 733
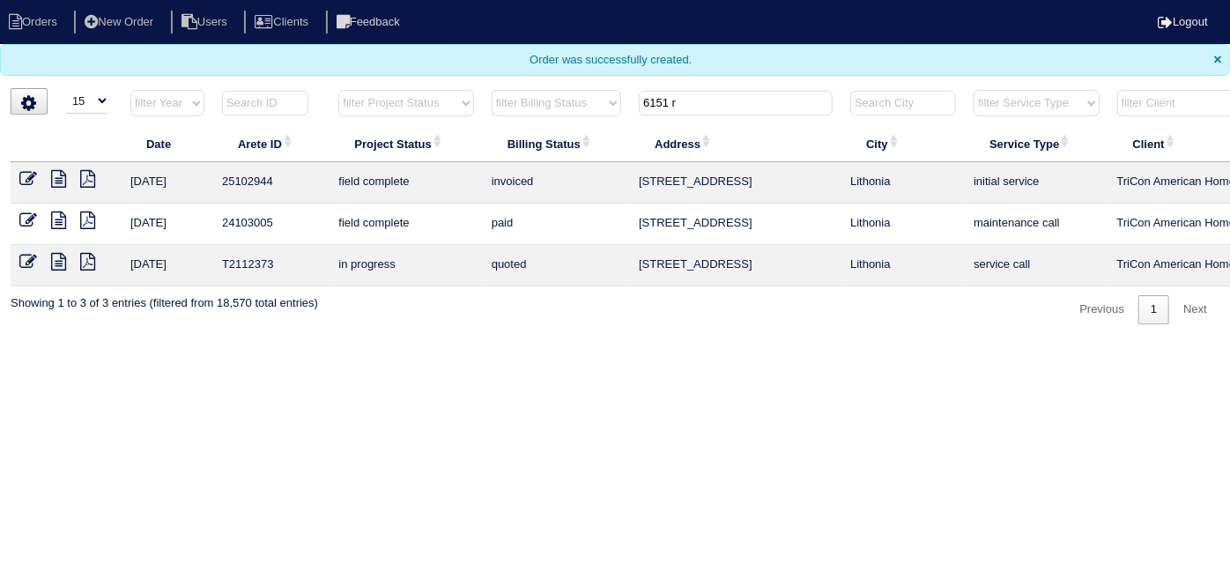
type input "6151 r"
click at [19, 181] on icon at bounding box center [28, 179] width 18 height 18
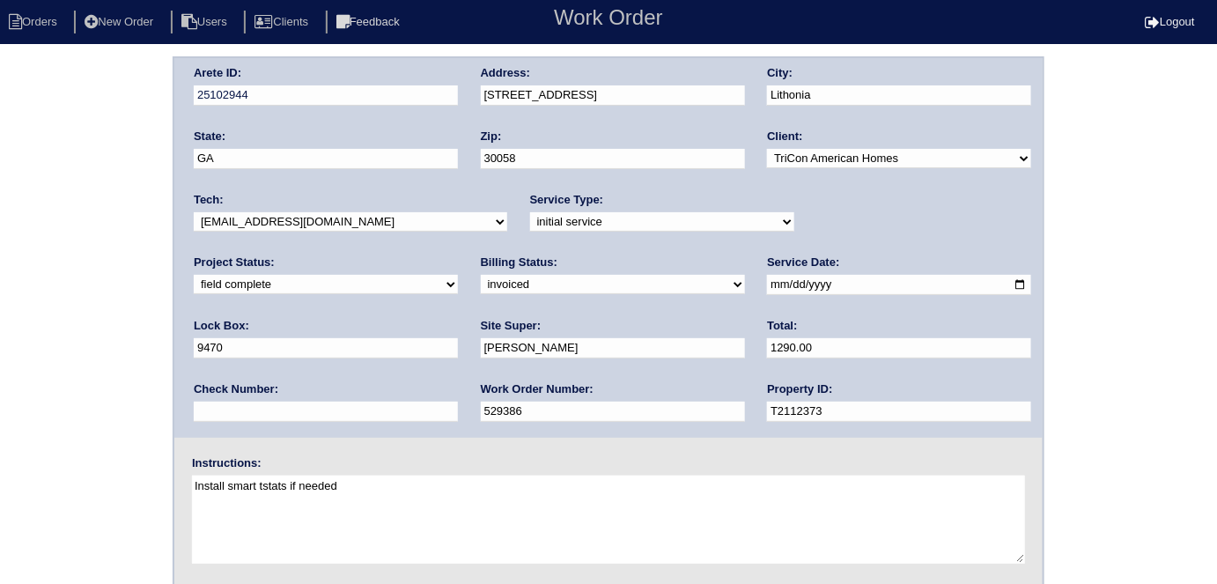
click at [67, 233] on div "Arete ID: 25102944 Address: 6151 Raintree Bend City: Lithonia State: GA Zip: 30…" at bounding box center [608, 412] width 1217 height 713
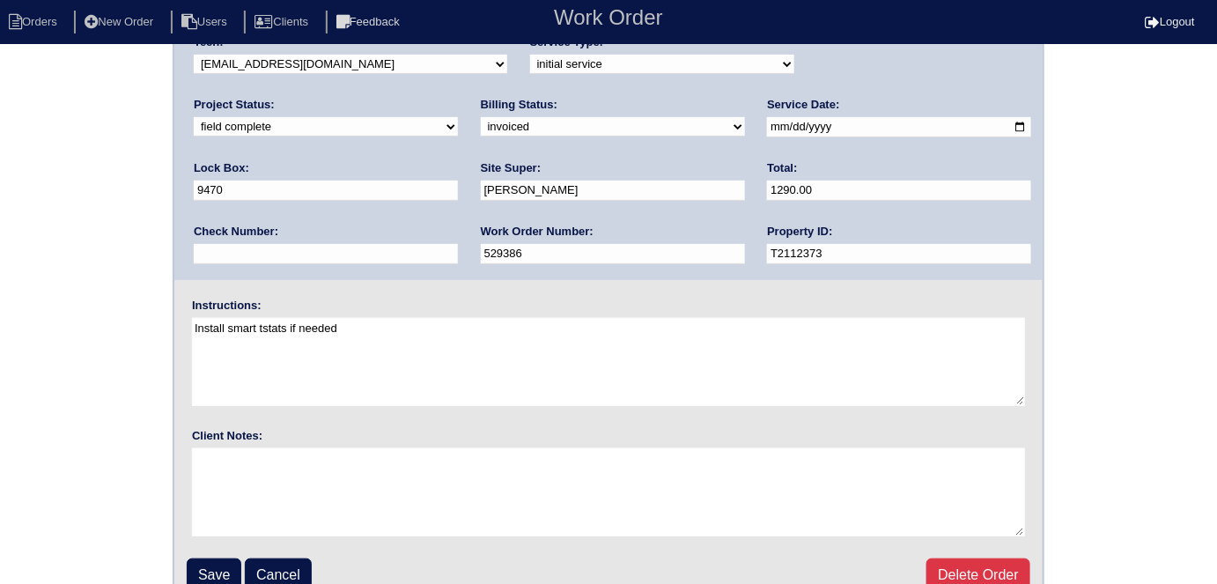
scroll to position [181, 0]
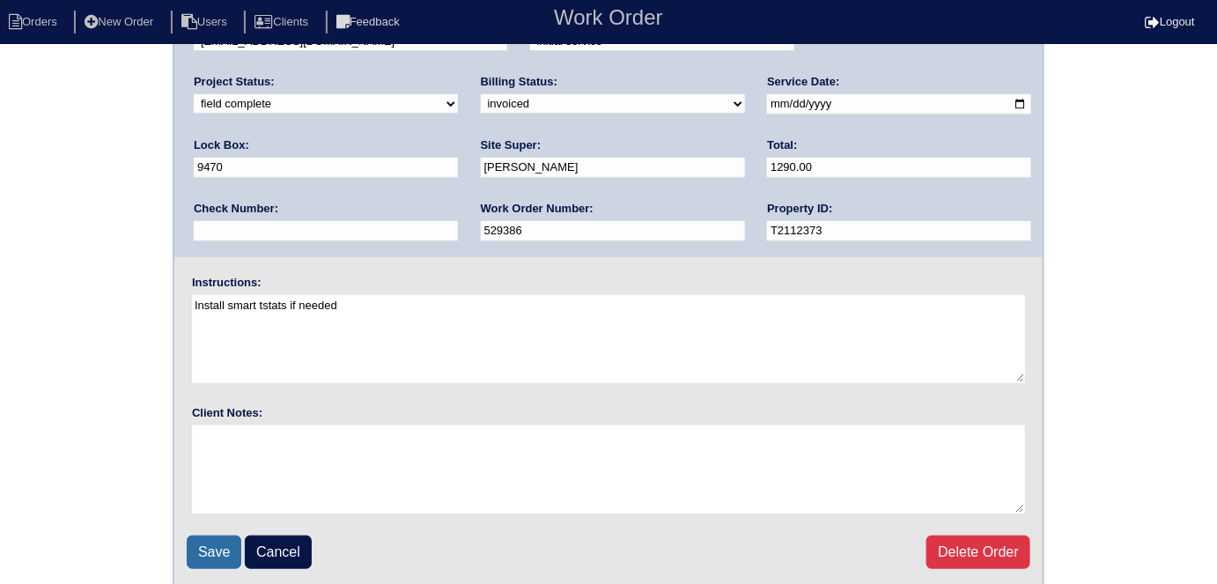
click at [204, 548] on input "Save" at bounding box center [214, 552] width 55 height 33
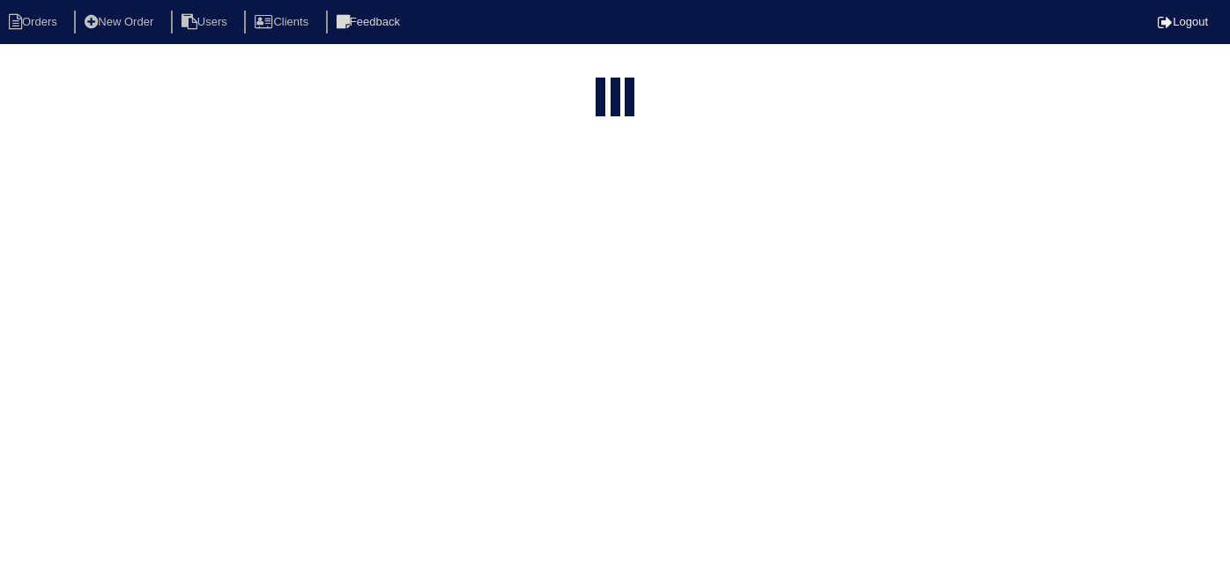
select select "15"
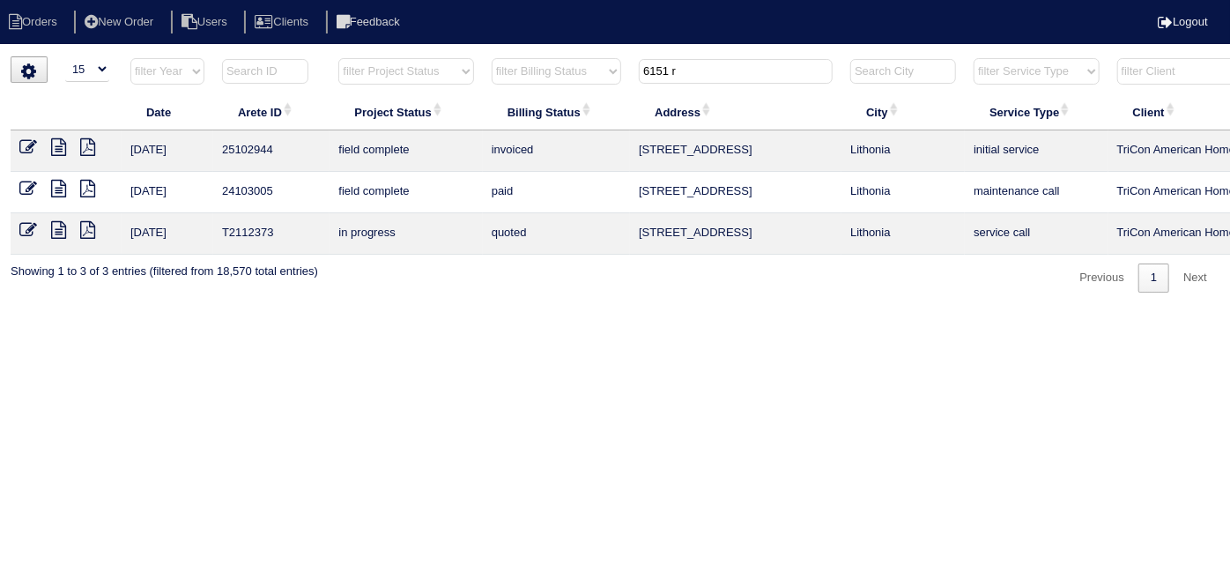
drag, startPoint x: 692, startPoint y: 74, endPoint x: 432, endPoint y: 73, distance: 259.9
click at [433, 73] on tr "filter Year -- Any Year -- 2025 2024 2023 2022 2021 2020 2019 filter Project St…" at bounding box center [774, 75] width 1527 height 36
type input "4105 m"
click at [56, 147] on icon at bounding box center [58, 147] width 15 height 18
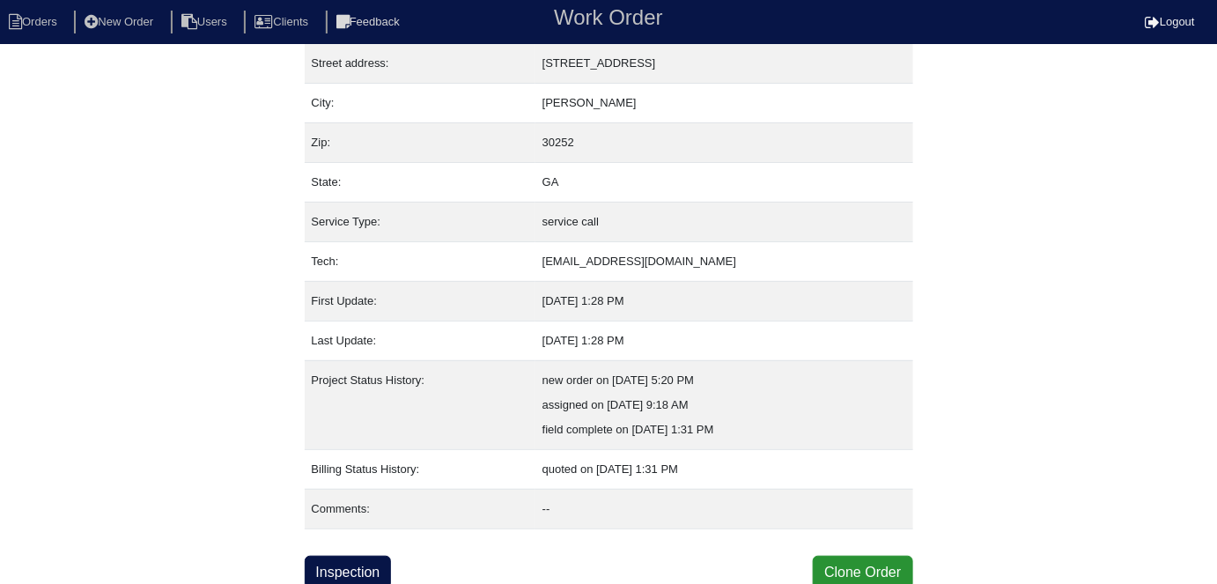
scroll to position [93, 0]
click at [374, 565] on link "Inspection" at bounding box center [348, 571] width 87 height 33
select select "0"
select select "Carrier"
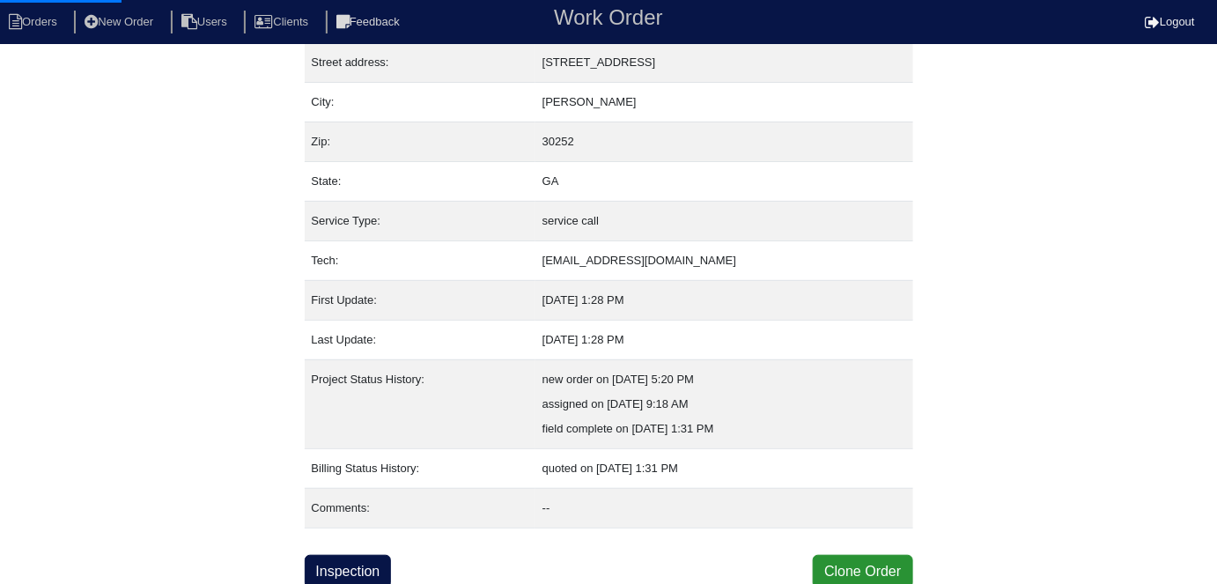
select select "0"
select select "1"
select select "0"
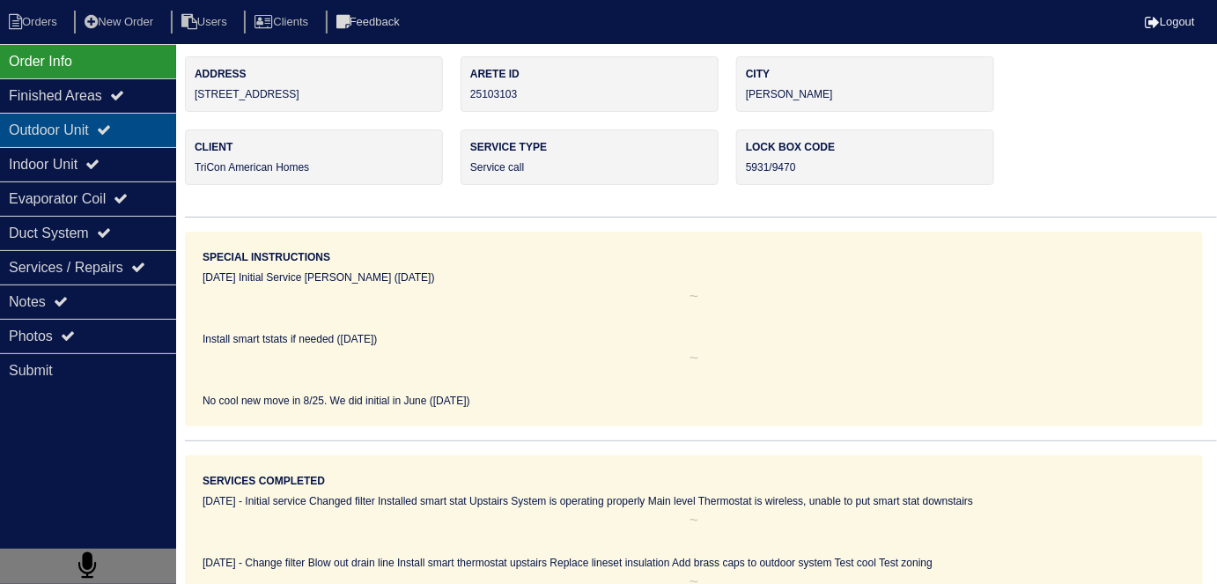
click at [44, 142] on div "Outdoor Unit" at bounding box center [88, 130] width 176 height 34
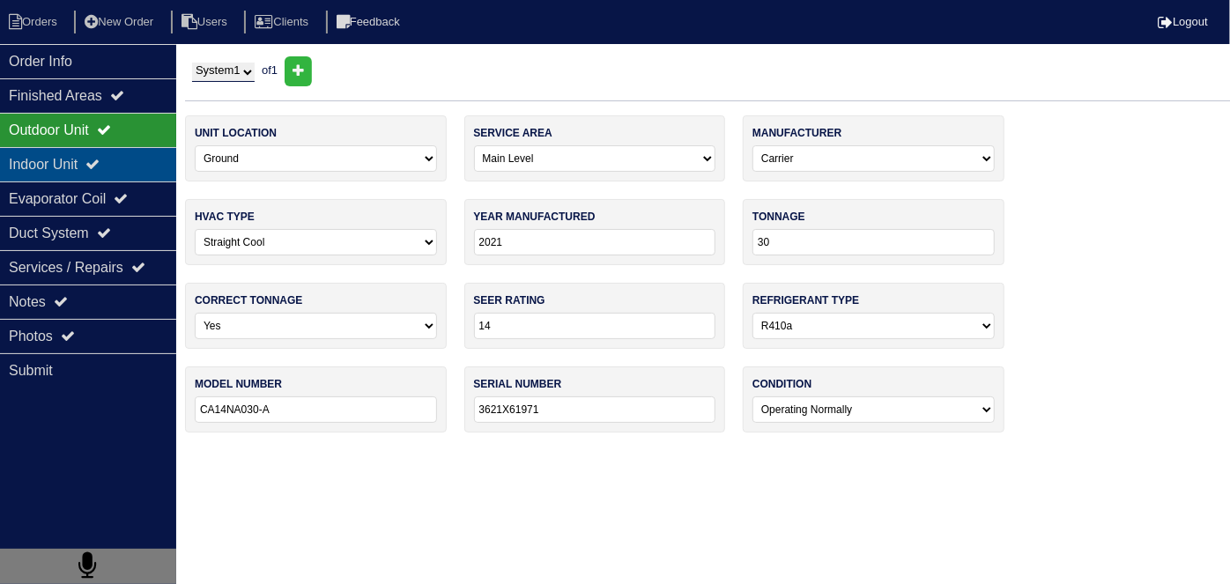
click at [39, 162] on div "Indoor Unit" at bounding box center [88, 164] width 176 height 34
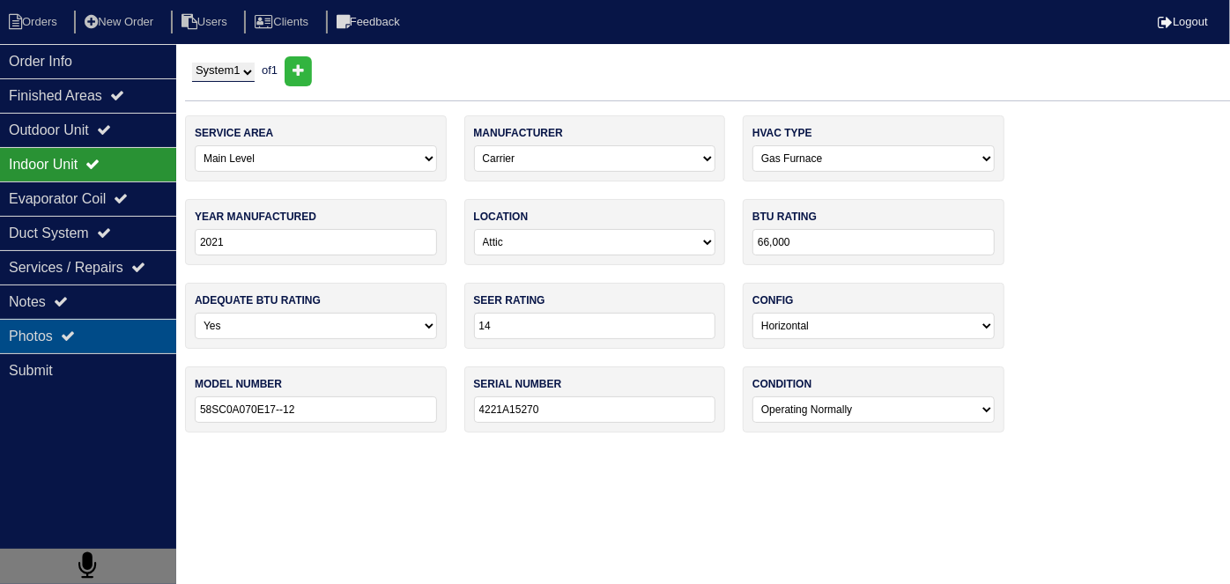
click at [43, 320] on div "Photos" at bounding box center [88, 336] width 176 height 34
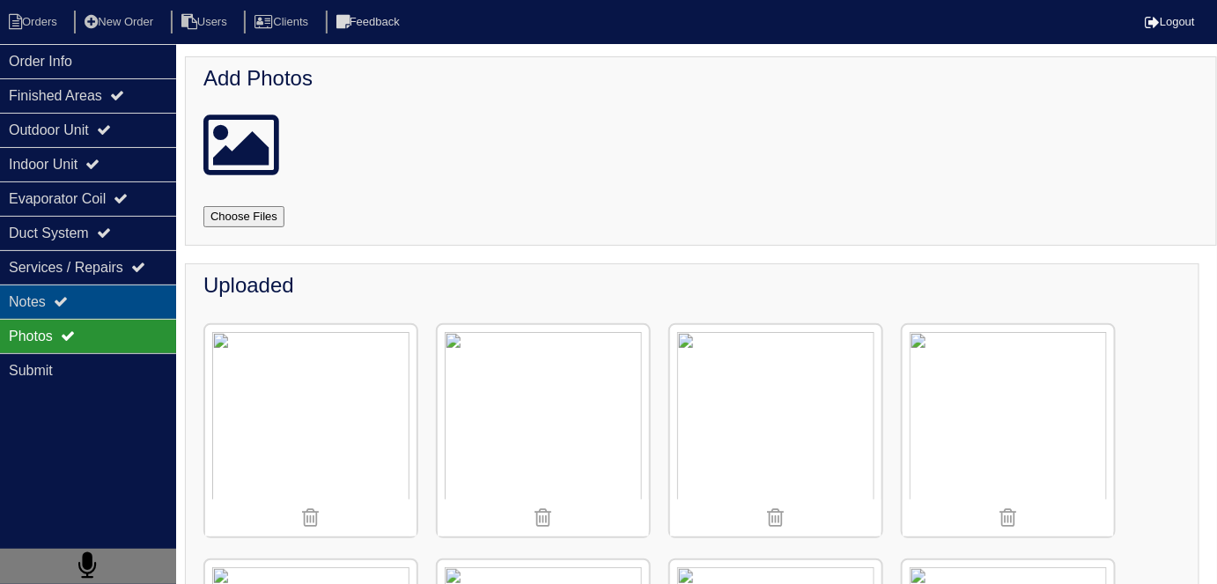
click at [61, 294] on icon at bounding box center [61, 301] width 14 height 14
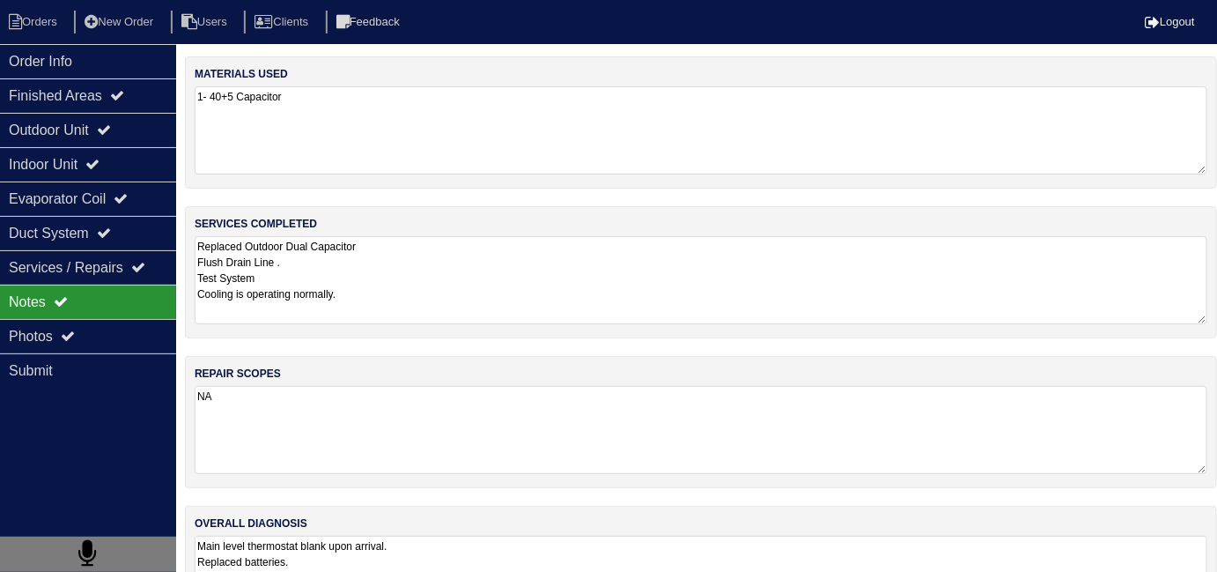
click at [432, 308] on textarea "Replaced Outdoor Dual Capacitor Flush Drain Line . Test System Cooling is opera…" at bounding box center [701, 280] width 1013 height 88
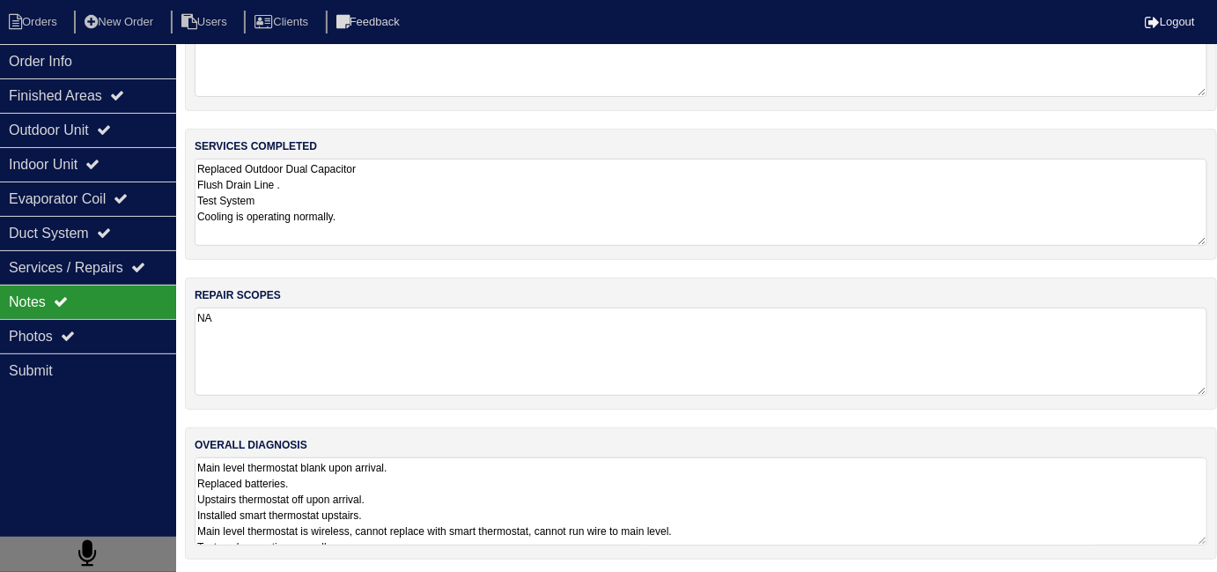
scroll to position [1, 0]
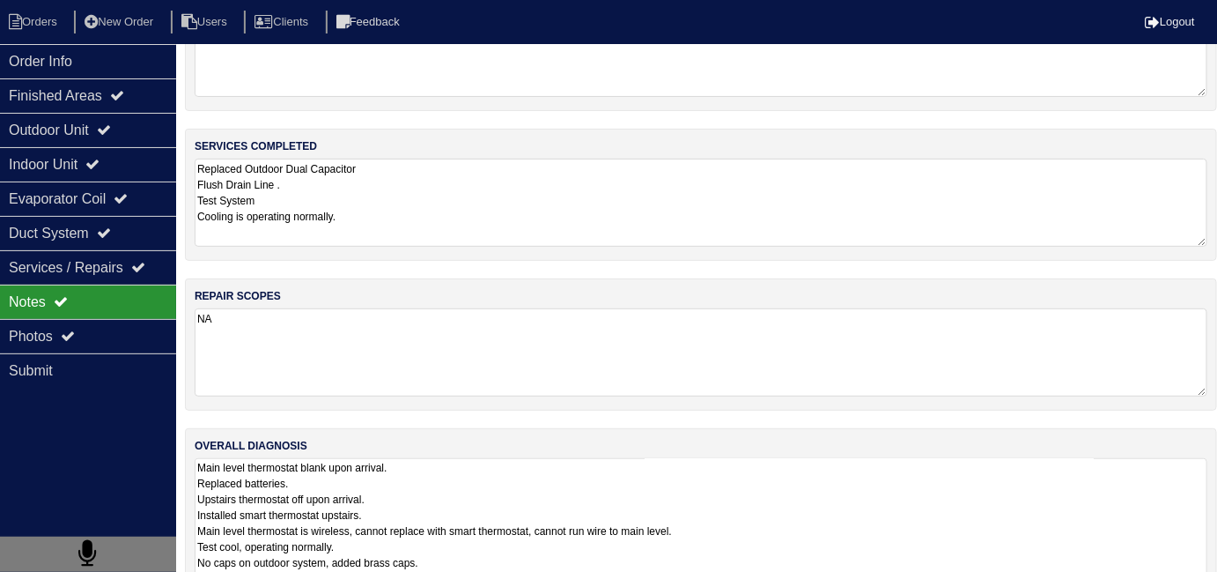
click at [603, 527] on textarea "Main level thermostat blank upon arrival. Replaced batteries. Upstairs thermost…" at bounding box center [701, 555] width 1013 height 194
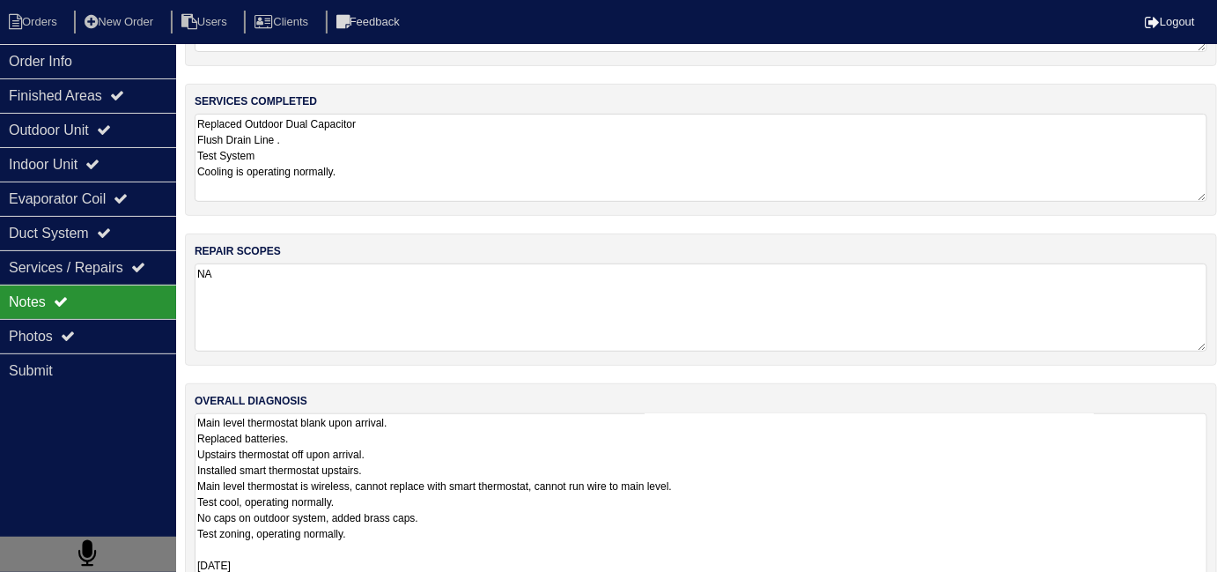
scroll to position [184, 0]
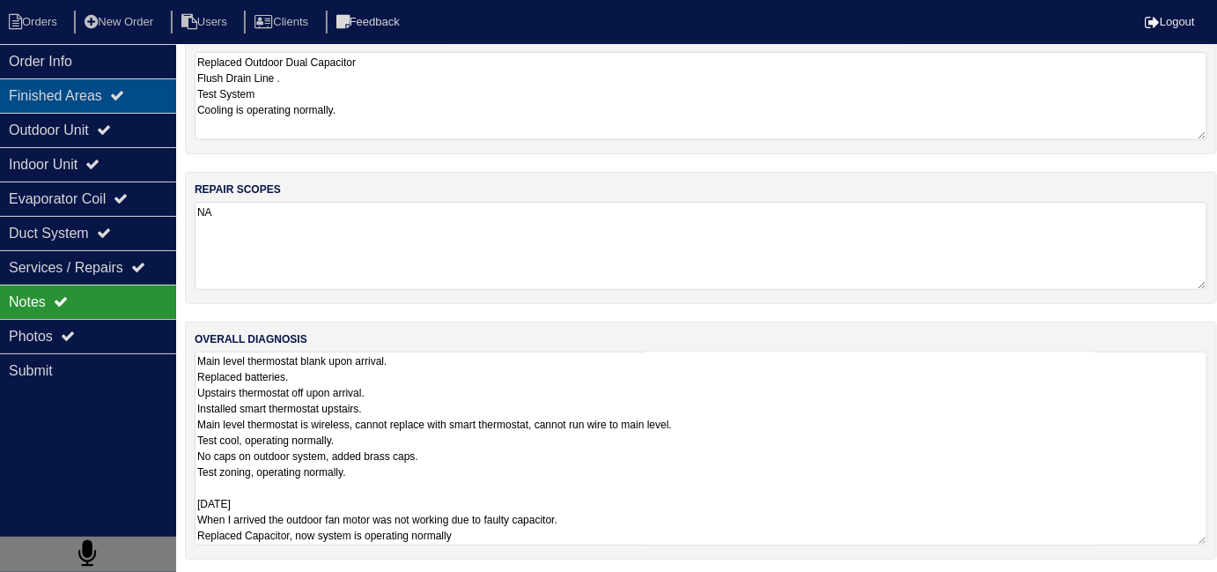
click at [42, 99] on div "Finished Areas" at bounding box center [88, 95] width 176 height 34
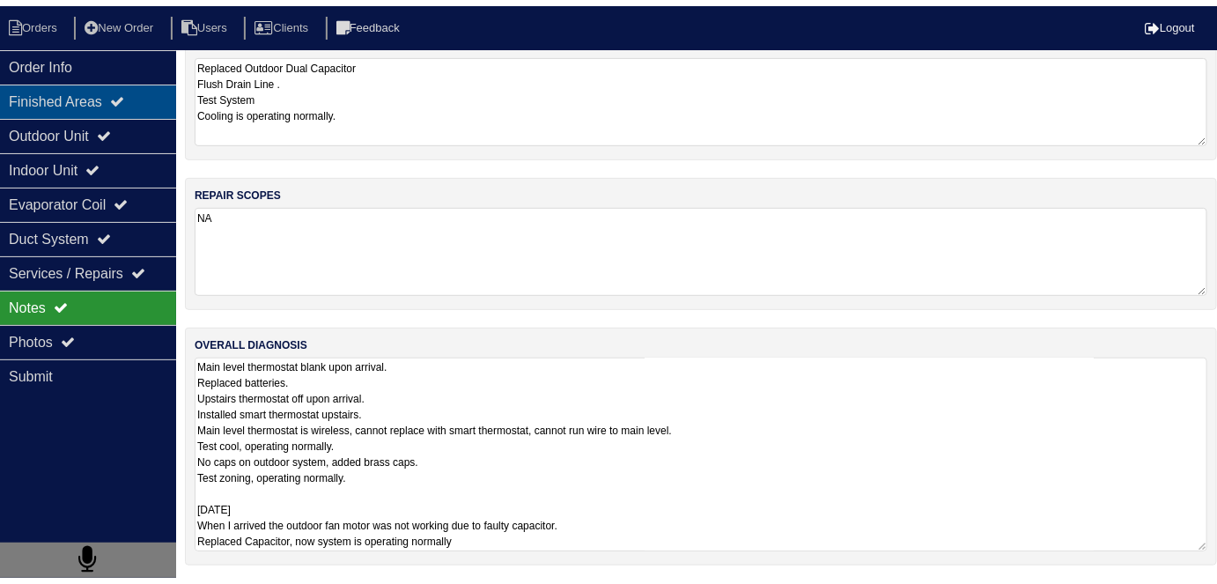
scroll to position [0, 0]
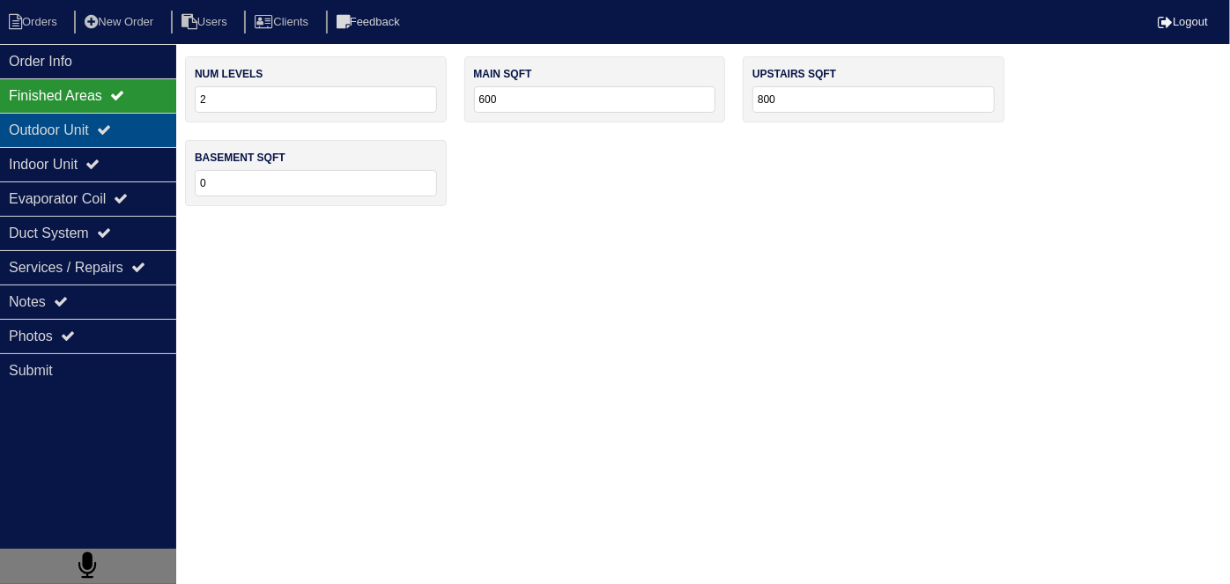
click at [43, 119] on div "Outdoor Unit" at bounding box center [88, 130] width 176 height 34
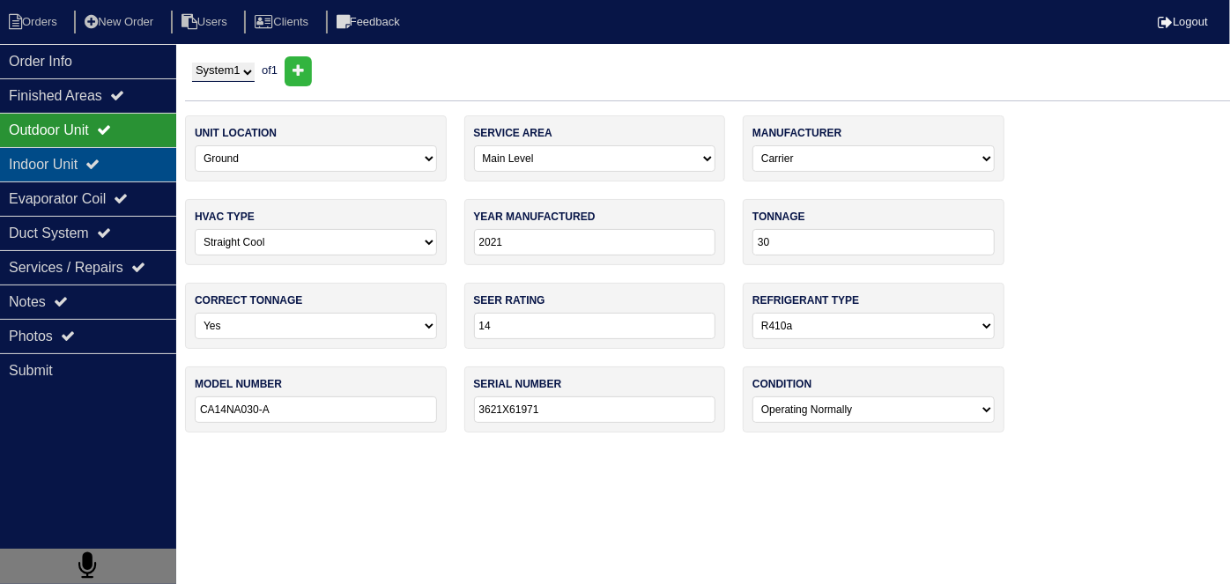
click at [47, 158] on div "Indoor Unit" at bounding box center [88, 164] width 176 height 34
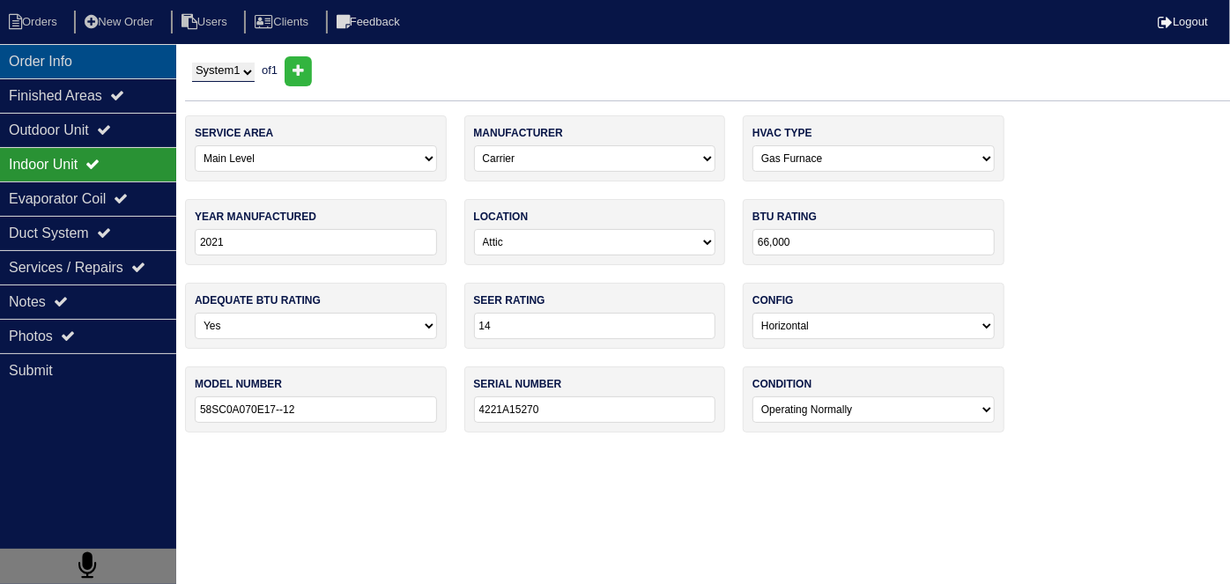
click at [64, 69] on div "Order Info" at bounding box center [88, 61] width 176 height 34
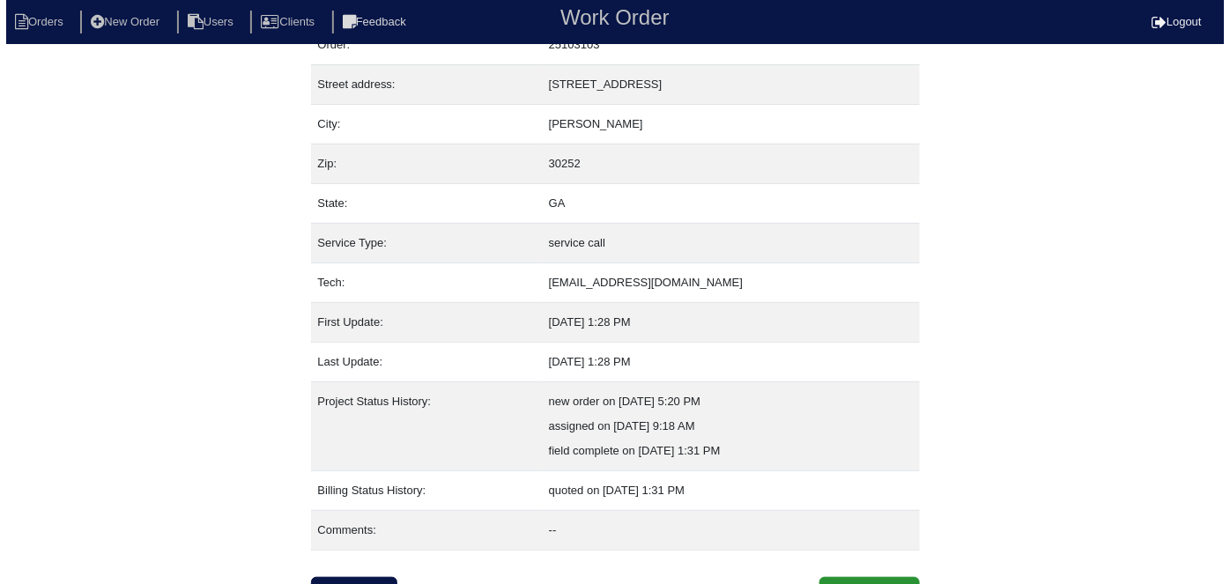
scroll to position [93, 0]
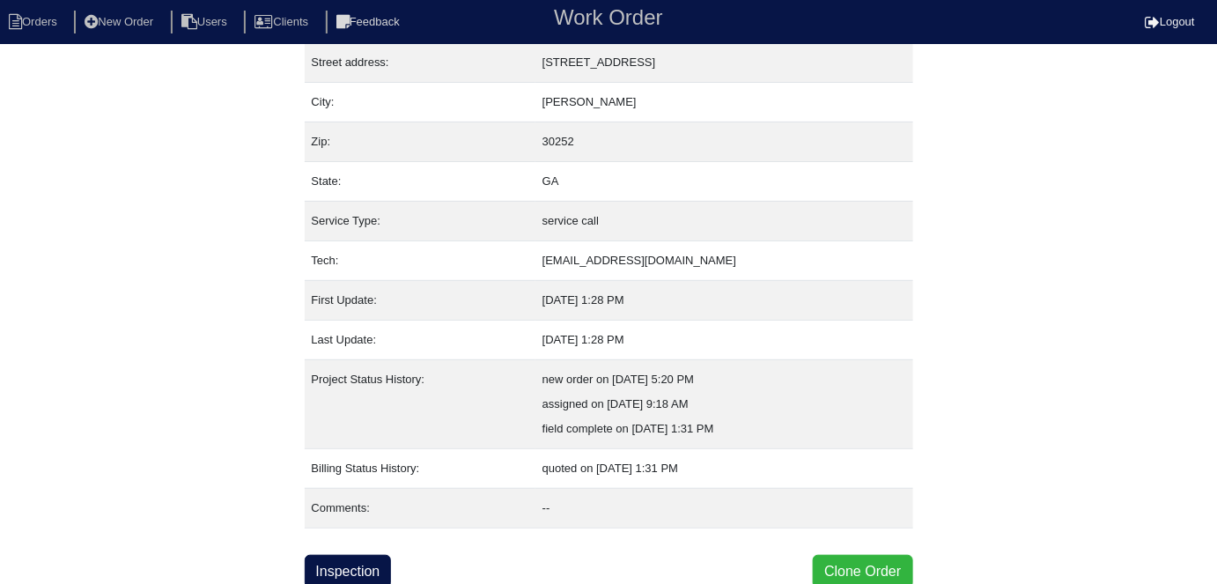
click at [846, 563] on button "Clone Order" at bounding box center [863, 571] width 100 height 33
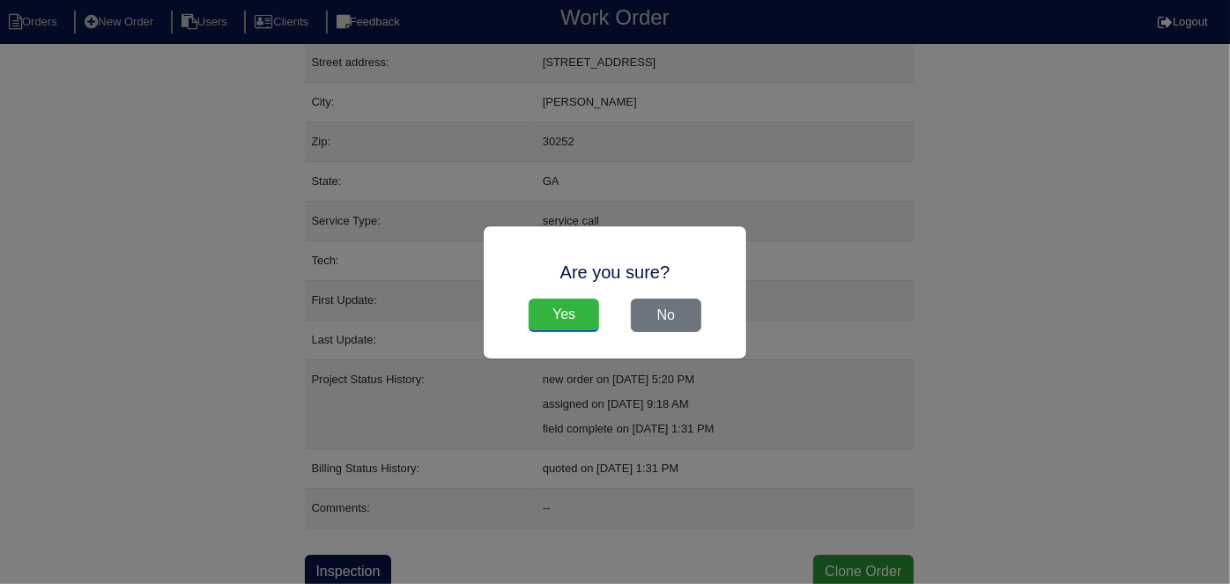
click at [578, 319] on input "Yes" at bounding box center [564, 315] width 70 height 33
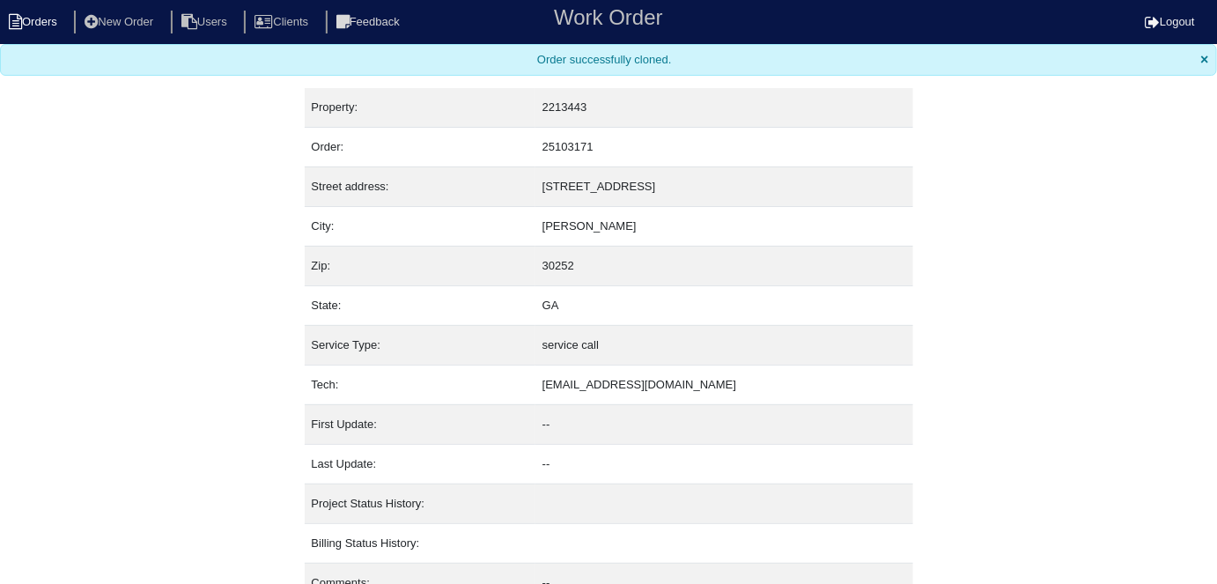
click at [51, 15] on li "Orders" at bounding box center [35, 23] width 71 height 24
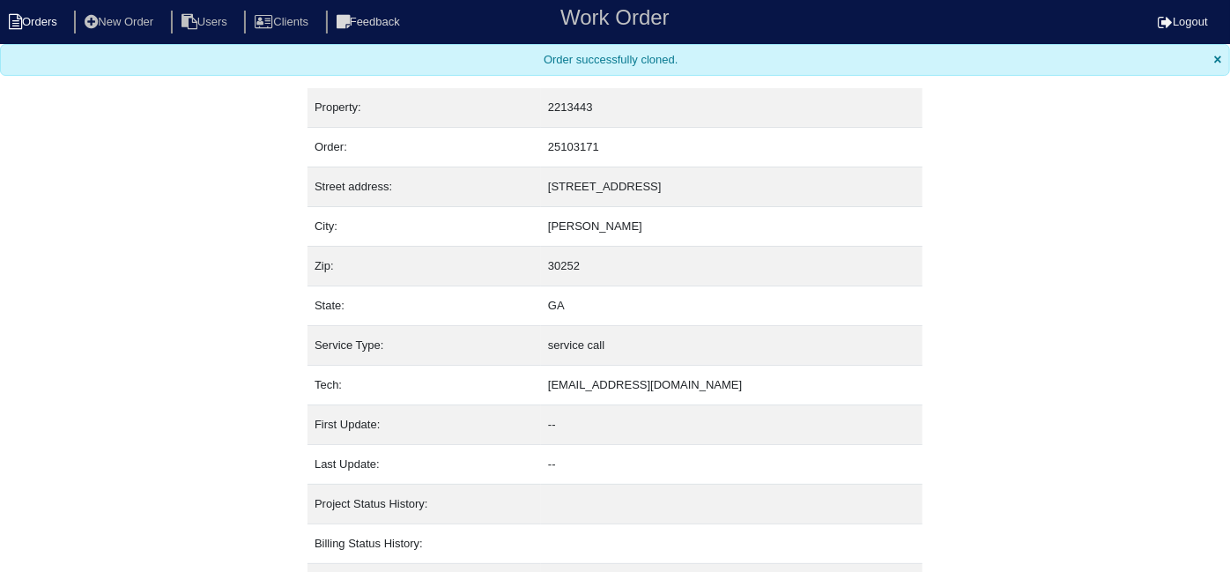
select select "15"
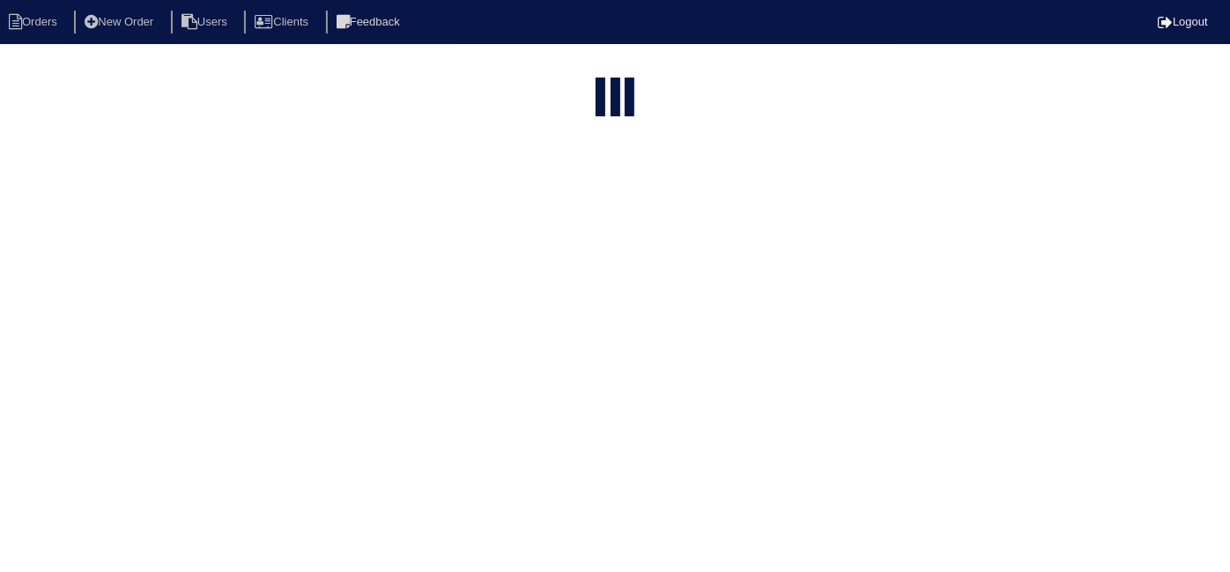
type input "4105 m"
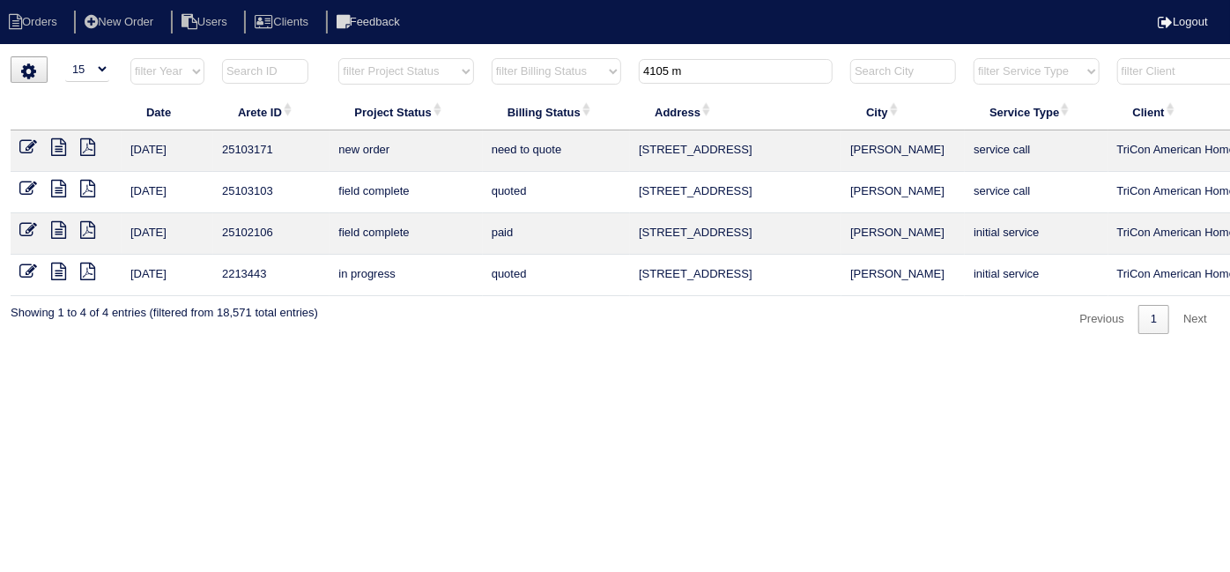
click at [33, 142] on icon at bounding box center [28, 147] width 18 height 18
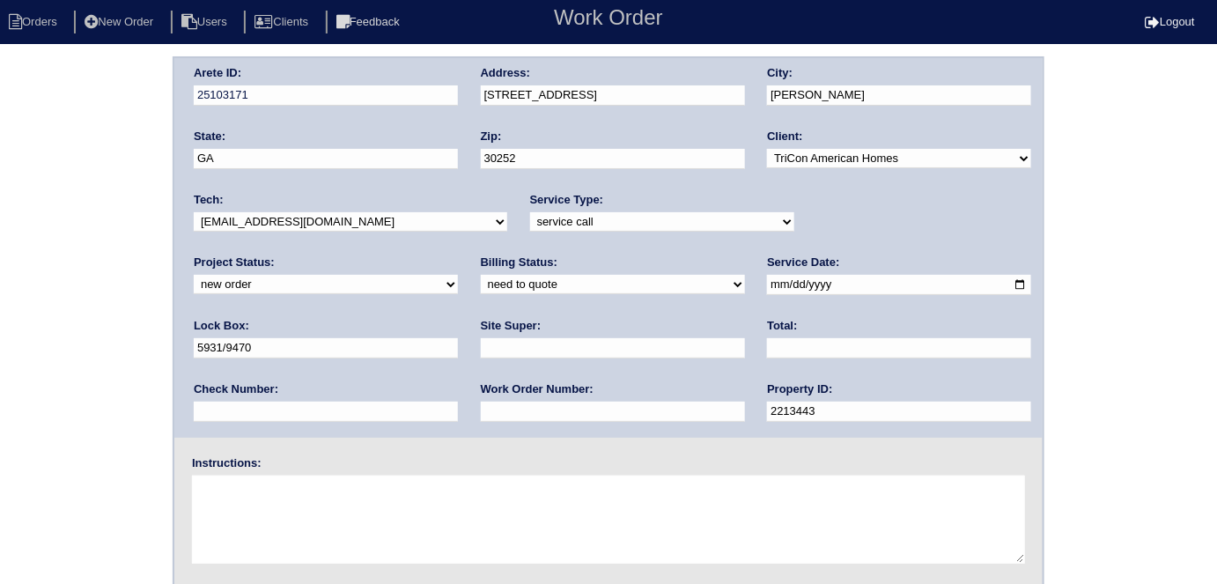
click at [481, 352] on input "text" at bounding box center [613, 348] width 264 height 20
type input "[PERSON_NAME]"
click at [289, 515] on textarea at bounding box center [608, 520] width 833 height 88
type textarea "A/C not working in bedroom [PHONE_NUMBER]"
click at [88, 337] on div "Arete ID: 25103171 Address: [STREET_ADDRESS] City: [PERSON_NAME] State: [GEOGRA…" at bounding box center [608, 412] width 1217 height 713
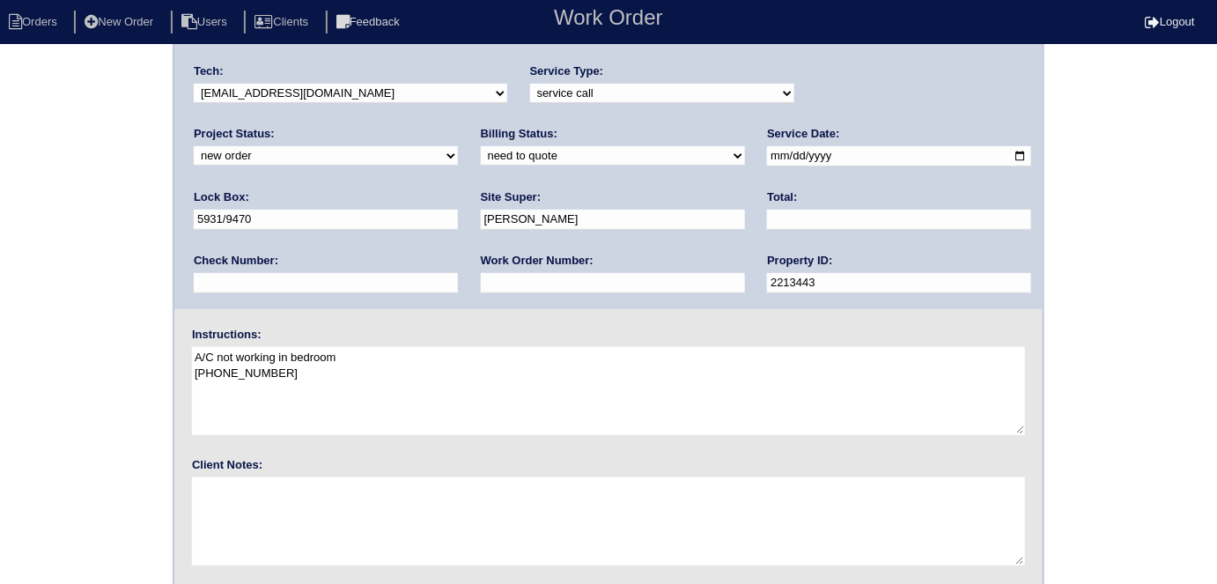
scroll to position [181, 0]
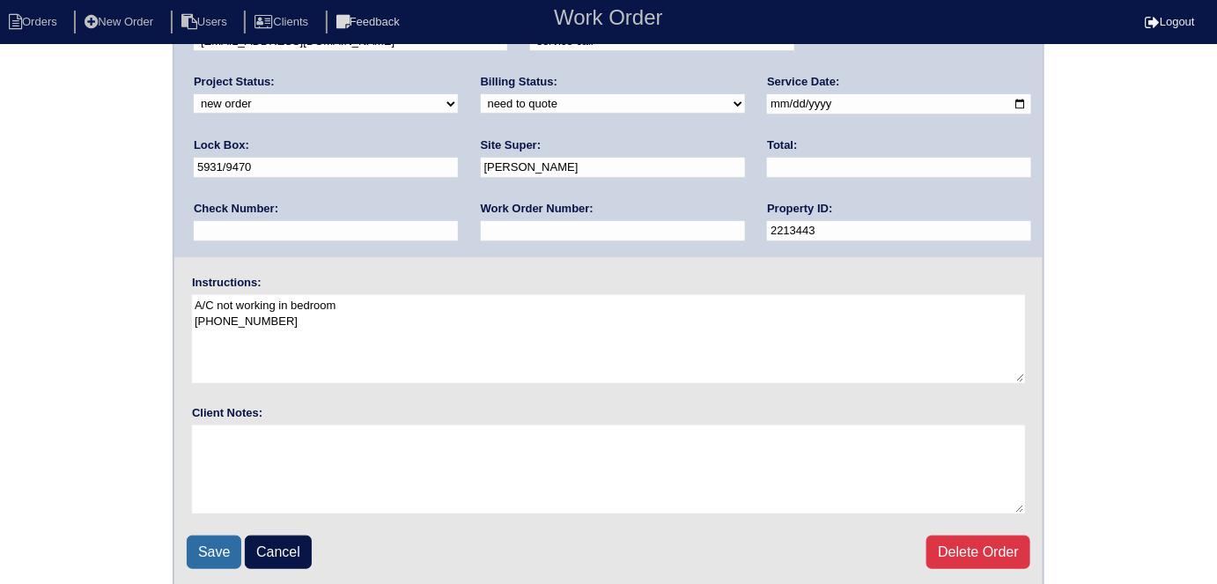
click at [228, 550] on input "Save" at bounding box center [214, 552] width 55 height 33
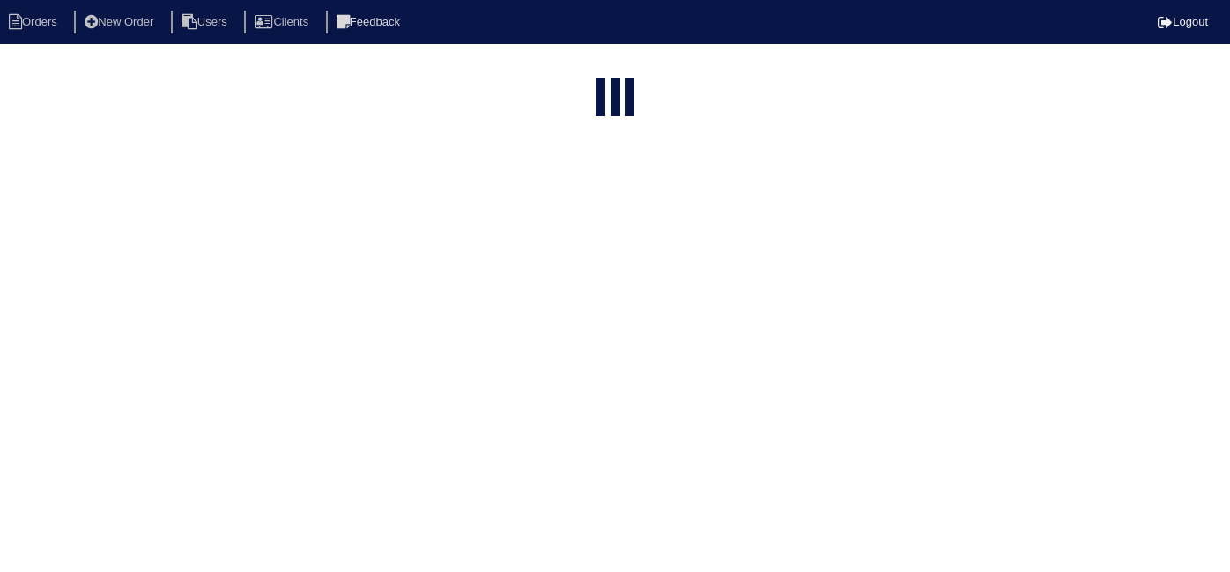
select select "15"
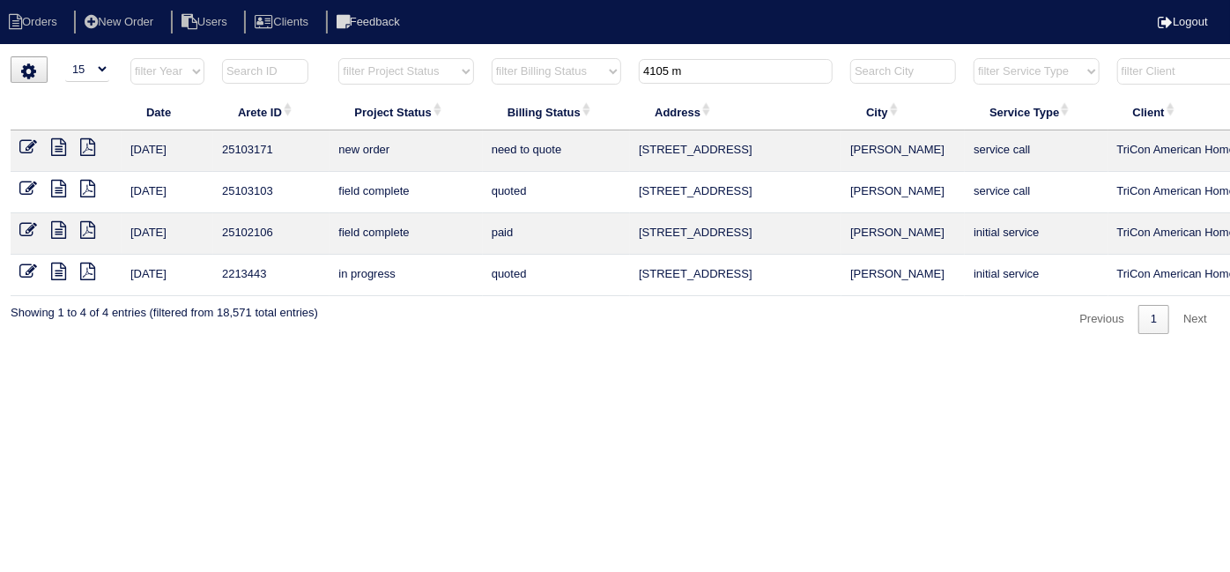
drag, startPoint x: 761, startPoint y: 86, endPoint x: 729, endPoint y: 70, distance: 36.2
click at [751, 80] on th "4105 m" at bounding box center [735, 75] width 211 height 36
drag, startPoint x: 729, startPoint y: 70, endPoint x: 615, endPoint y: 80, distance: 114.1
click at [615, 80] on tr "filter Year -- Any Year -- 2025 2024 2023 2022 2021 2020 2019 filter Project St…" at bounding box center [774, 75] width 1527 height 36
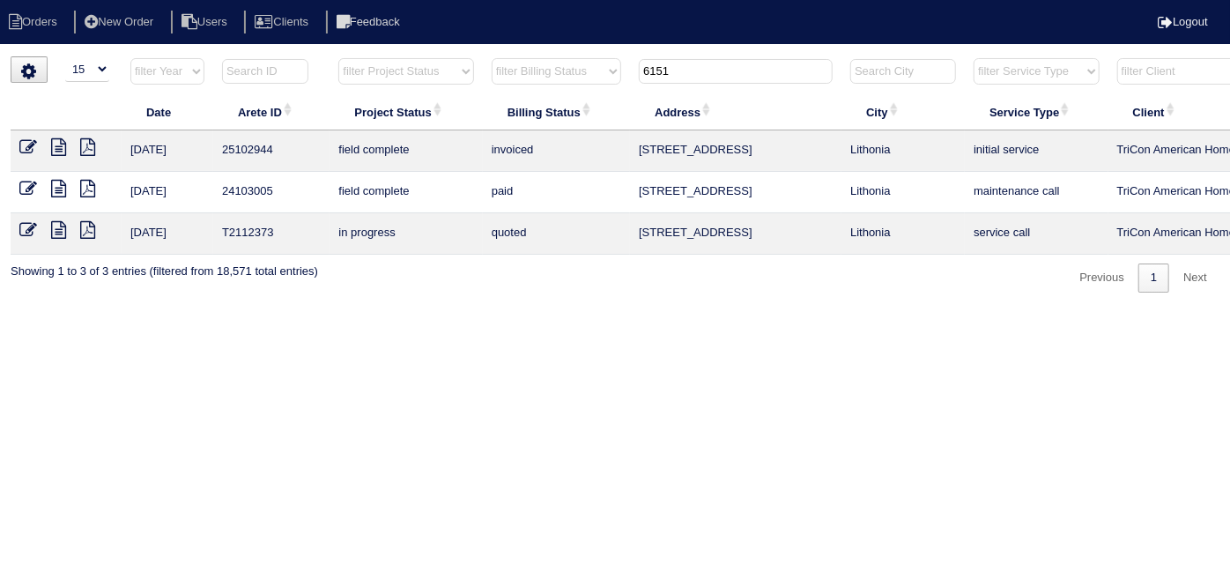
type input "6151"
drag, startPoint x: 710, startPoint y: 71, endPoint x: 601, endPoint y: 71, distance: 109.2
click at [601, 71] on tr "filter Year -- Any Year -- 2025 2024 2023 2022 2021 2020 2019 filter Project St…" at bounding box center [774, 75] width 1527 height 36
